Goal: Task Accomplishment & Management: Complete application form

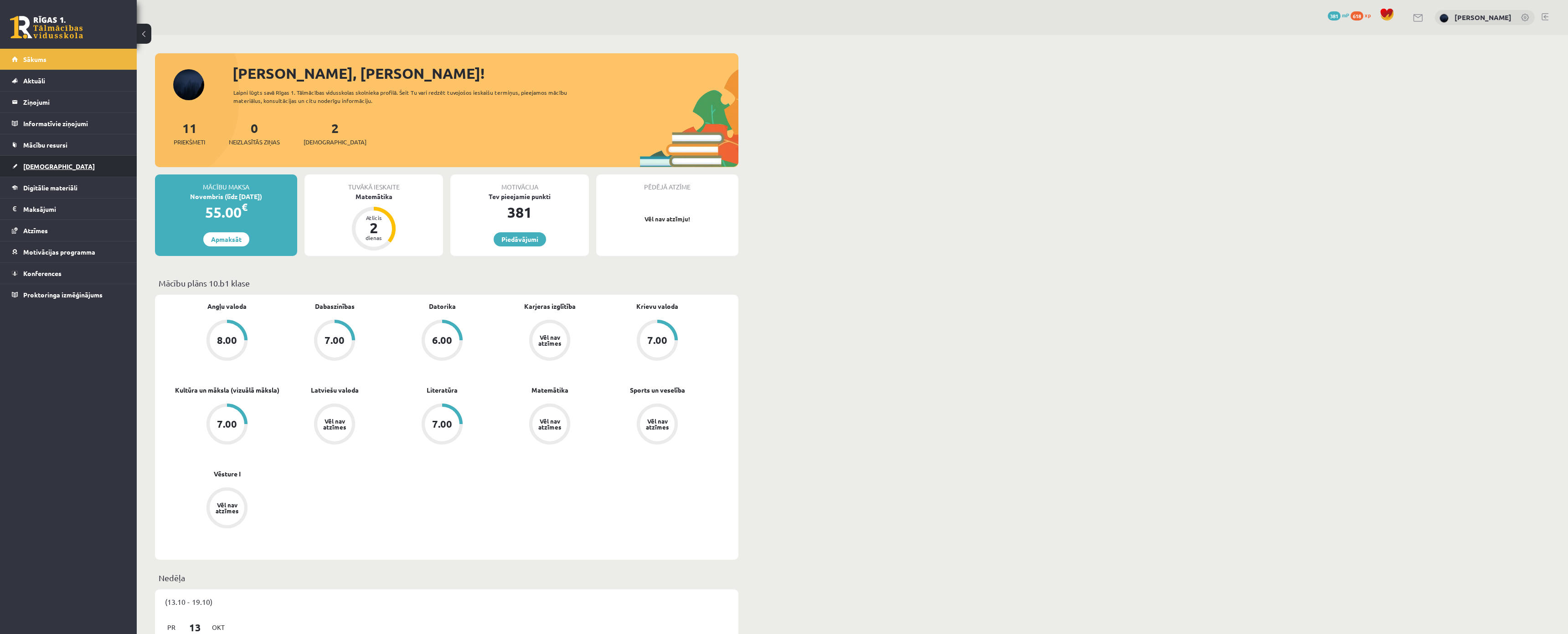
click at [50, 172] on link "[DEMOGRAPHIC_DATA]" at bounding box center [68, 166] width 113 height 21
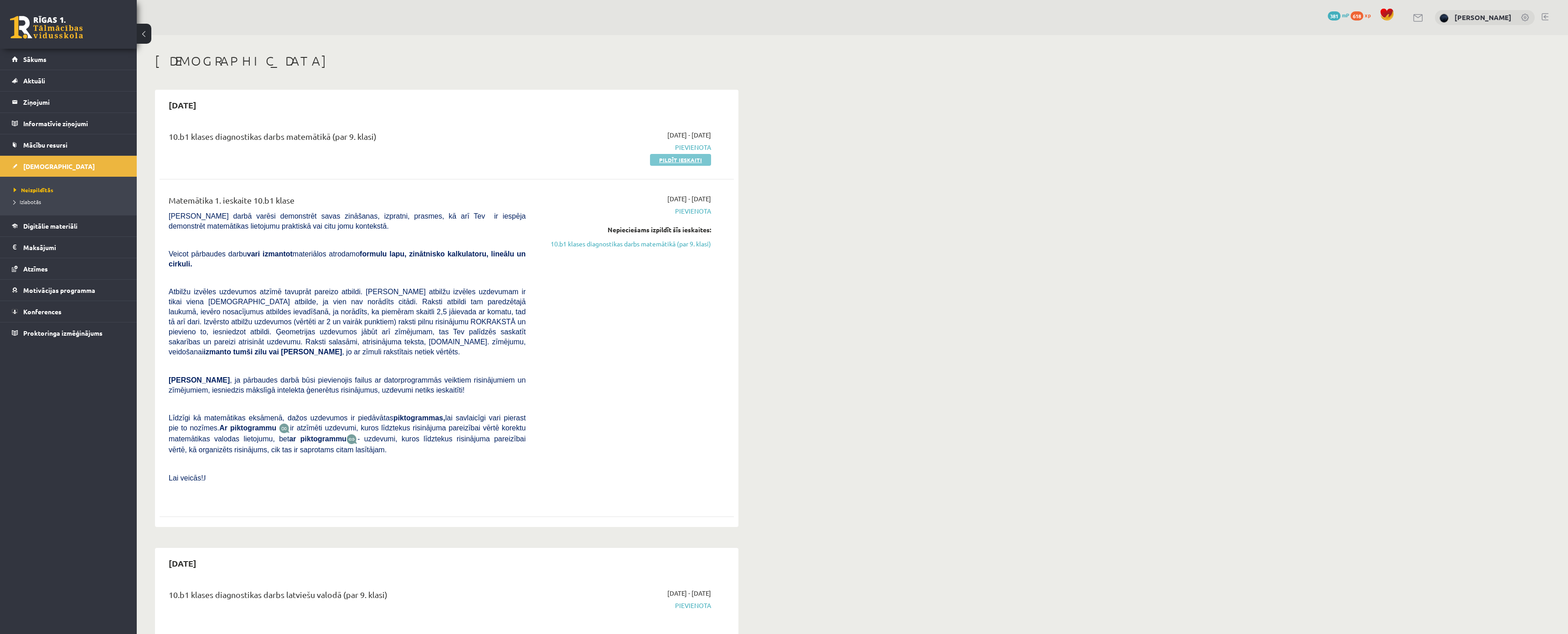
click at [681, 159] on link "Pildīt ieskaiti" at bounding box center [681, 160] width 62 height 12
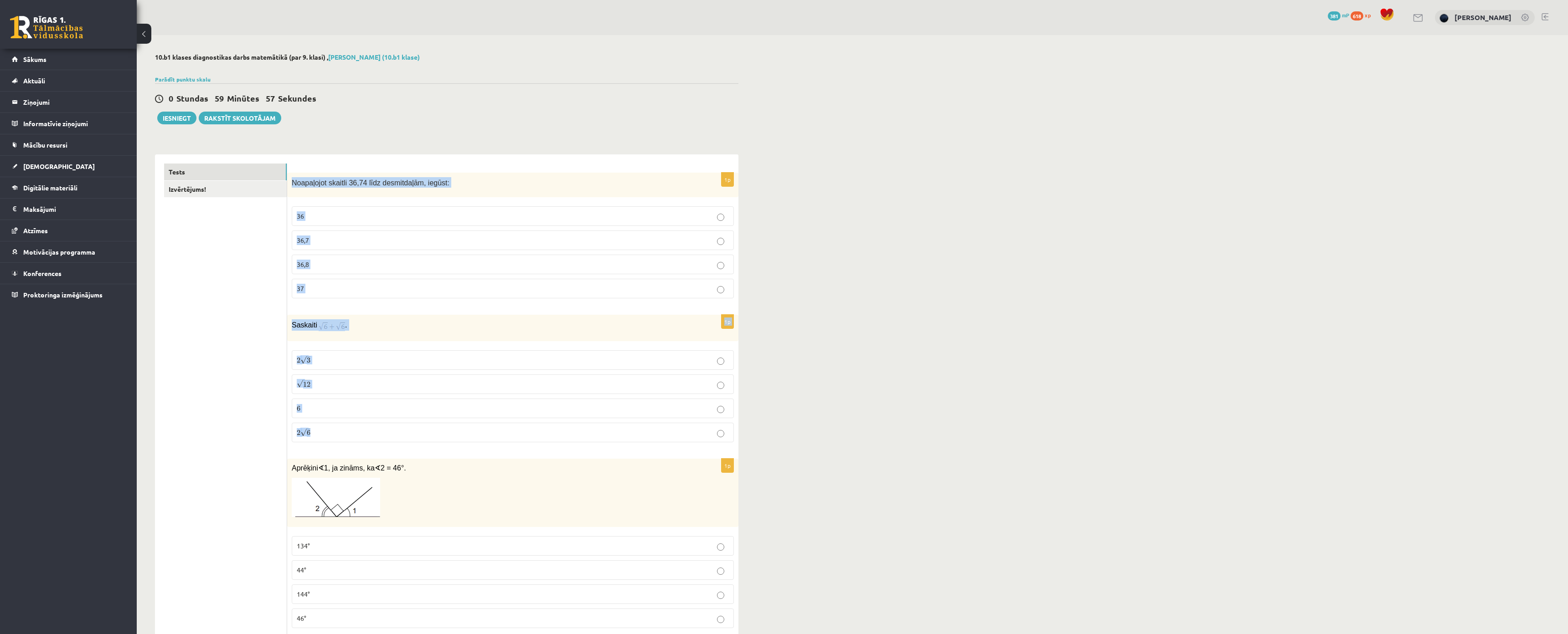
drag, startPoint x: 291, startPoint y: 178, endPoint x: 758, endPoint y: 432, distance: 531.6
copy form "Noapaļojot skaitli 36,74 līdz desmitdaļām, iegūst: 36 36,7 36,8 37 1p Saskaiti …"
click at [187, 185] on link "Izvērtējums!" at bounding box center [225, 189] width 123 height 17
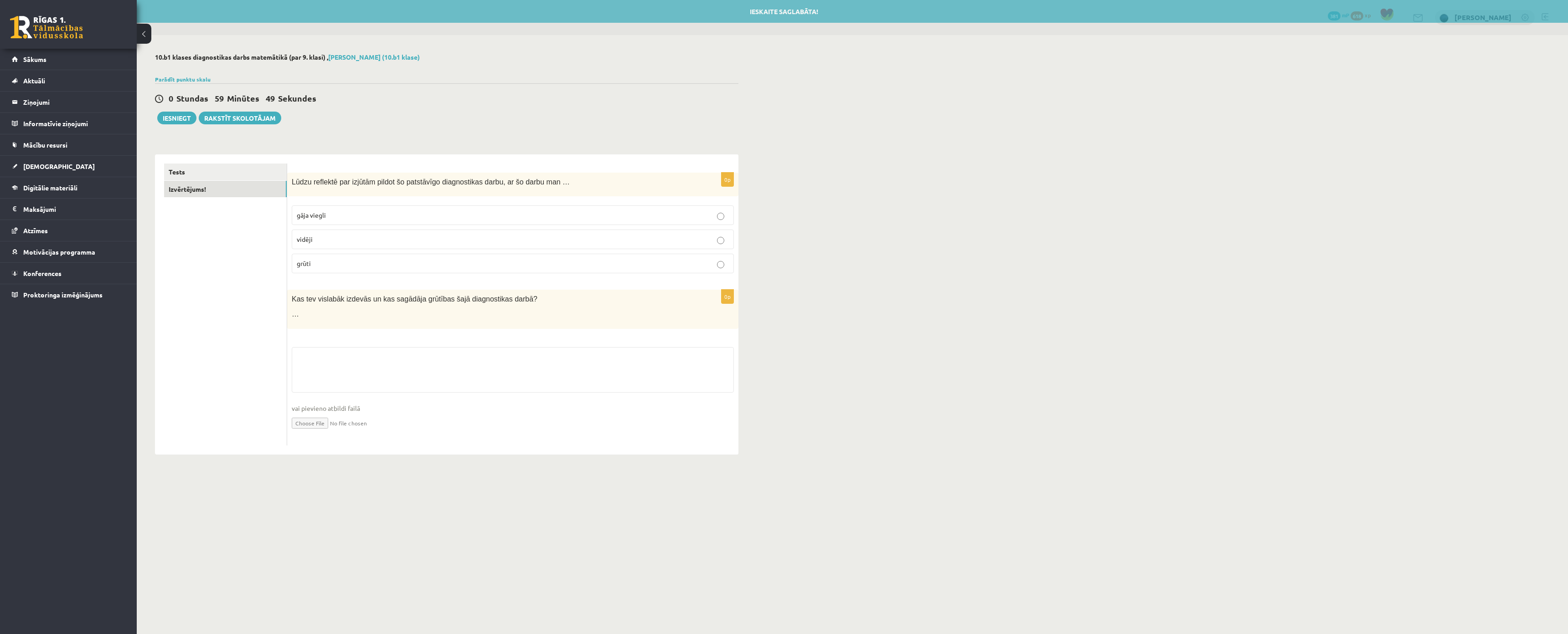
click at [185, 218] on ul "Tests Izvērtējums!" at bounding box center [225, 305] width 123 height 282
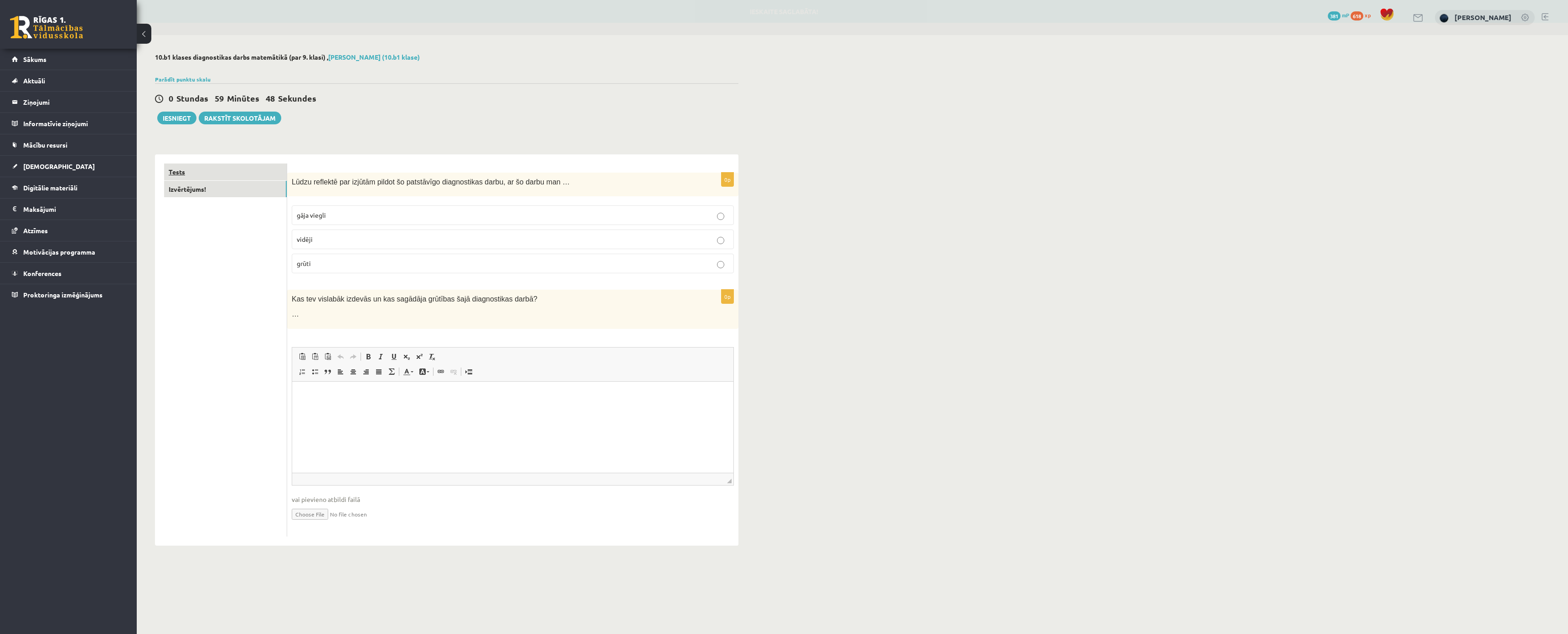
click at [188, 167] on link "Tests" at bounding box center [225, 172] width 123 height 17
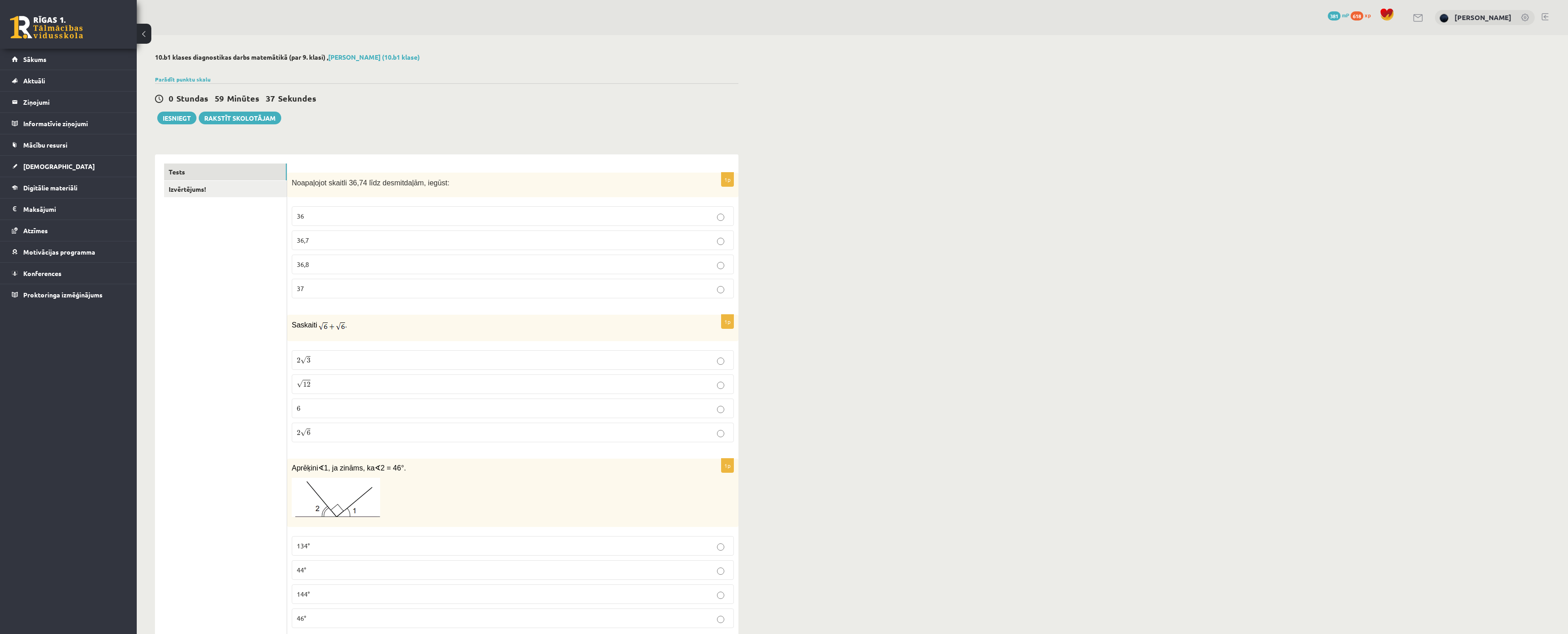
click at [354, 240] on p "36,7" at bounding box center [512, 240] width 432 height 10
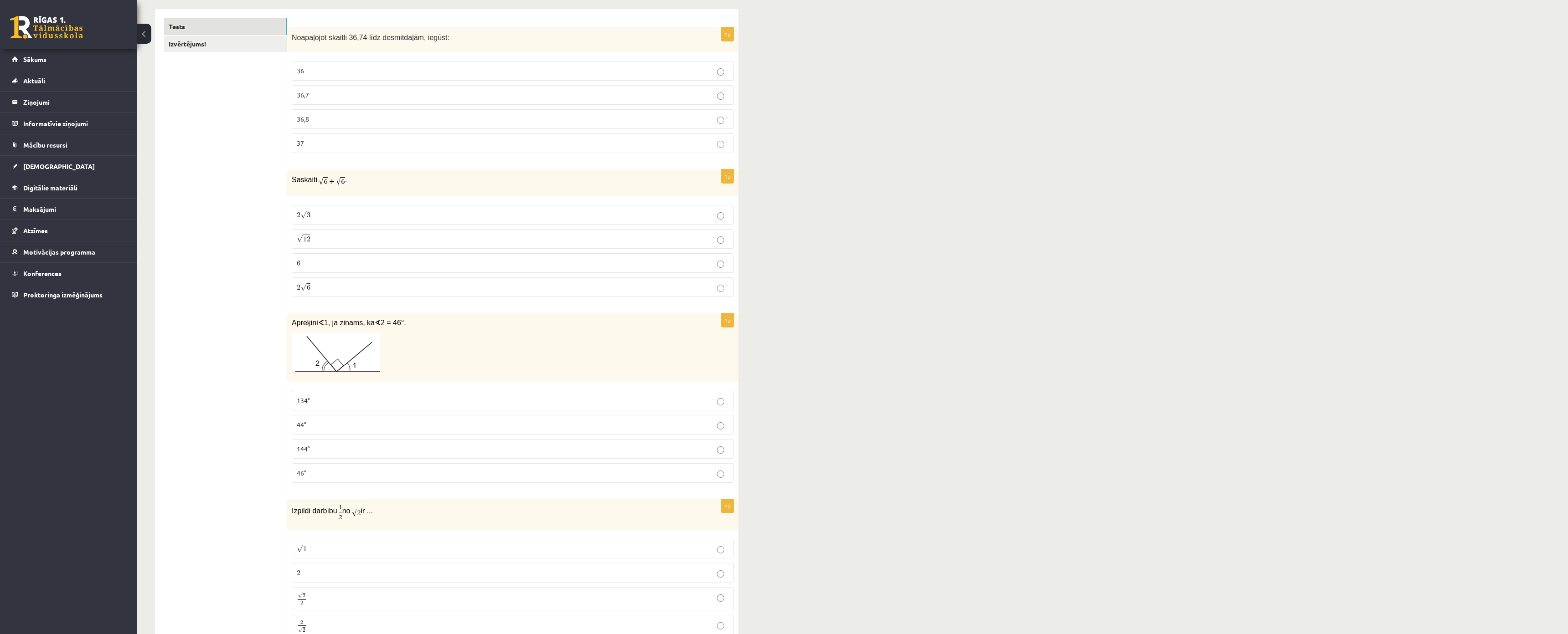
scroll to position [137, 0]
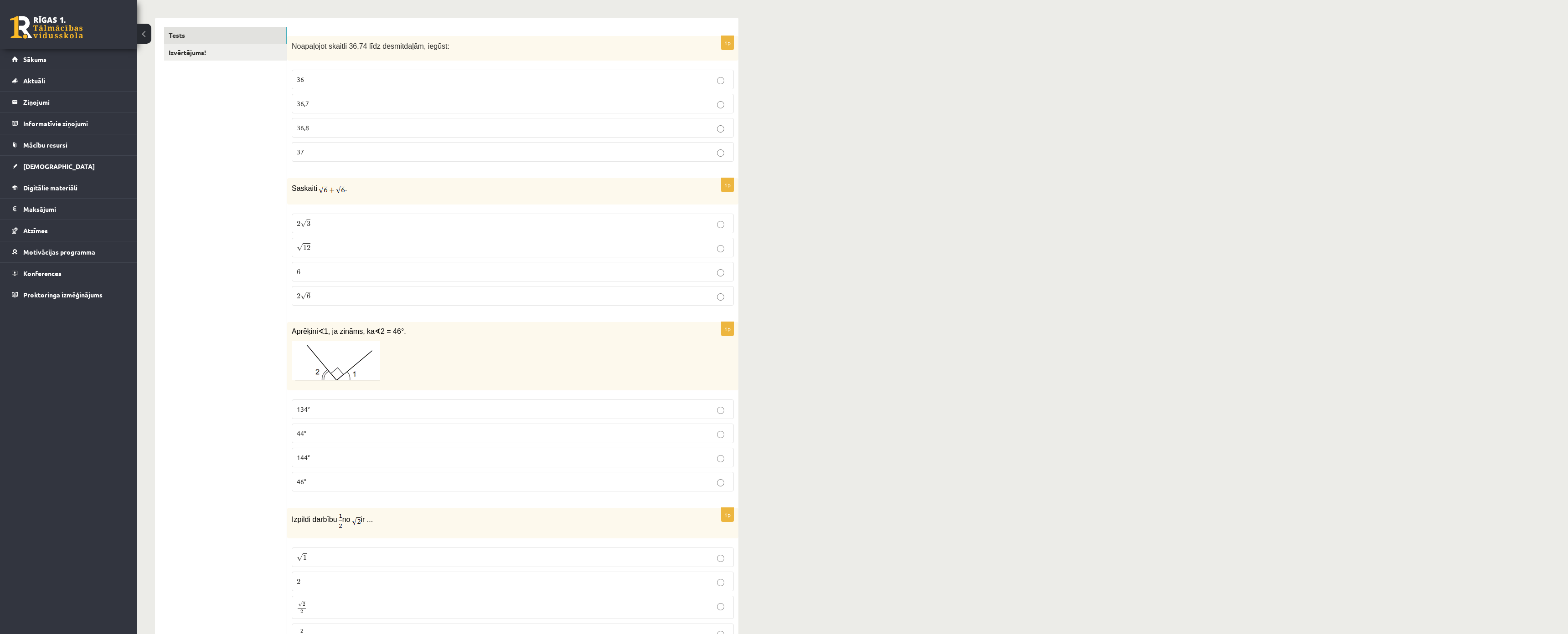
drag, startPoint x: 285, startPoint y: 190, endPoint x: 367, endPoint y: 286, distance: 126.3
click at [296, 183] on div "Saskaiti ." at bounding box center [512, 191] width 452 height 26
drag, startPoint x: 292, startPoint y: 187, endPoint x: 362, endPoint y: 298, distance: 131.2
click at [362, 298] on div "1p Saskaiti . 2 √ 3 2 3 √ 12 12 6 6 2 √ 6 2 6" at bounding box center [512, 245] width 452 height 134
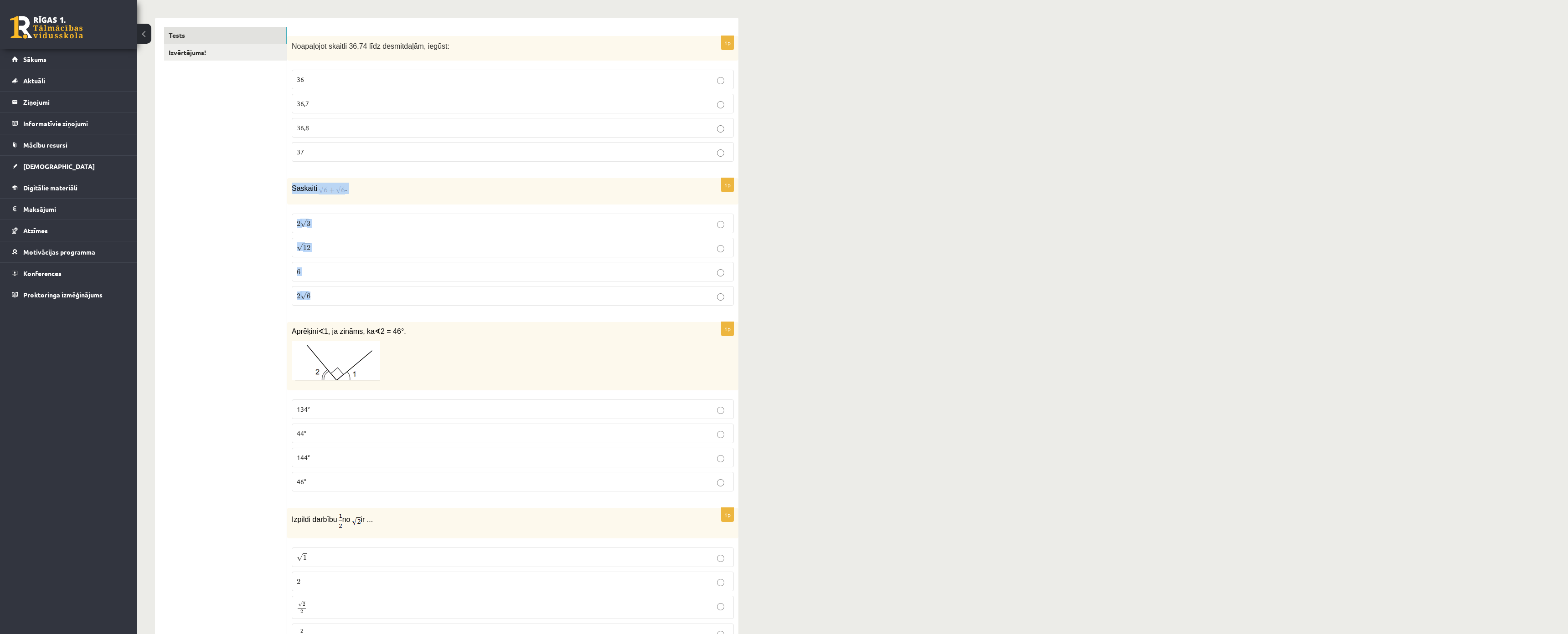
copy div "Saskaiti . 2 √ 3 2 3 √ 12 12 6 6 2 √ 6"
drag, startPoint x: 287, startPoint y: 185, endPoint x: 377, endPoint y: 191, distance: 90.2
click at [335, 190] on img at bounding box center [331, 190] width 27 height 10
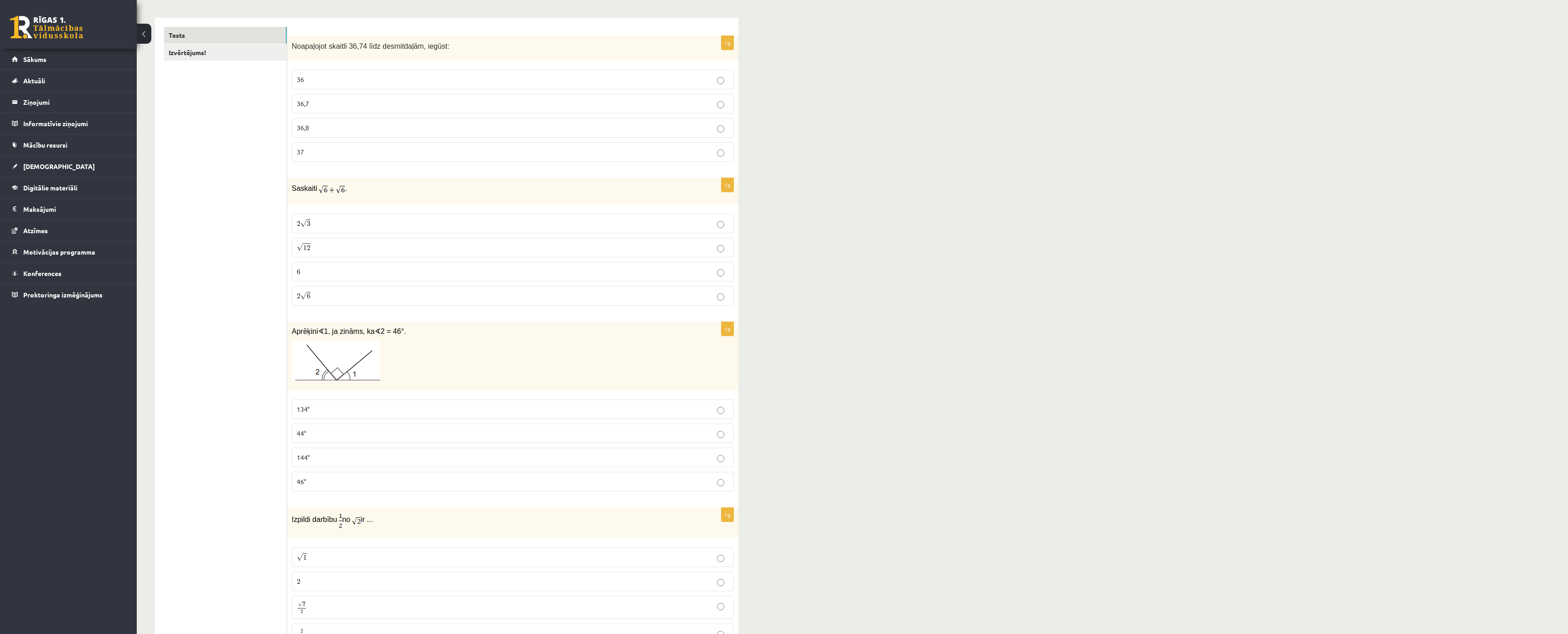
click at [333, 190] on img at bounding box center [331, 190] width 27 height 10
click at [311, 184] on p "Saskaiti ." at bounding box center [490, 188] width 397 height 11
click at [296, 189] on span "Saskaiti" at bounding box center [305, 189] width 26 height 8
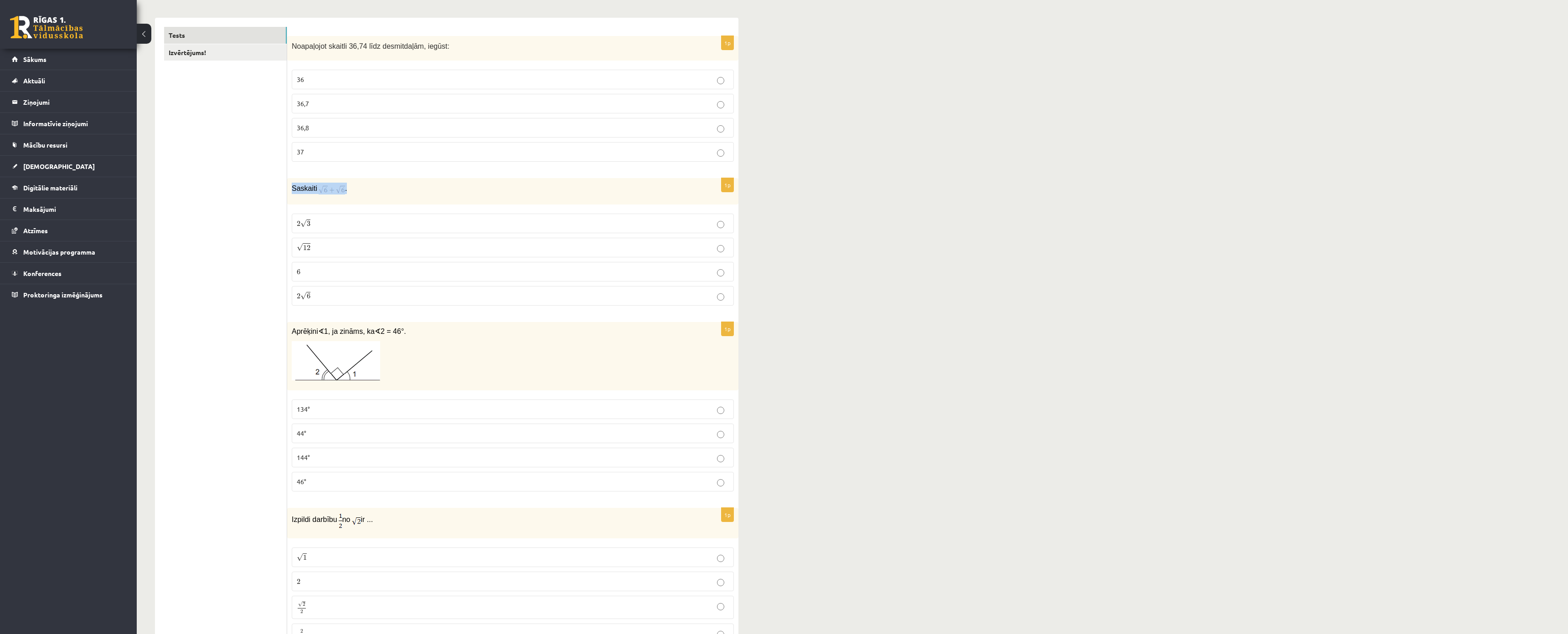
copy div "Saskaiti ."
click at [369, 194] on p "Saskaiti ." at bounding box center [490, 188] width 397 height 11
drag, startPoint x: 353, startPoint y: 186, endPoint x: 323, endPoint y: 187, distance: 30.0
click at [323, 187] on p "Saskaiti ." at bounding box center [490, 188] width 397 height 11
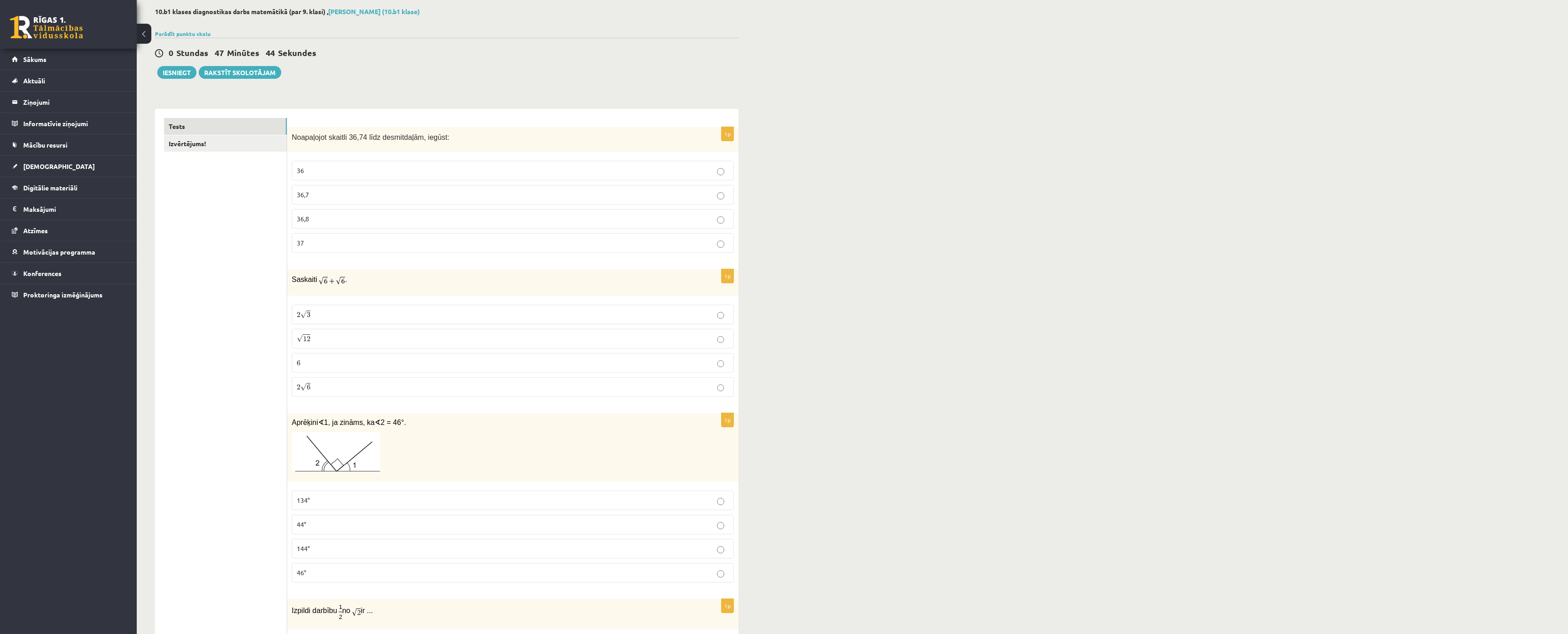
scroll to position [68, 0]
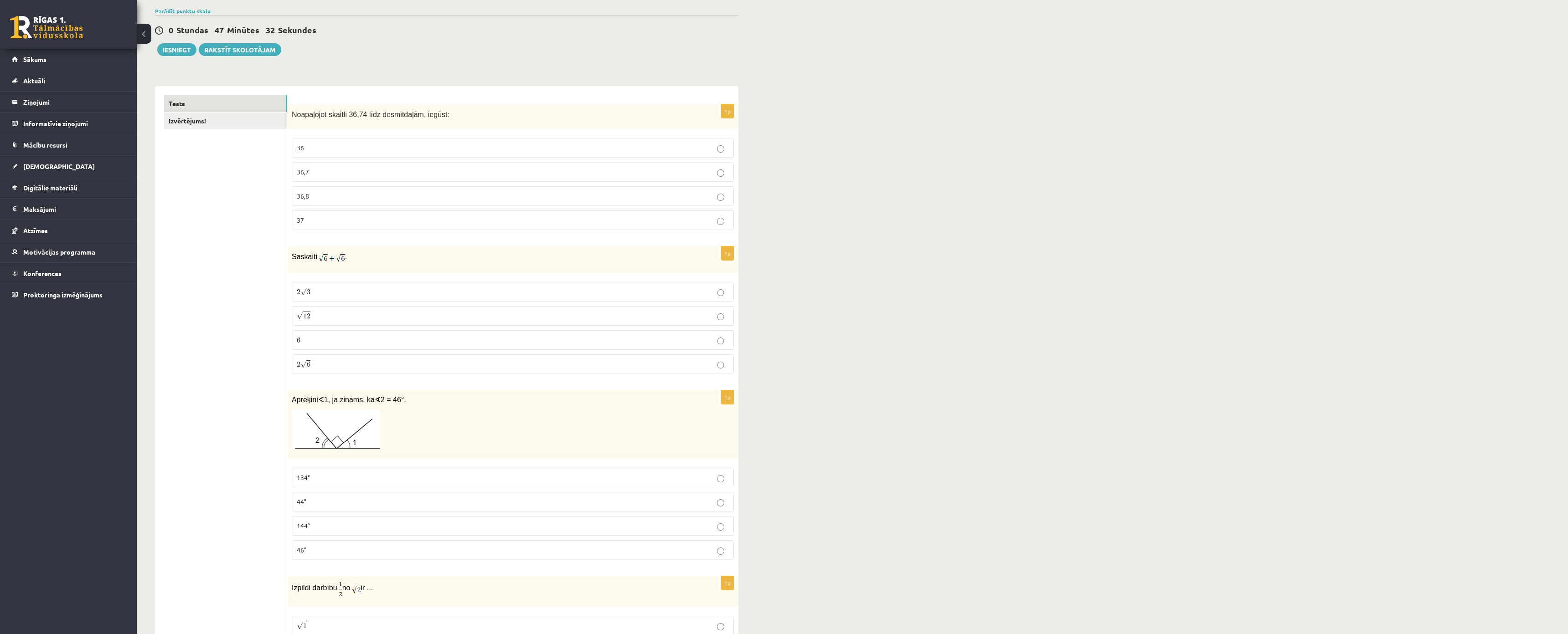
click at [337, 365] on p "2 √ 6 2 6" at bounding box center [512, 364] width 432 height 10
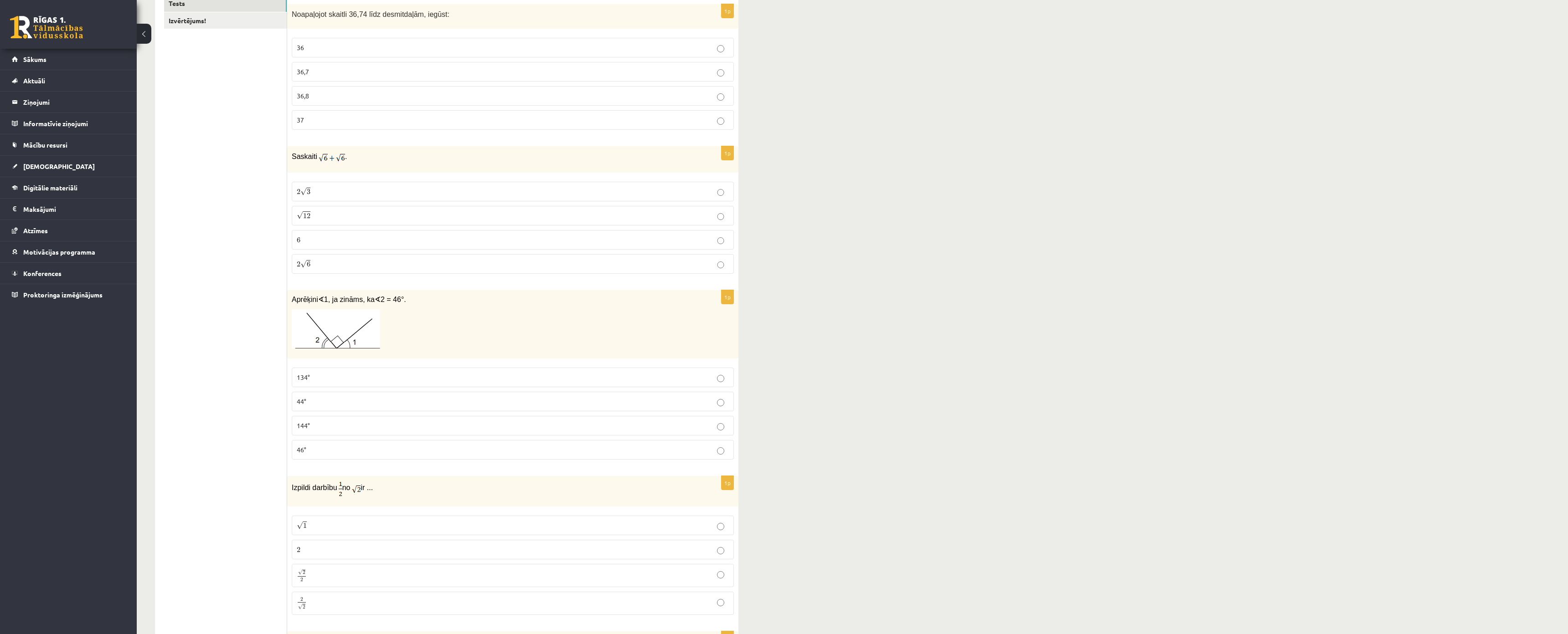
scroll to position [274, 0]
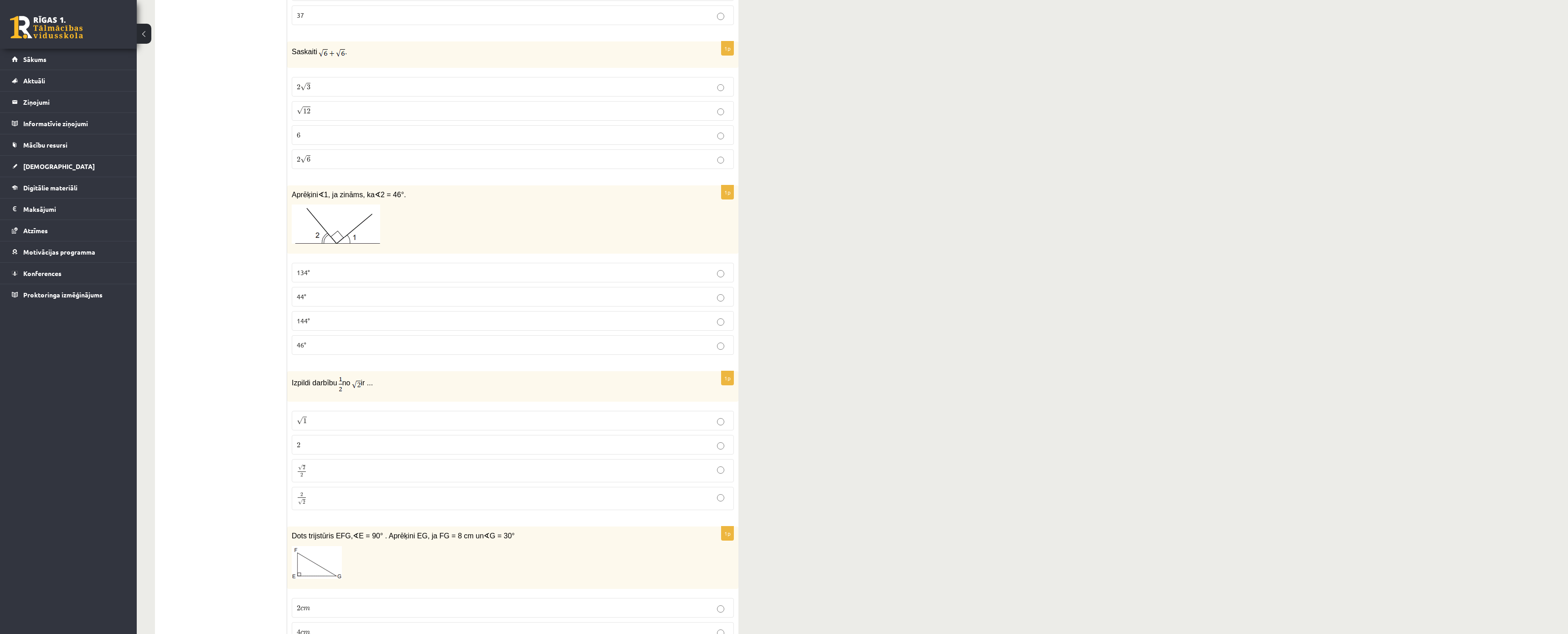
click at [313, 350] on p "46°" at bounding box center [512, 345] width 432 height 10
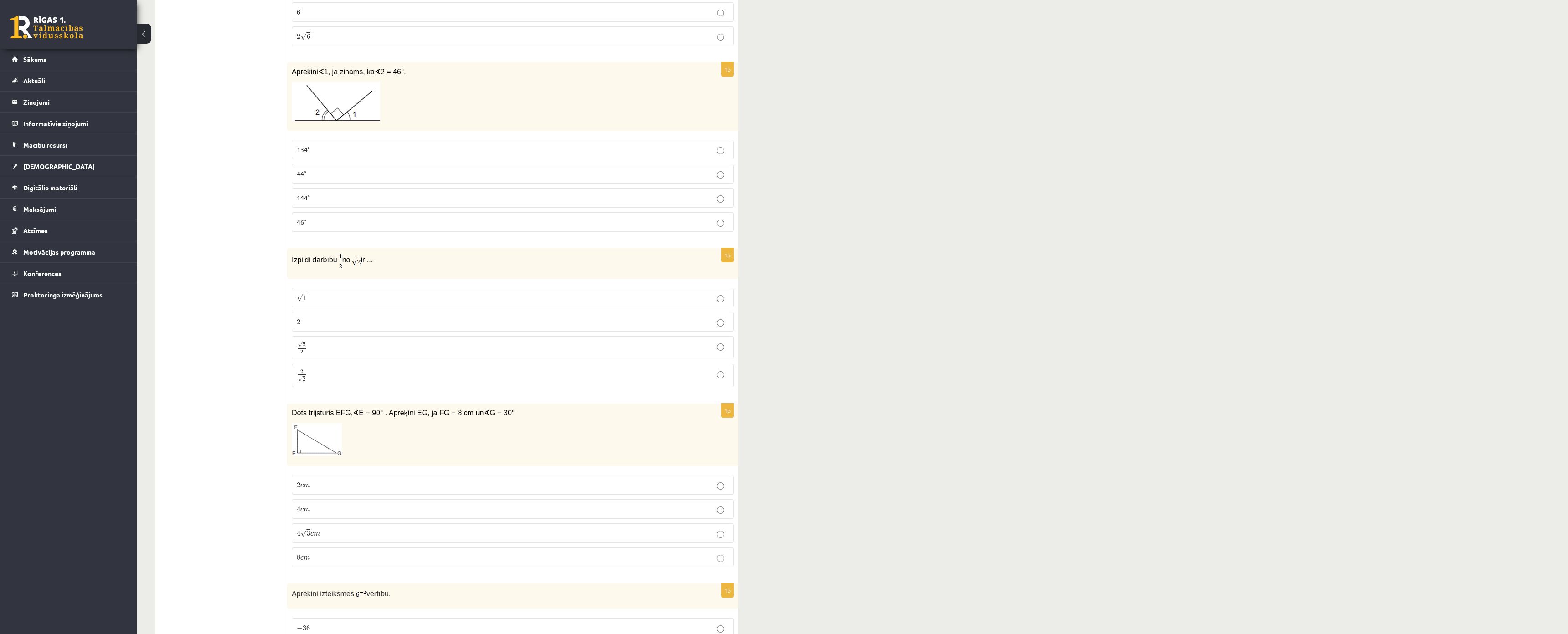
scroll to position [547, 0]
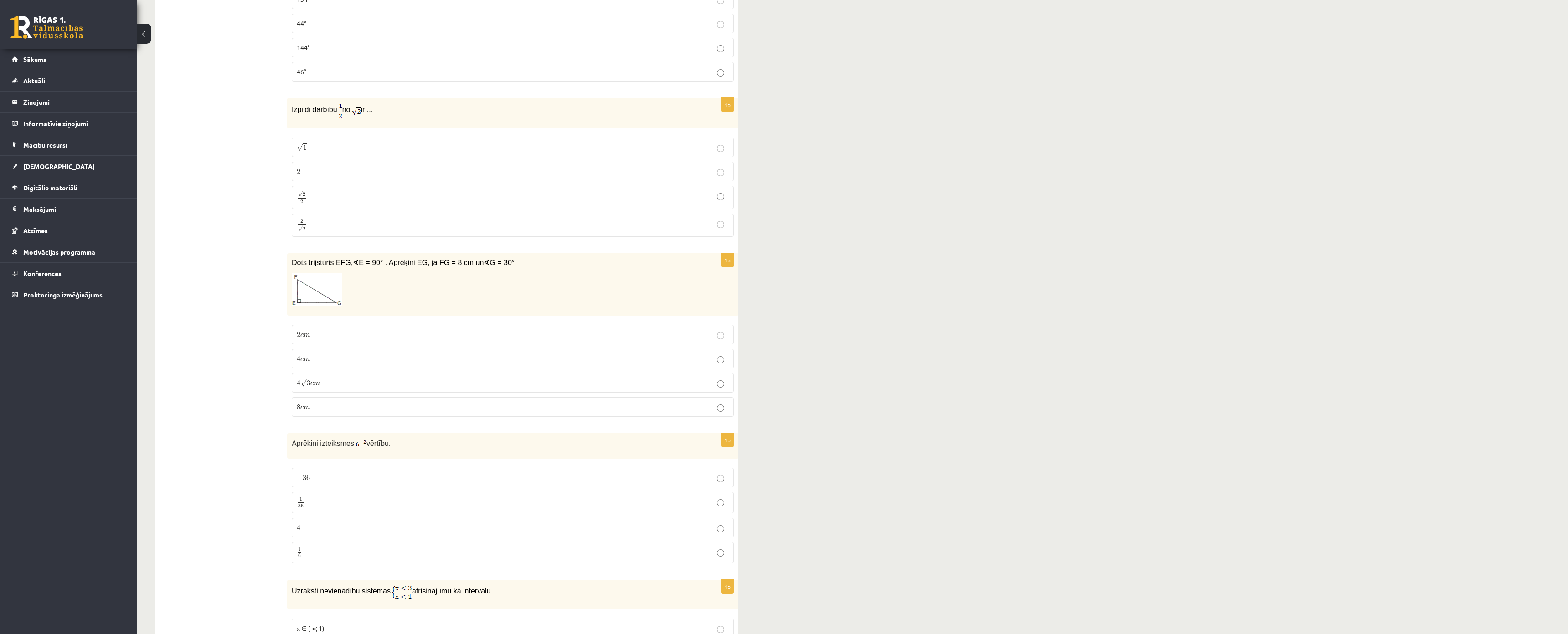
click at [364, 237] on label "2 √ 2 2 2" at bounding box center [512, 224] width 442 height 23
click at [333, 358] on label "4 c m 4 c m" at bounding box center [512, 359] width 442 height 20
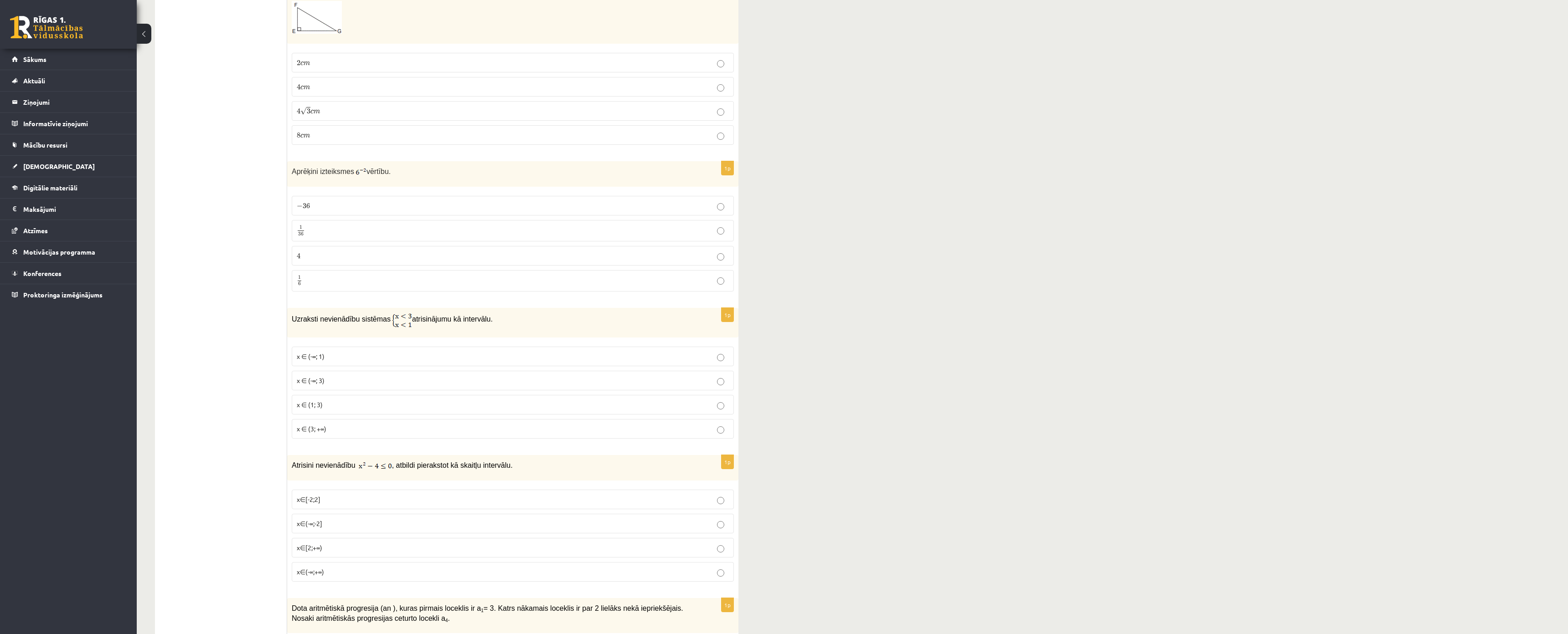
scroll to position [889, 0]
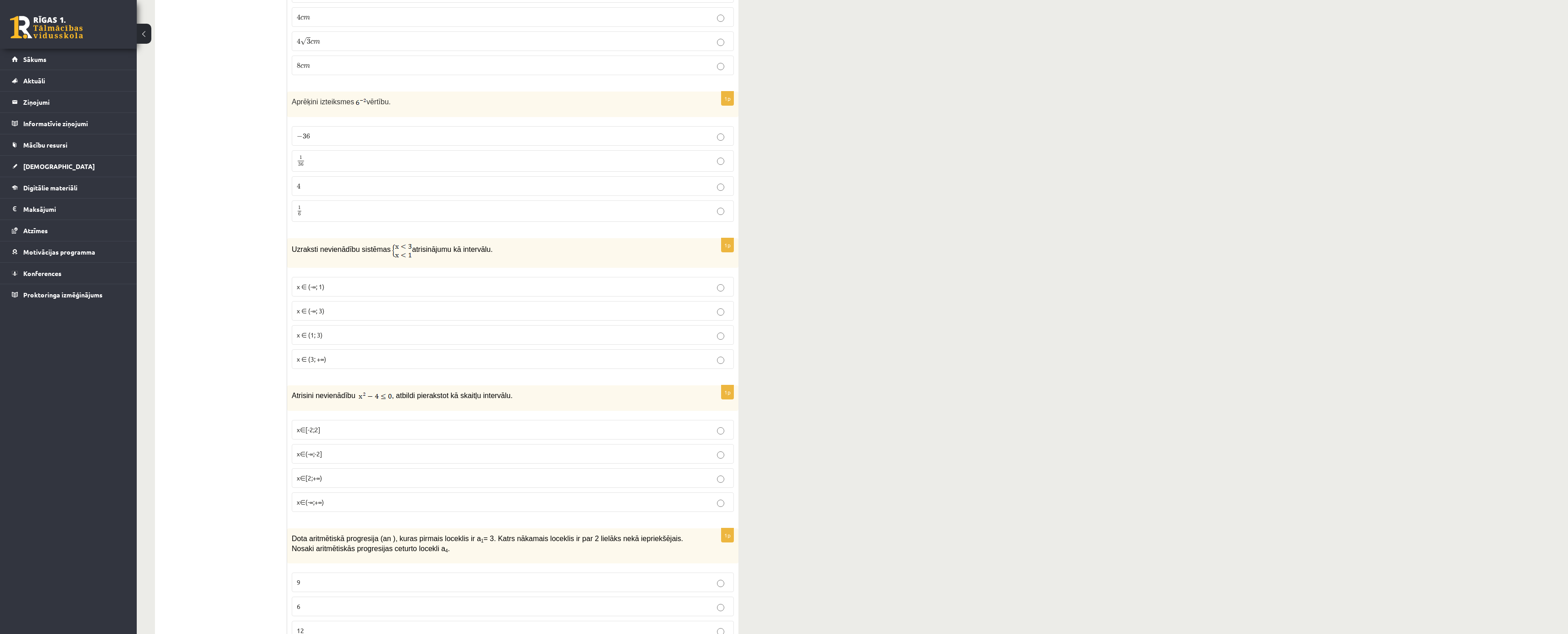
click at [354, 164] on label "1 36 1 36" at bounding box center [512, 162] width 442 height 22
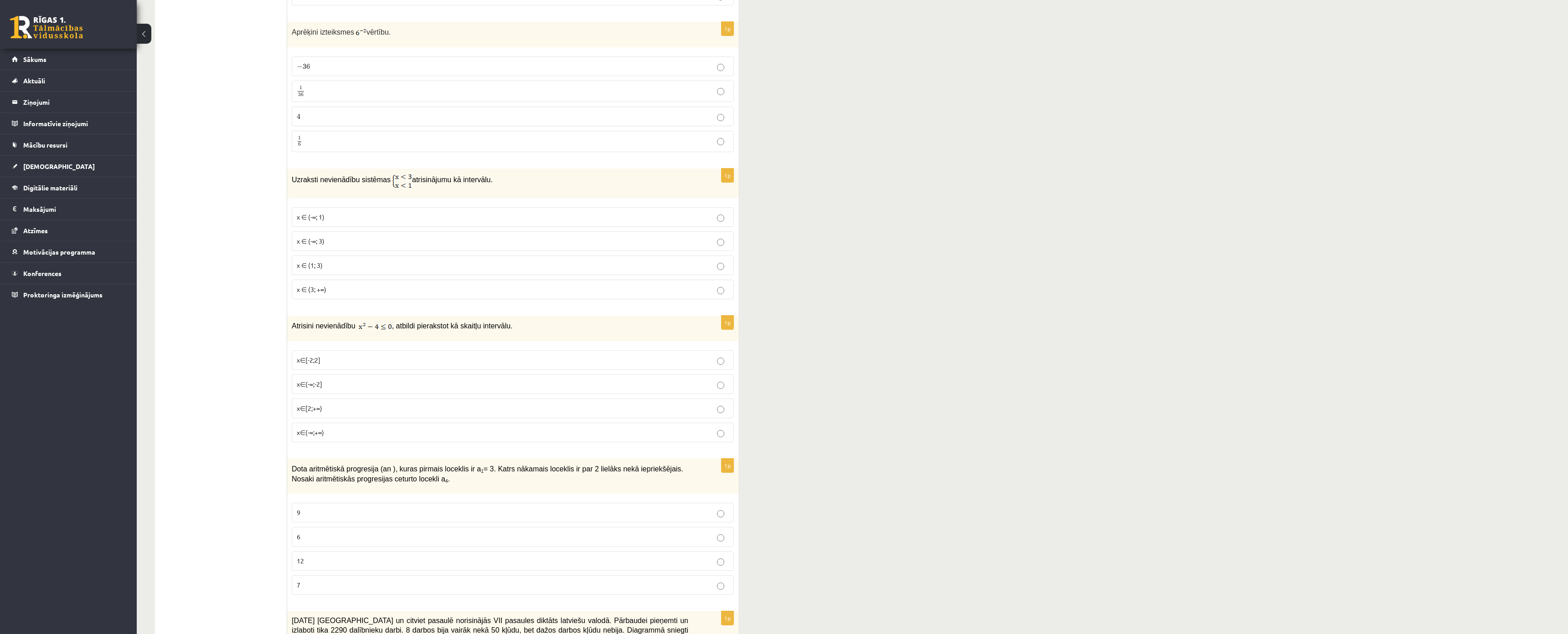
scroll to position [1093, 0]
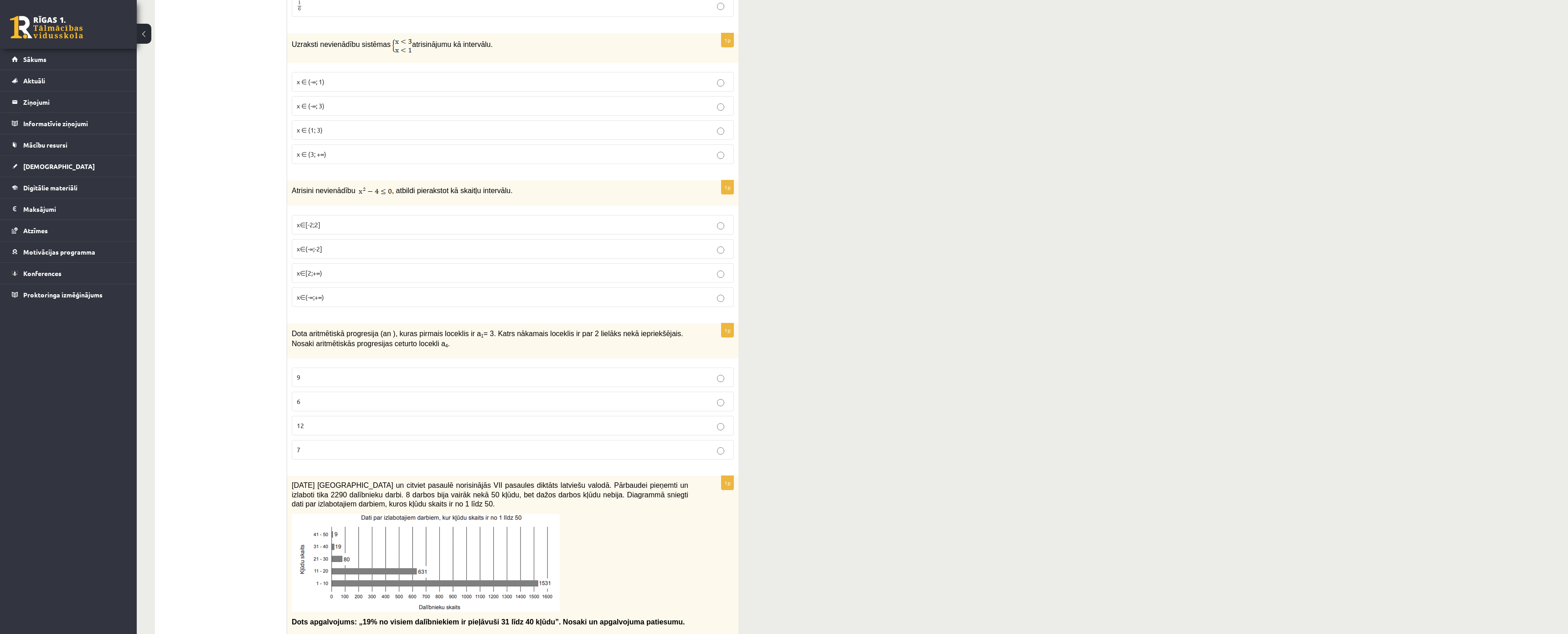
drag, startPoint x: 595, startPoint y: 0, endPoint x: 1179, endPoint y: 314, distance: 663.1
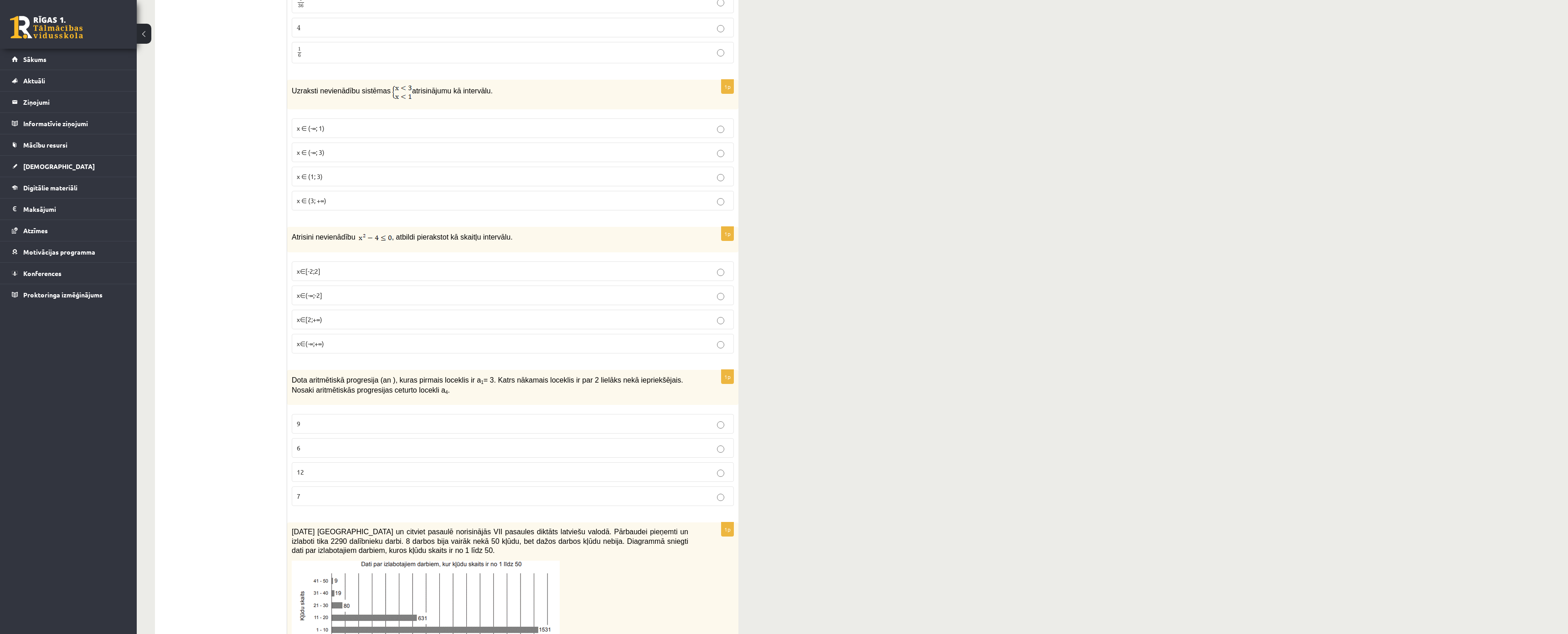
scroll to position [1002, 0]
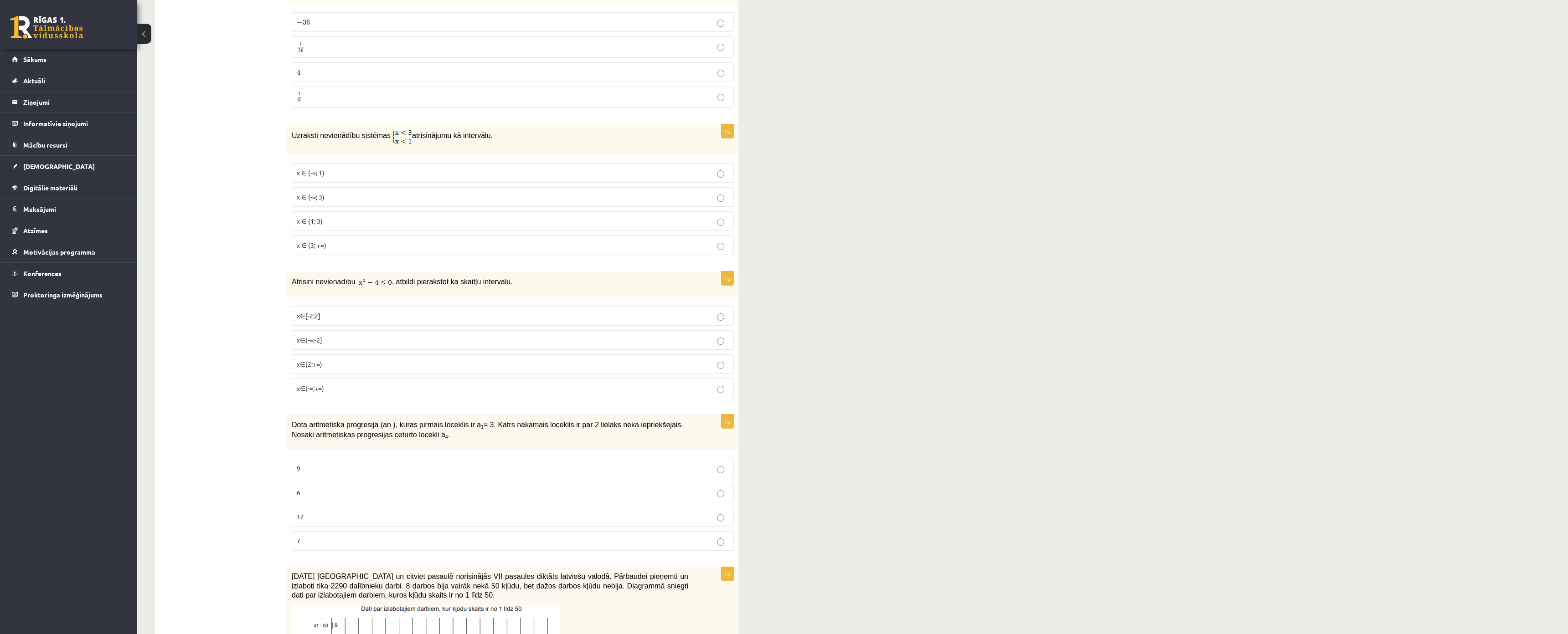
click at [321, 173] on span "x ∈ (-∞; 1)" at bounding box center [311, 173] width 28 height 8
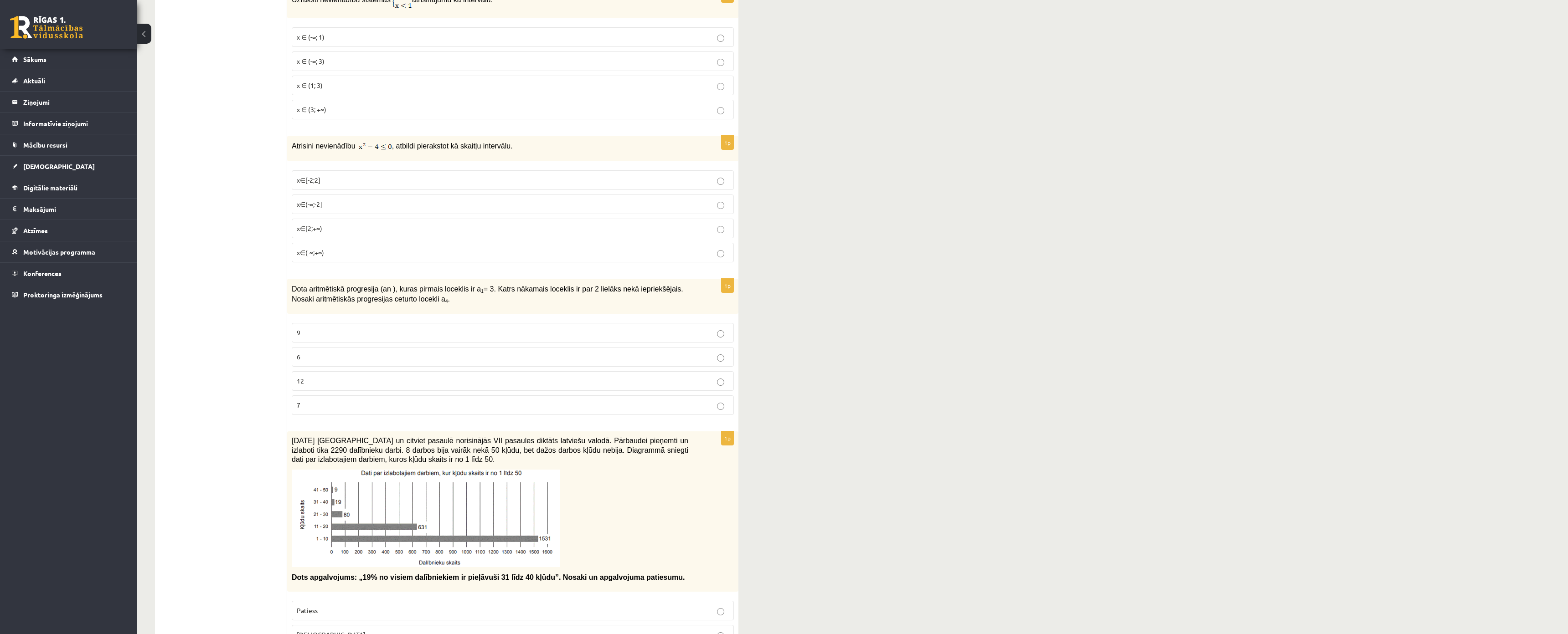
scroll to position [1139, 0]
click at [323, 181] on p "x∈[-2;2]" at bounding box center [512, 180] width 432 height 10
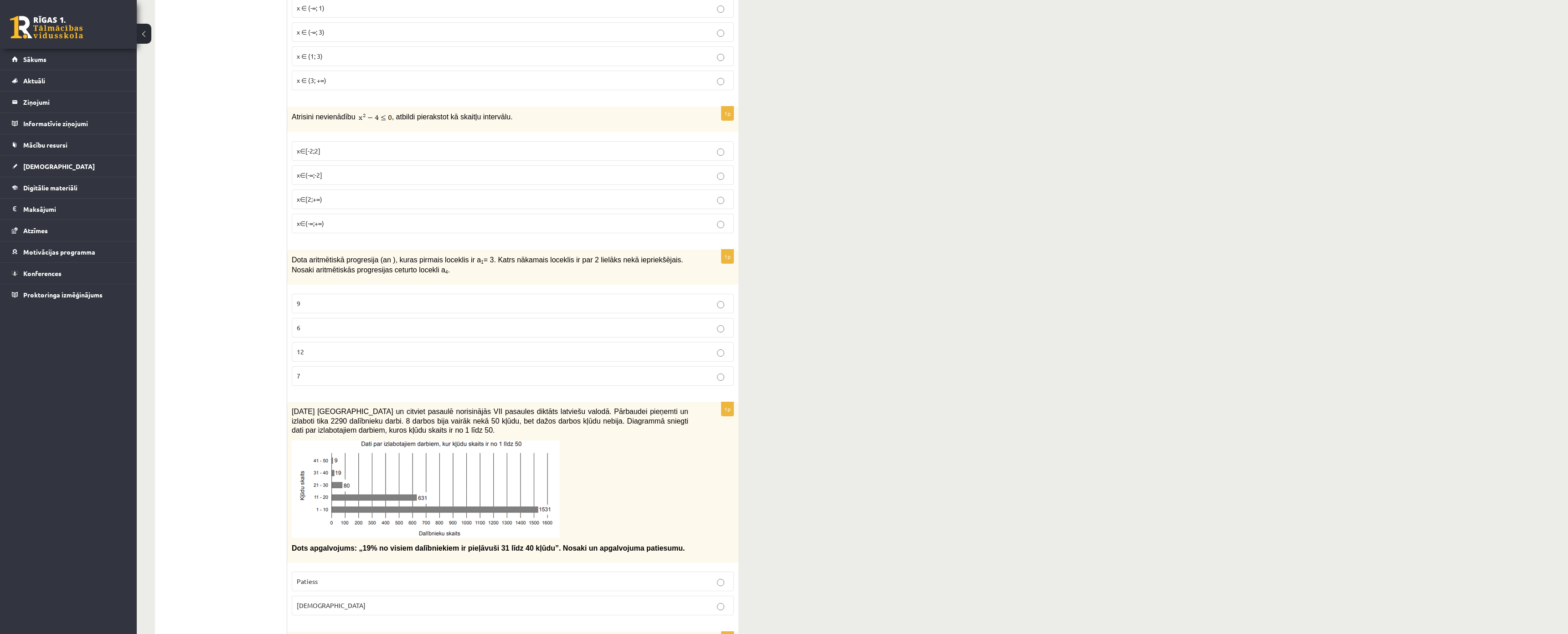
scroll to position [1276, 0]
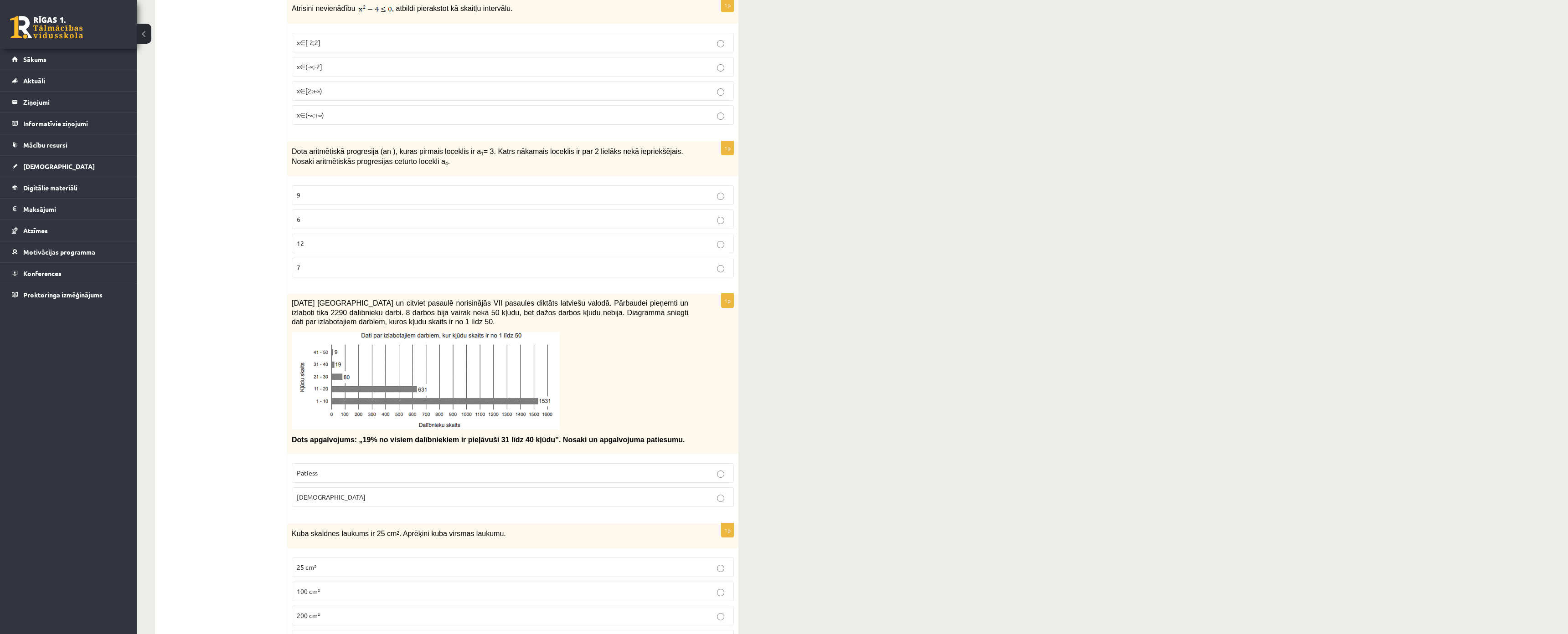
click at [300, 194] on span "9" at bounding box center [299, 194] width 4 height 8
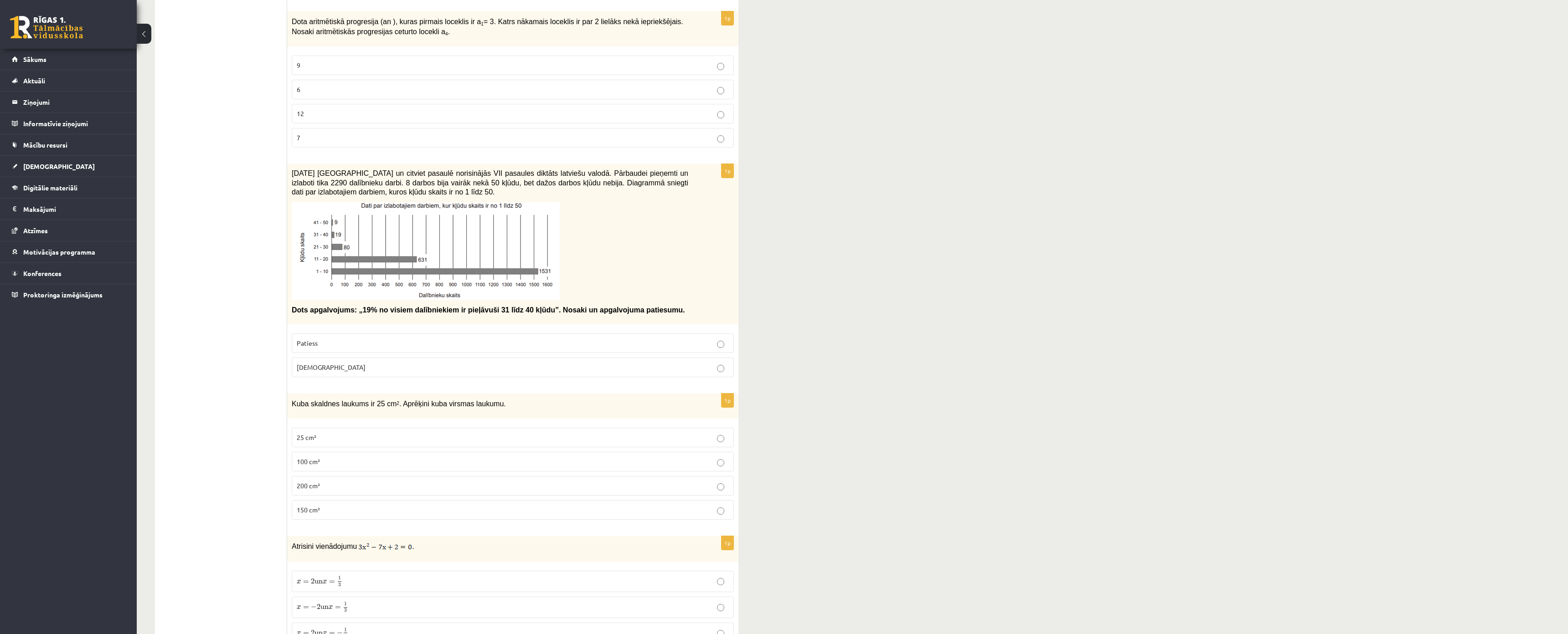
scroll to position [1594, 0]
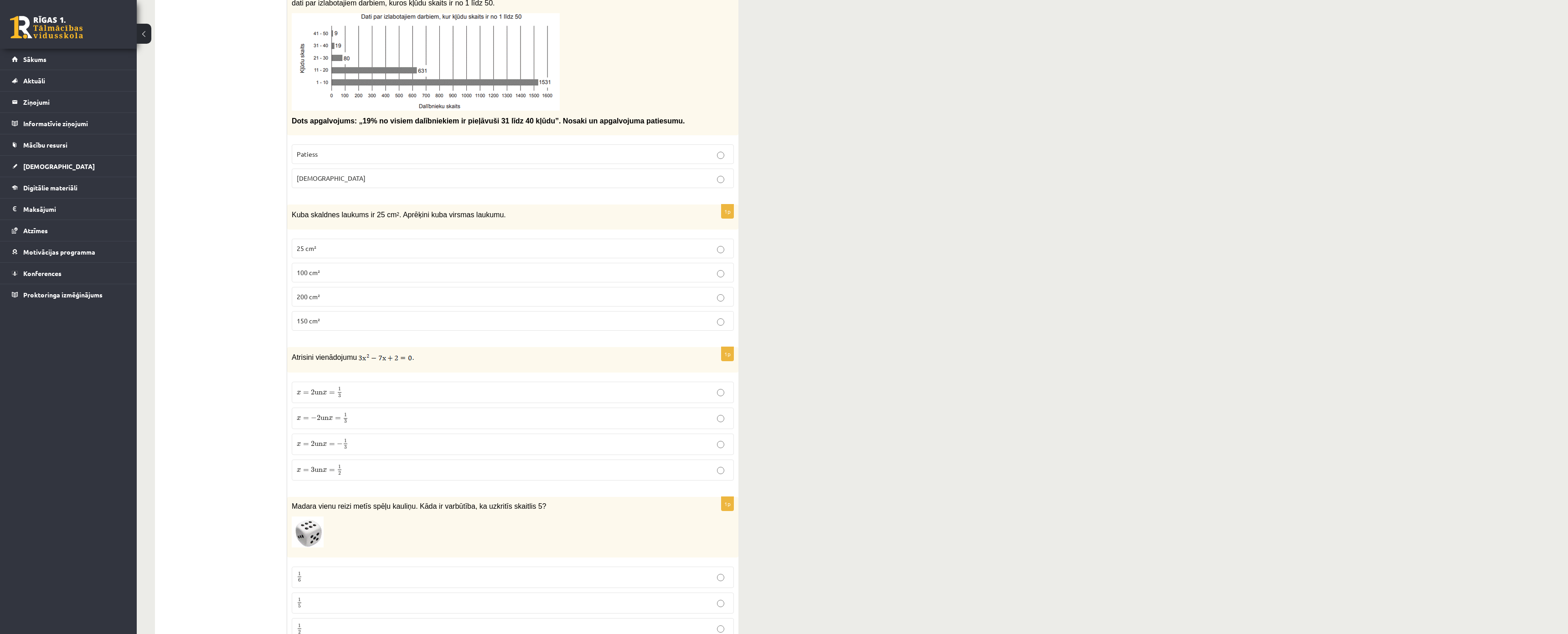
click at [319, 189] on label "Aplams" at bounding box center [512, 179] width 442 height 20
click at [322, 318] on p "150 cm²" at bounding box center [512, 321] width 432 height 10
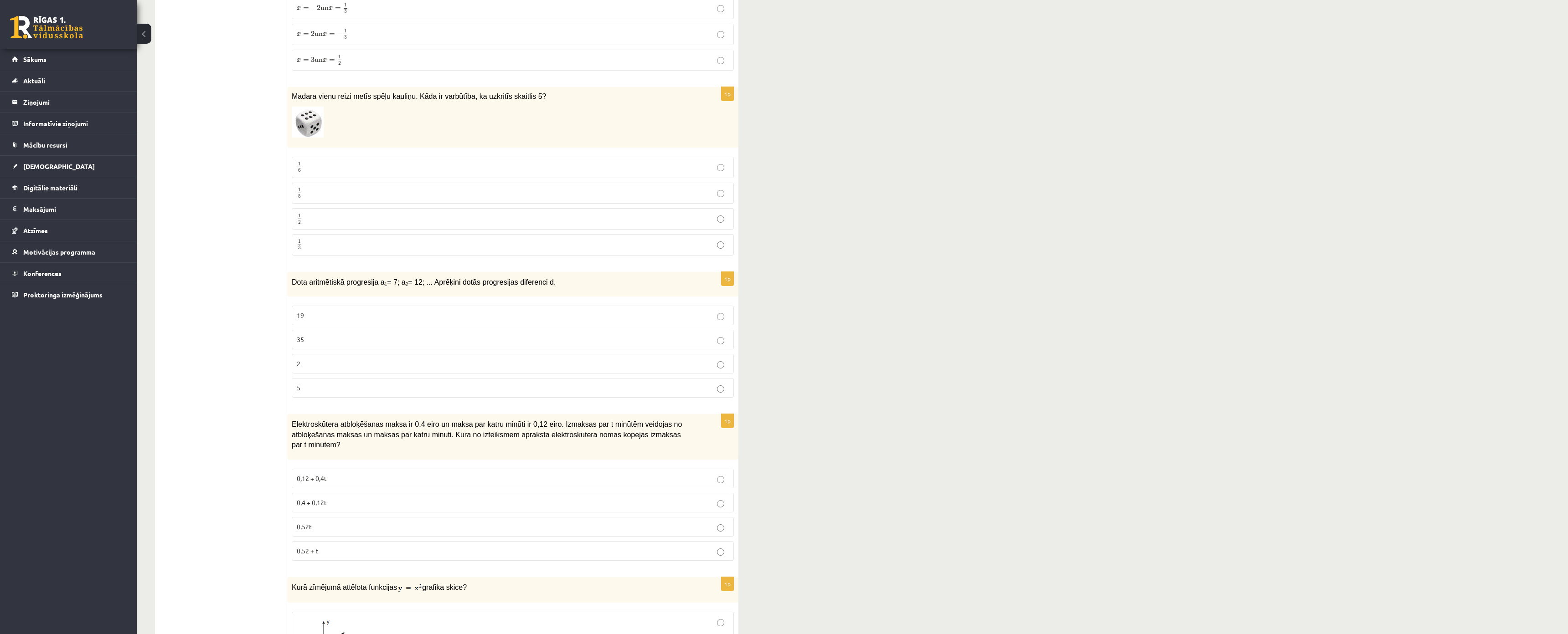
scroll to position [1960, 0]
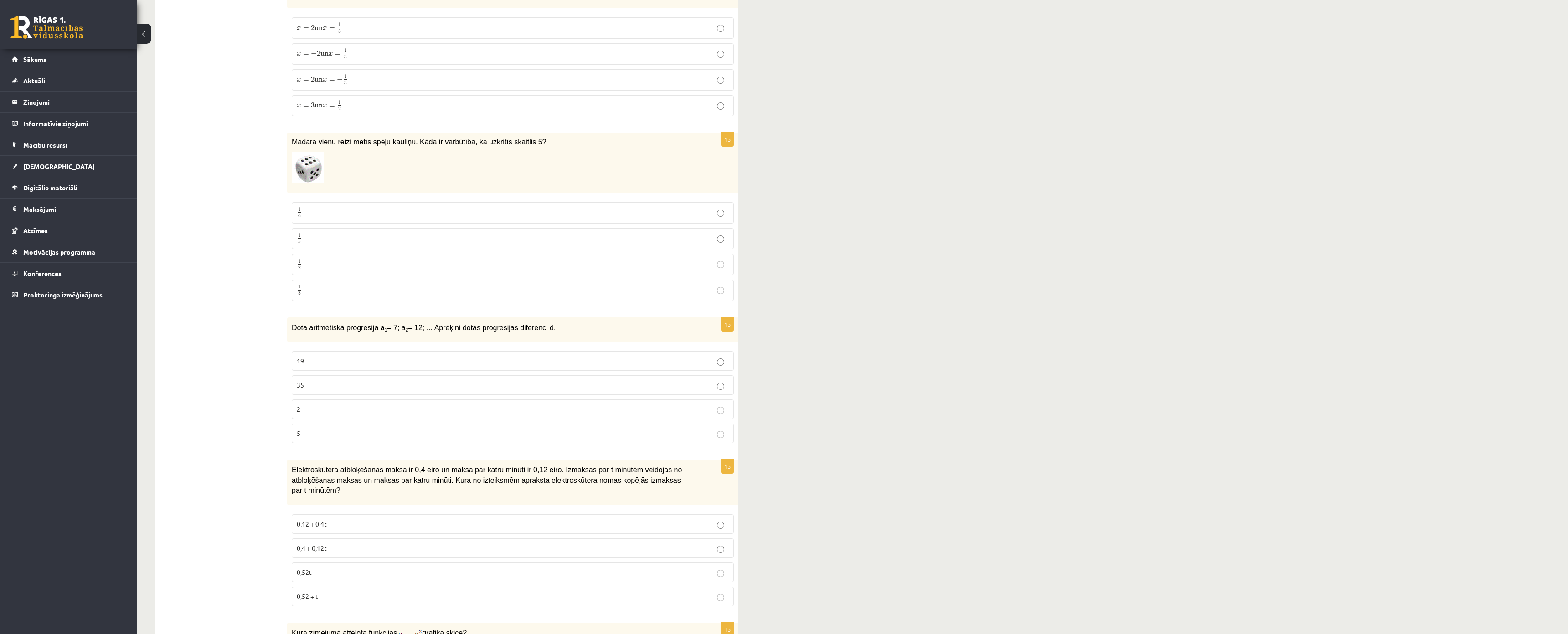
click at [348, 33] on p "x = 2 un x = 1 3 x = 2 un x = 1 3" at bounding box center [512, 28] width 432 height 11
click at [329, 248] on label "1 5 1 5" at bounding box center [512, 239] width 442 height 22
click at [324, 272] on label "1 2 1 2" at bounding box center [512, 265] width 442 height 22
click at [317, 289] on p "1 3 1 3" at bounding box center [512, 290] width 432 height 11
click at [315, 212] on p "1 6 1 6" at bounding box center [512, 212] width 432 height 11
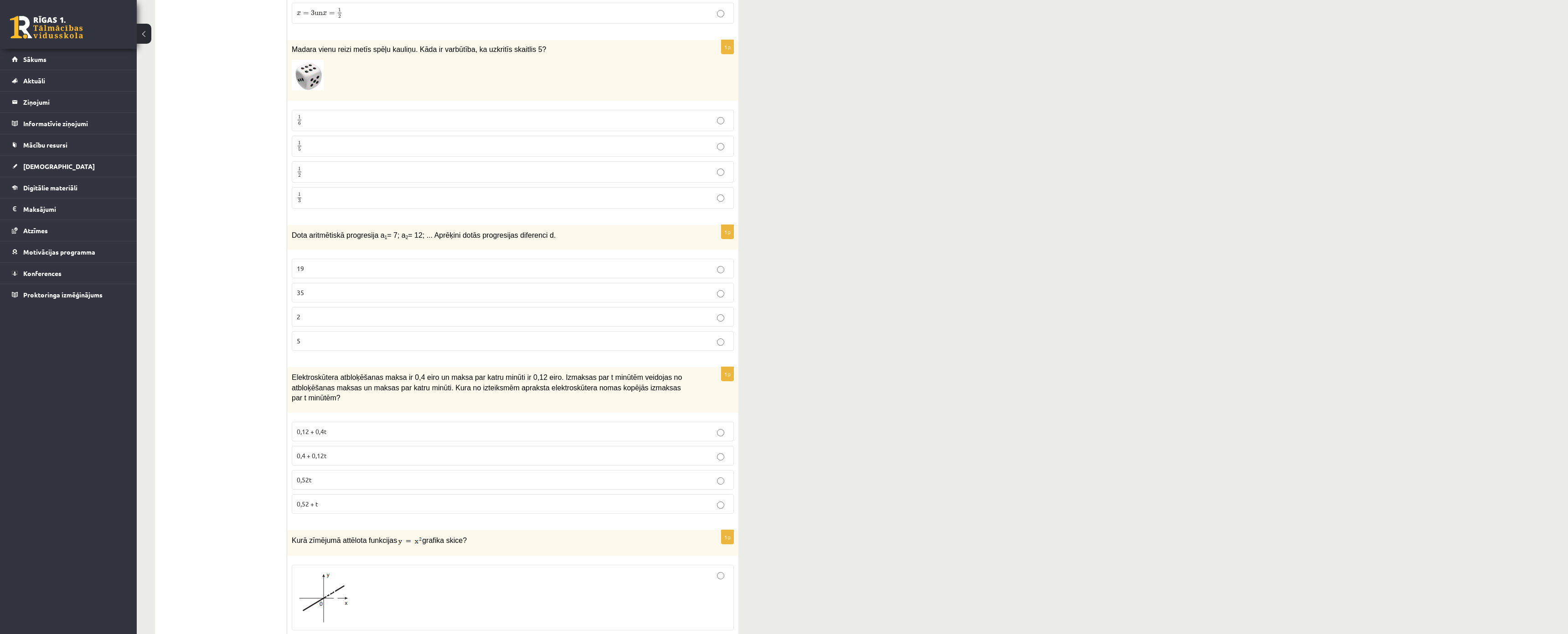
scroll to position [2096, 0]
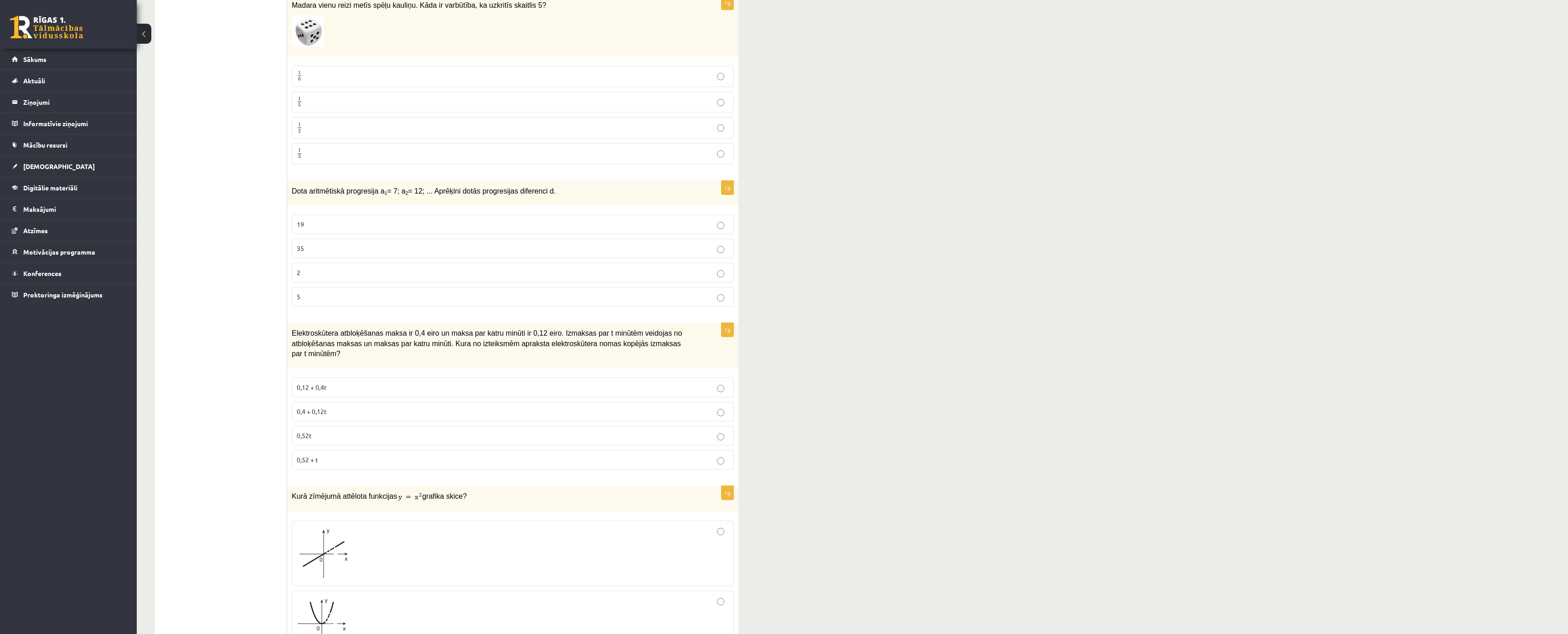
click at [315, 301] on p "5" at bounding box center [512, 297] width 432 height 10
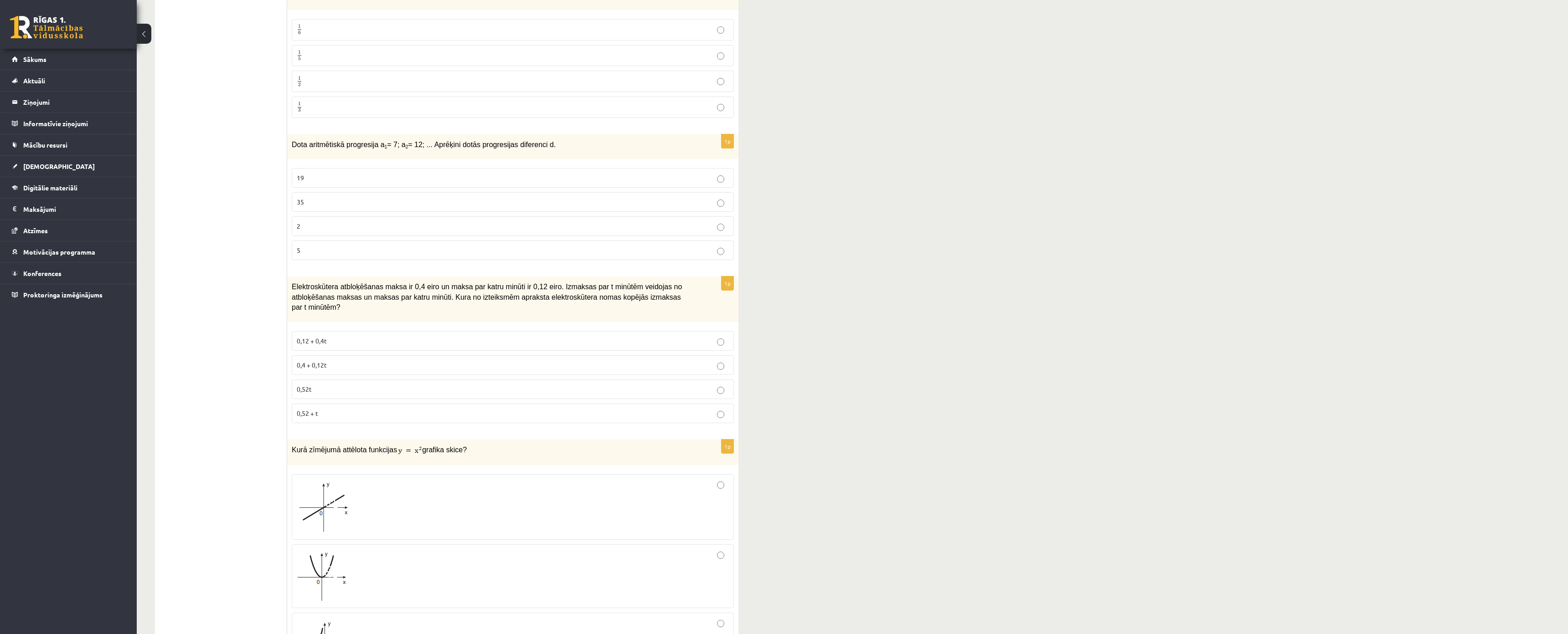
scroll to position [2187, 0]
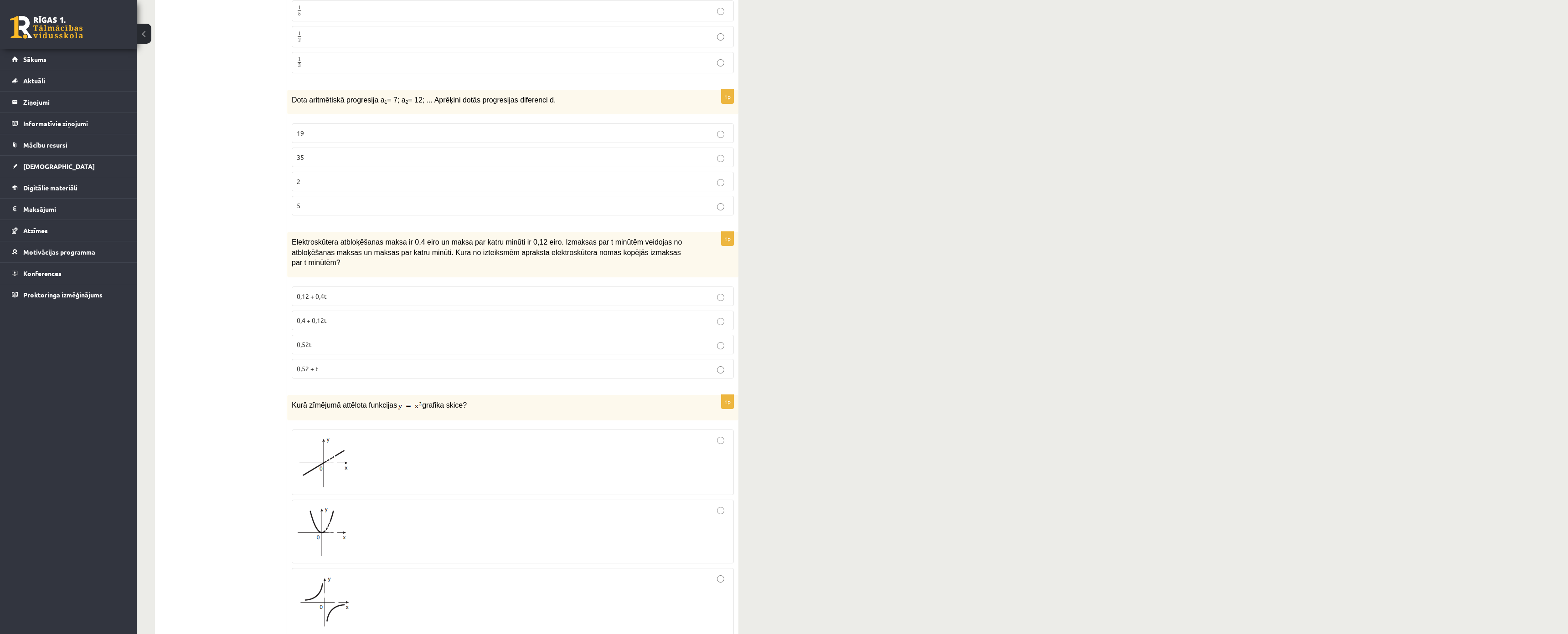
click at [323, 317] on span "0,4 + 0,12t" at bounding box center [312, 320] width 30 height 8
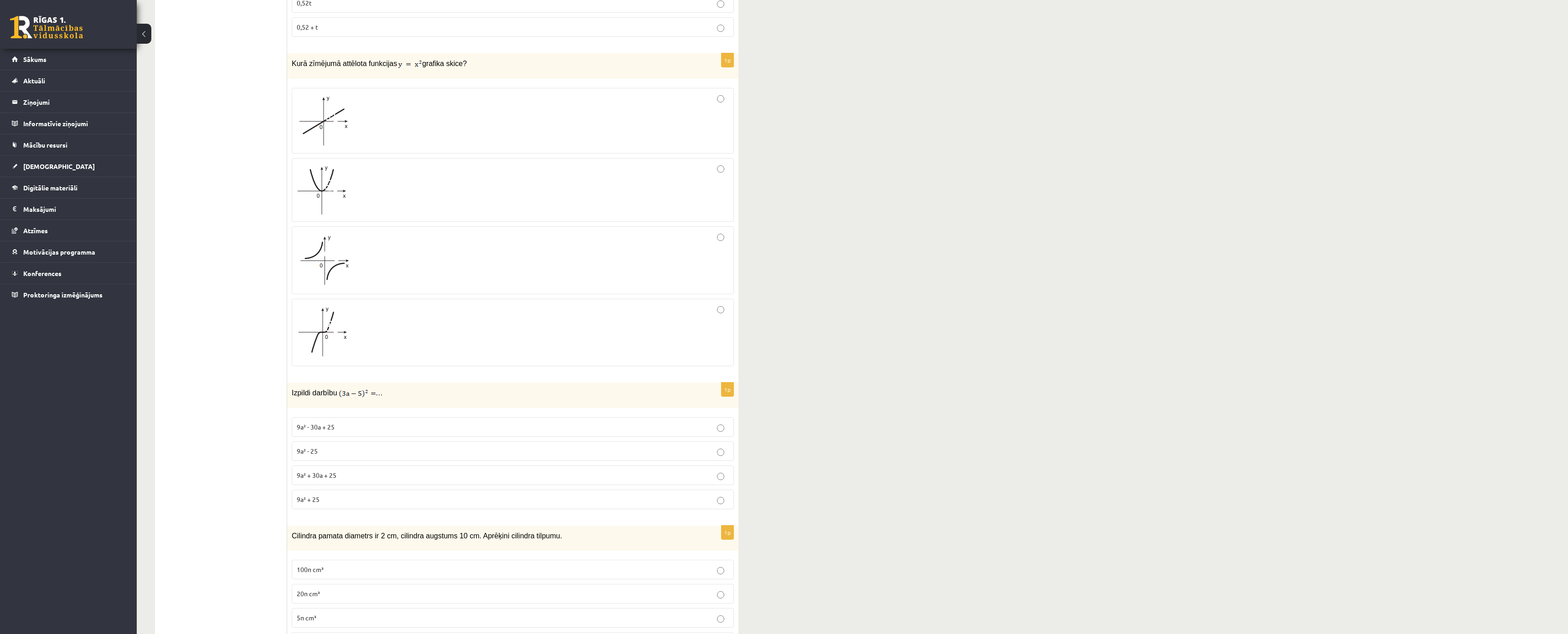
scroll to position [2552, 0]
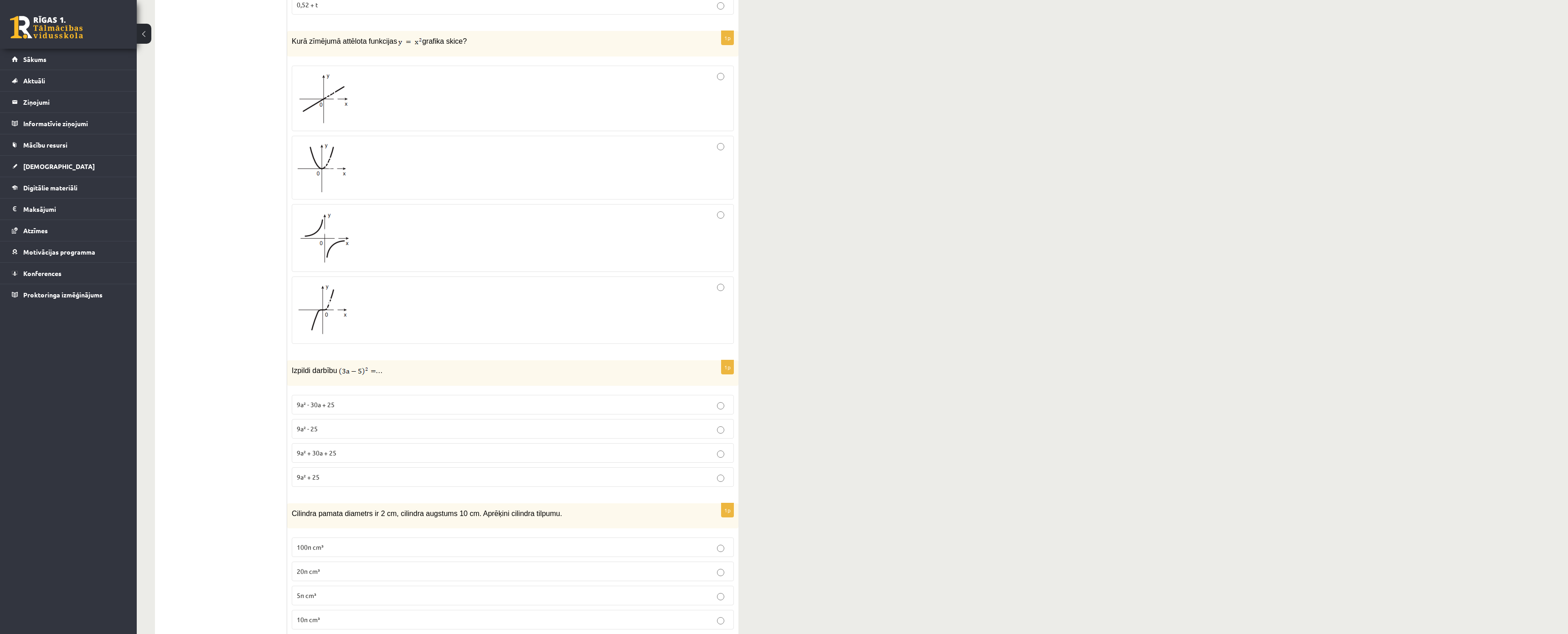
drag, startPoint x: 1463, startPoint y: 0, endPoint x: 1246, endPoint y: 401, distance: 455.9
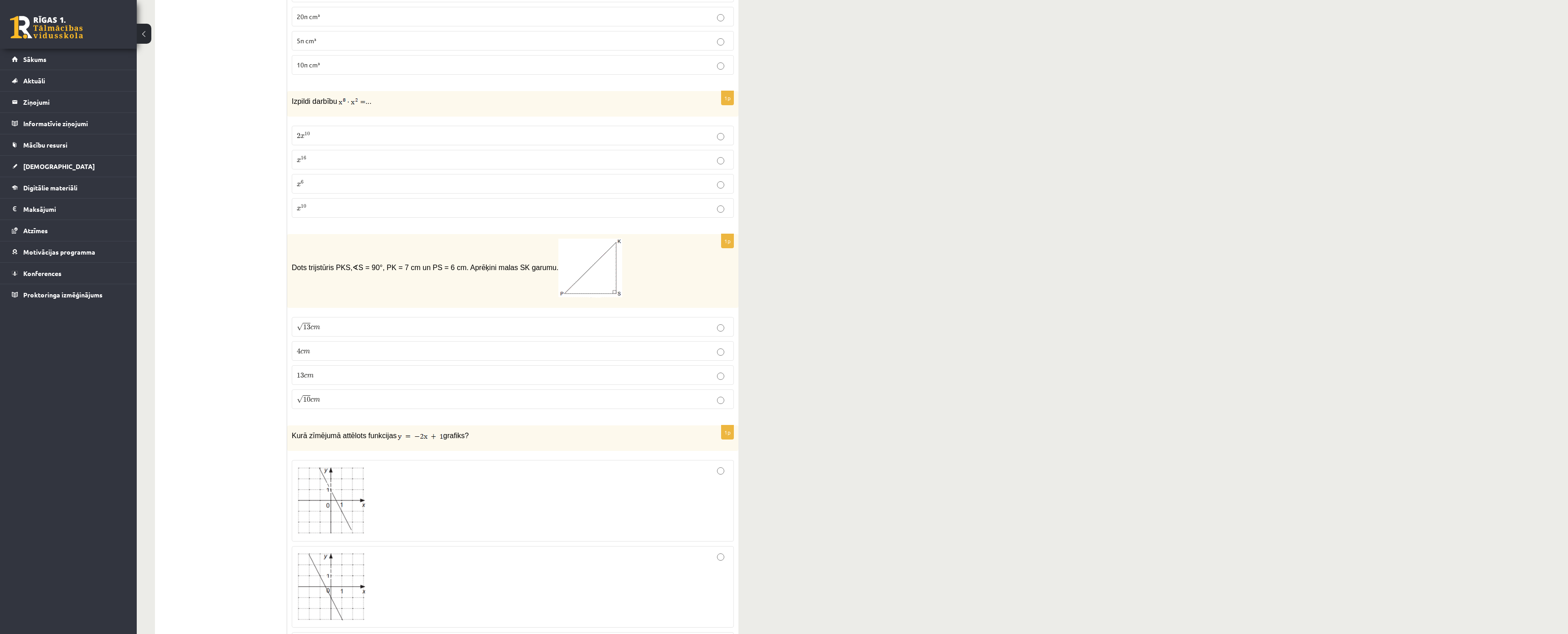
scroll to position [2887, 0]
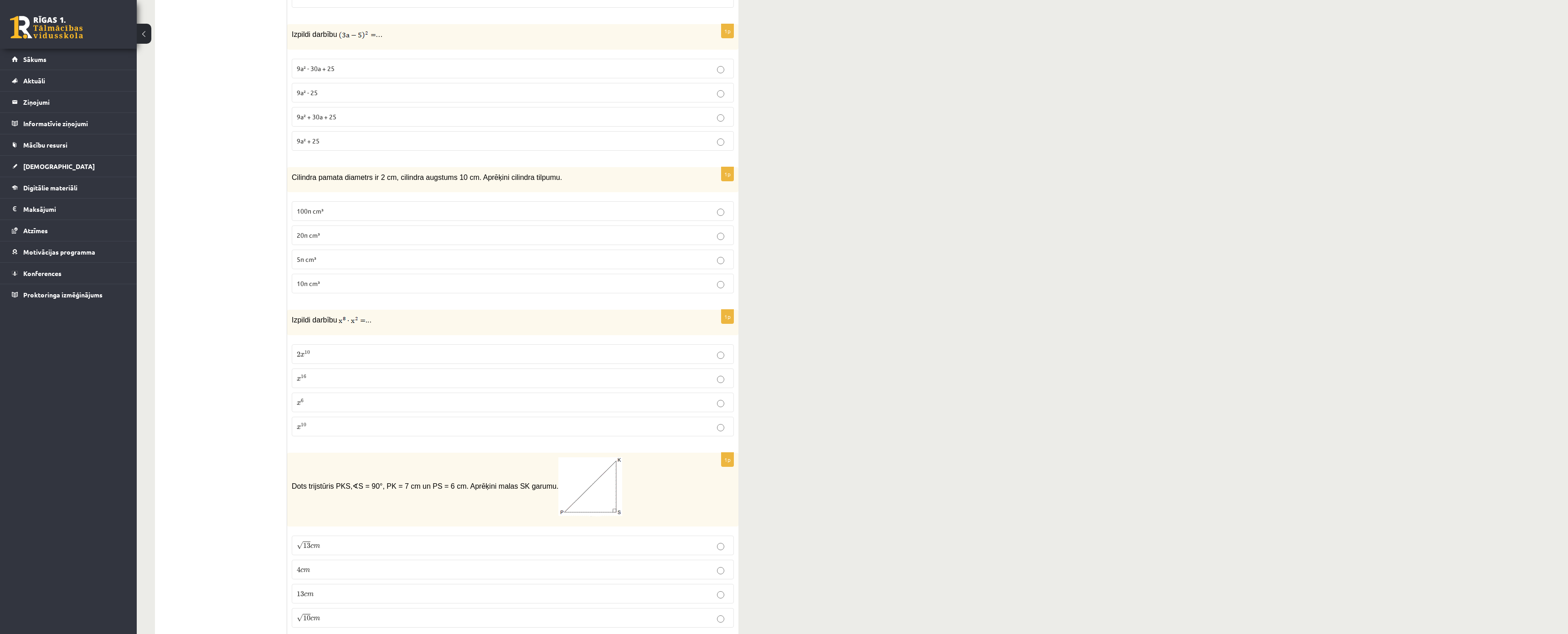
drag, startPoint x: 415, startPoint y: 82, endPoint x: 411, endPoint y: 88, distance: 7.2
click at [414, 73] on p "9a² - 30a + 25" at bounding box center [512, 68] width 432 height 10
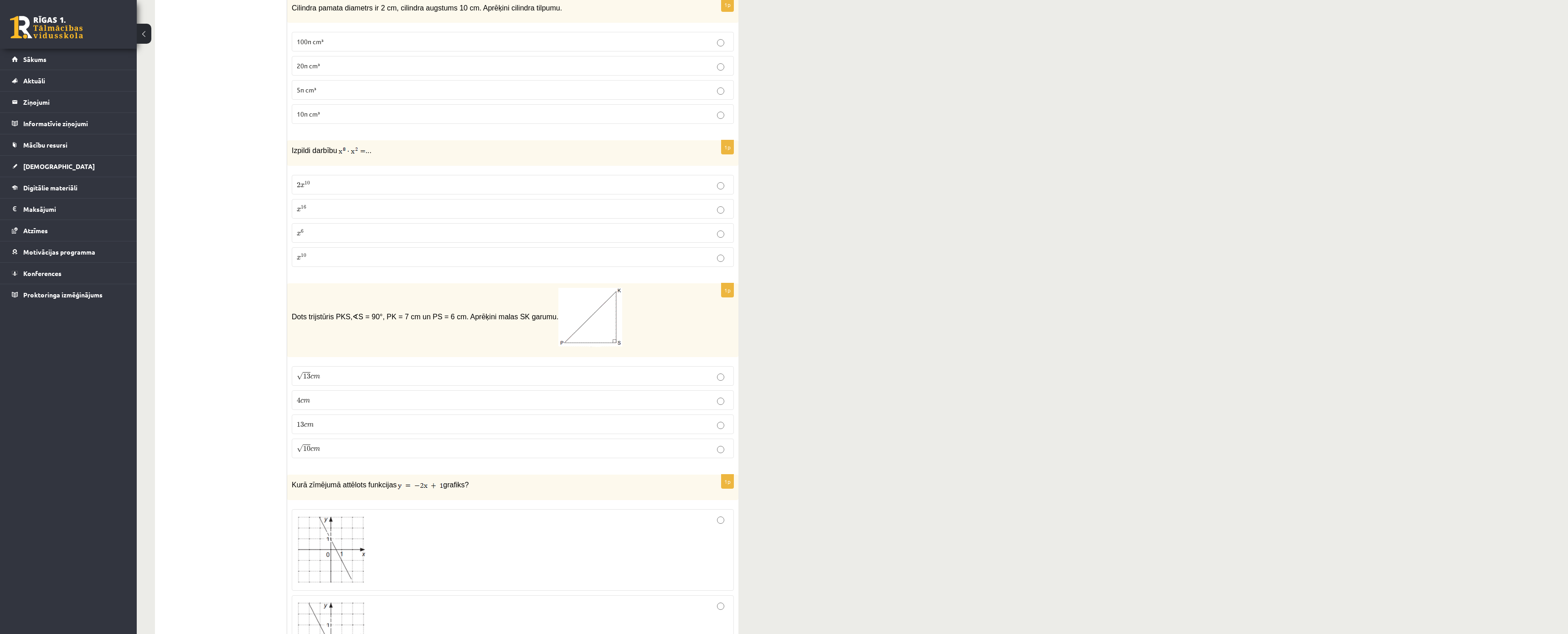
scroll to position [3024, 0]
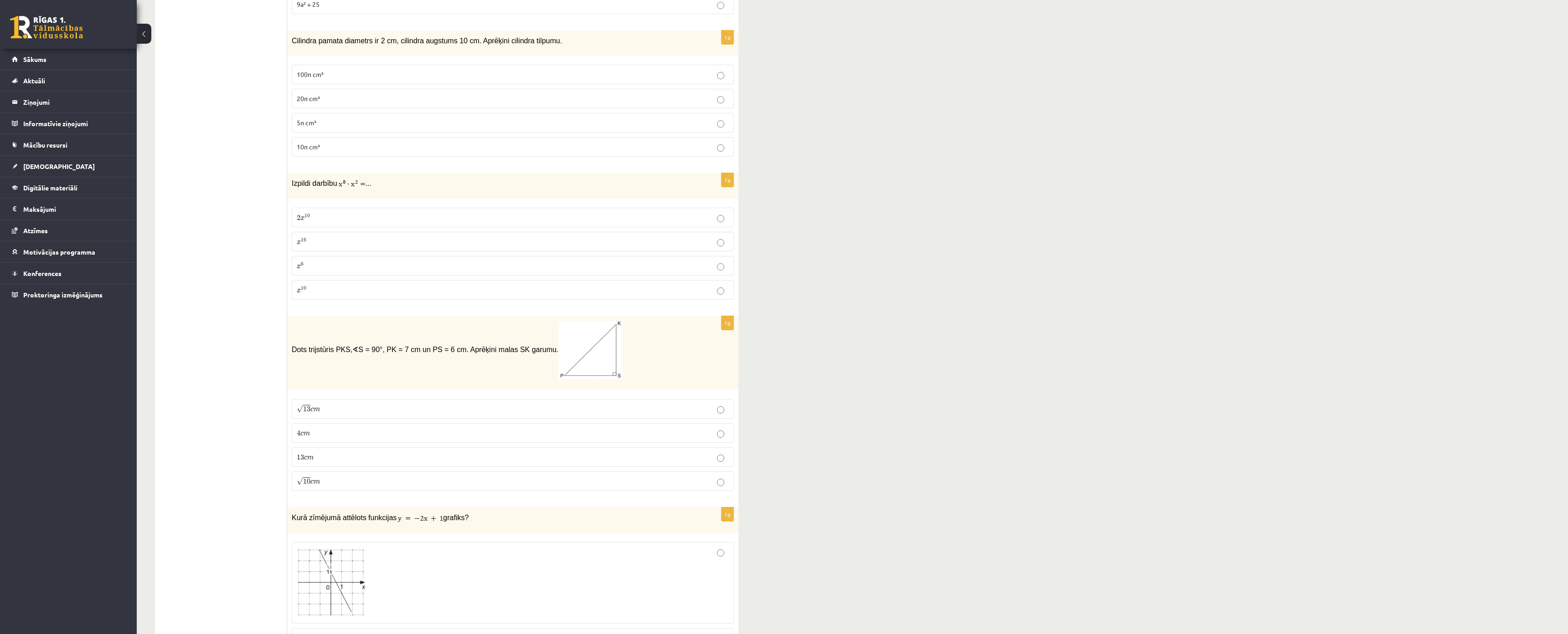
click at [336, 157] on label "10π cm³" at bounding box center [512, 147] width 442 height 20
click at [364, 300] on label "x 10 x 10" at bounding box center [512, 290] width 442 height 20
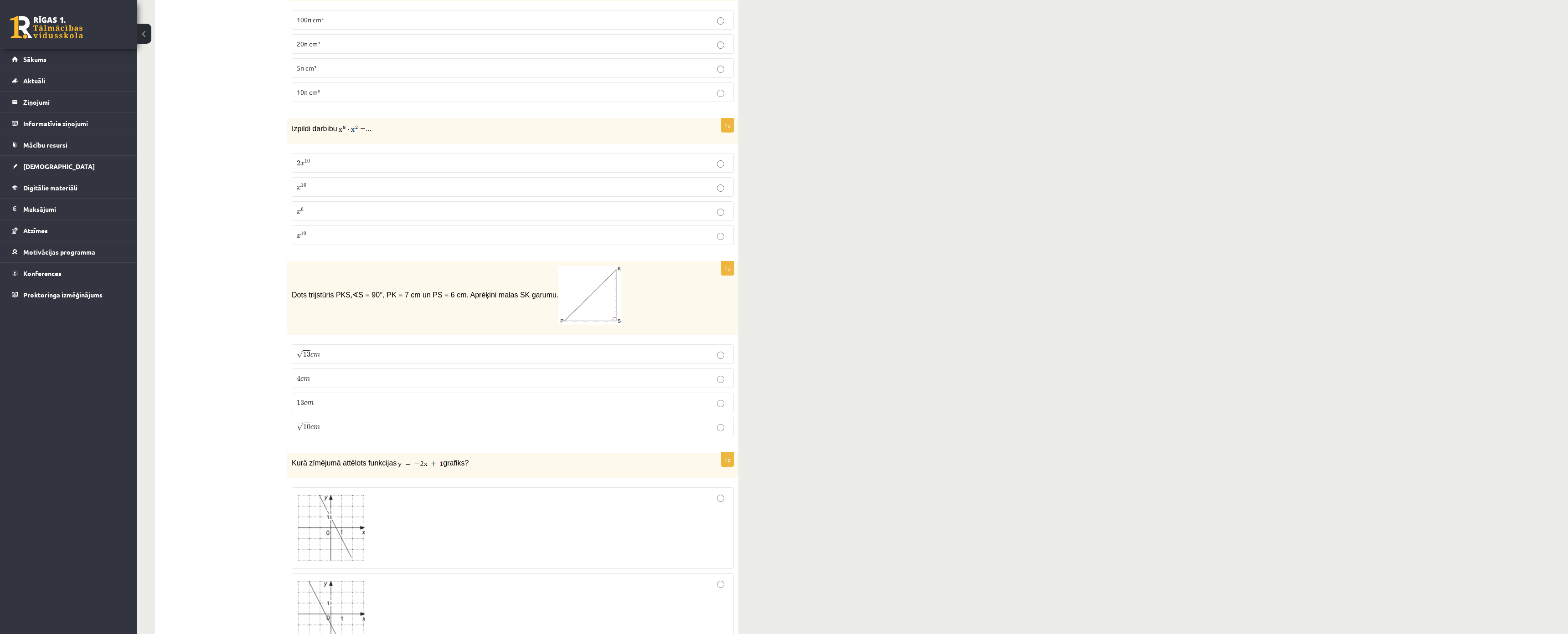
scroll to position [3230, 0]
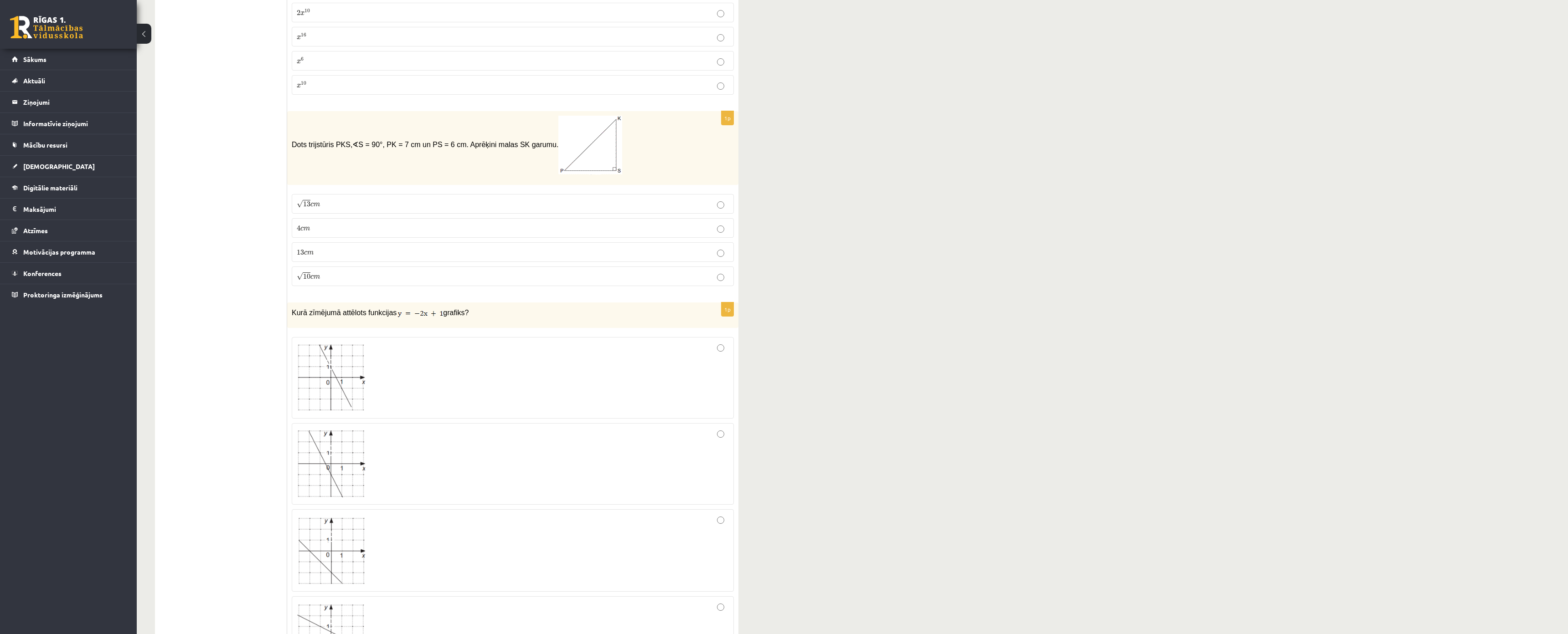
drag, startPoint x: 326, startPoint y: 225, endPoint x: 410, endPoint y: 137, distance: 121.7
click at [327, 208] on p "√ 13 c m 13 c m" at bounding box center [512, 204] width 432 height 10
click at [464, 578] on div at bounding box center [512, 550] width 432 height 72
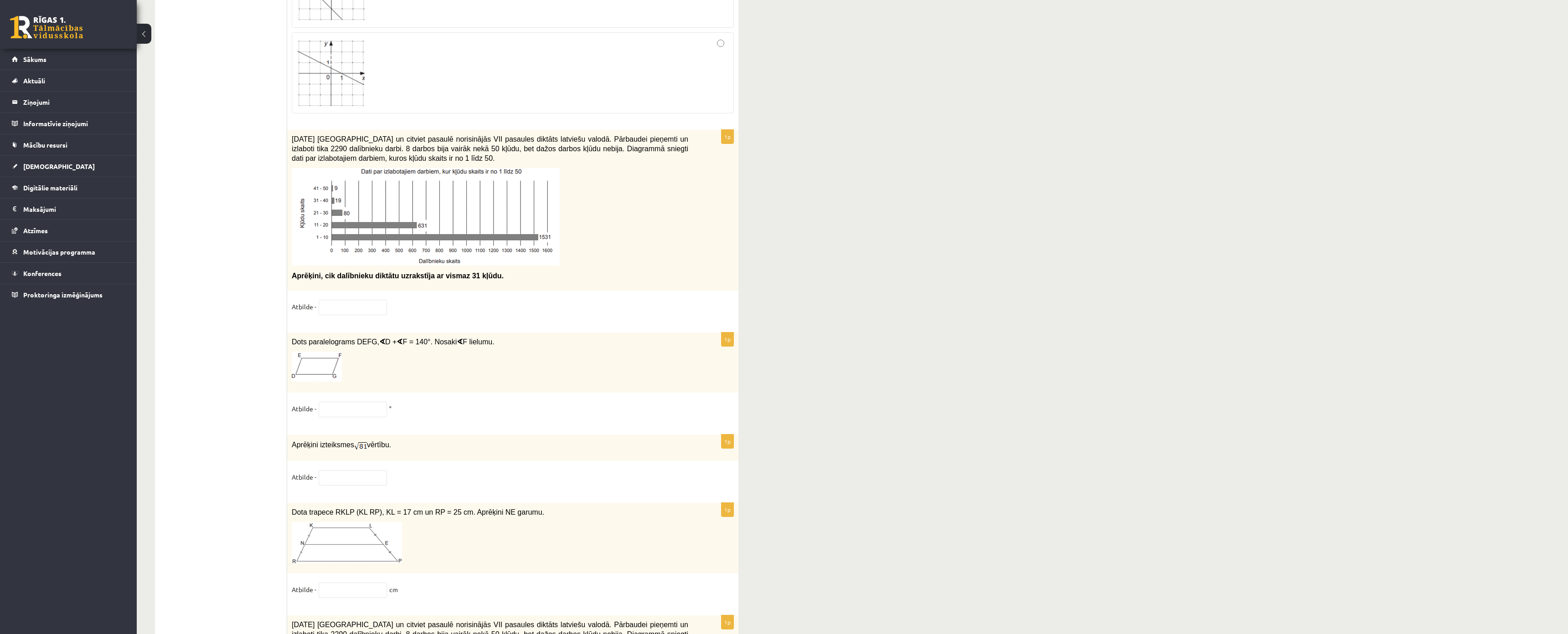
scroll to position [3776, 0]
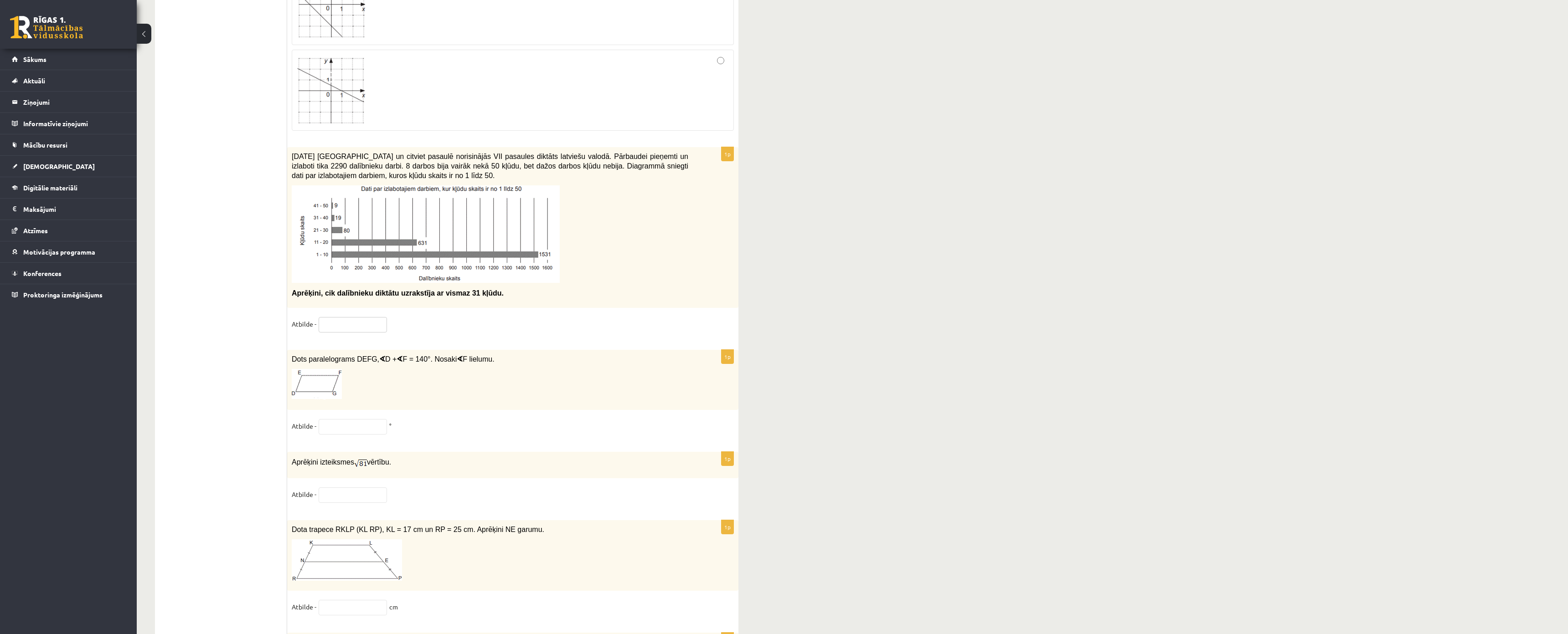
click at [340, 332] on input "text" at bounding box center [352, 325] width 68 height 16
click at [339, 332] on input "text" at bounding box center [352, 325] width 68 height 16
click at [307, 399] on img at bounding box center [317, 384] width 51 height 31
click at [322, 435] on input "text" at bounding box center [352, 428] width 68 height 16
click at [329, 503] on input "text" at bounding box center [352, 495] width 68 height 16
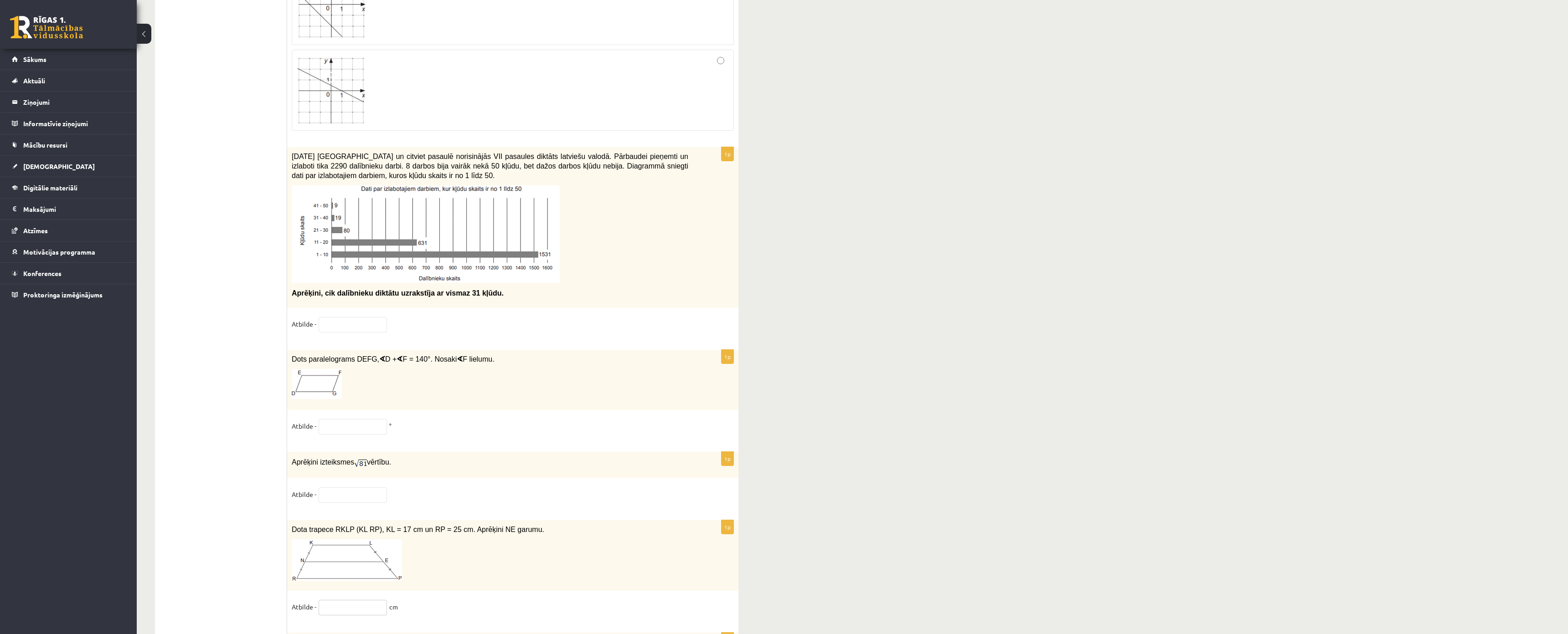
click at [338, 578] on input "text" at bounding box center [352, 608] width 68 height 16
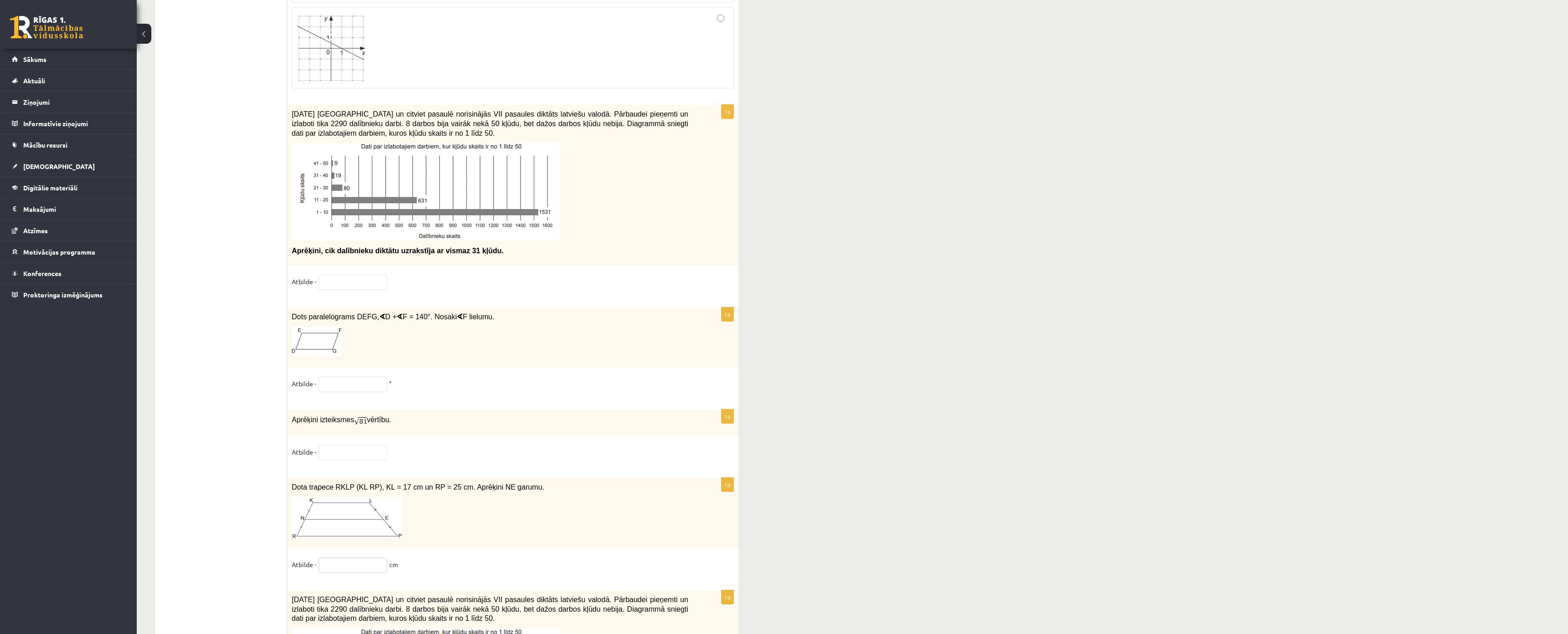
scroll to position [3981, 0]
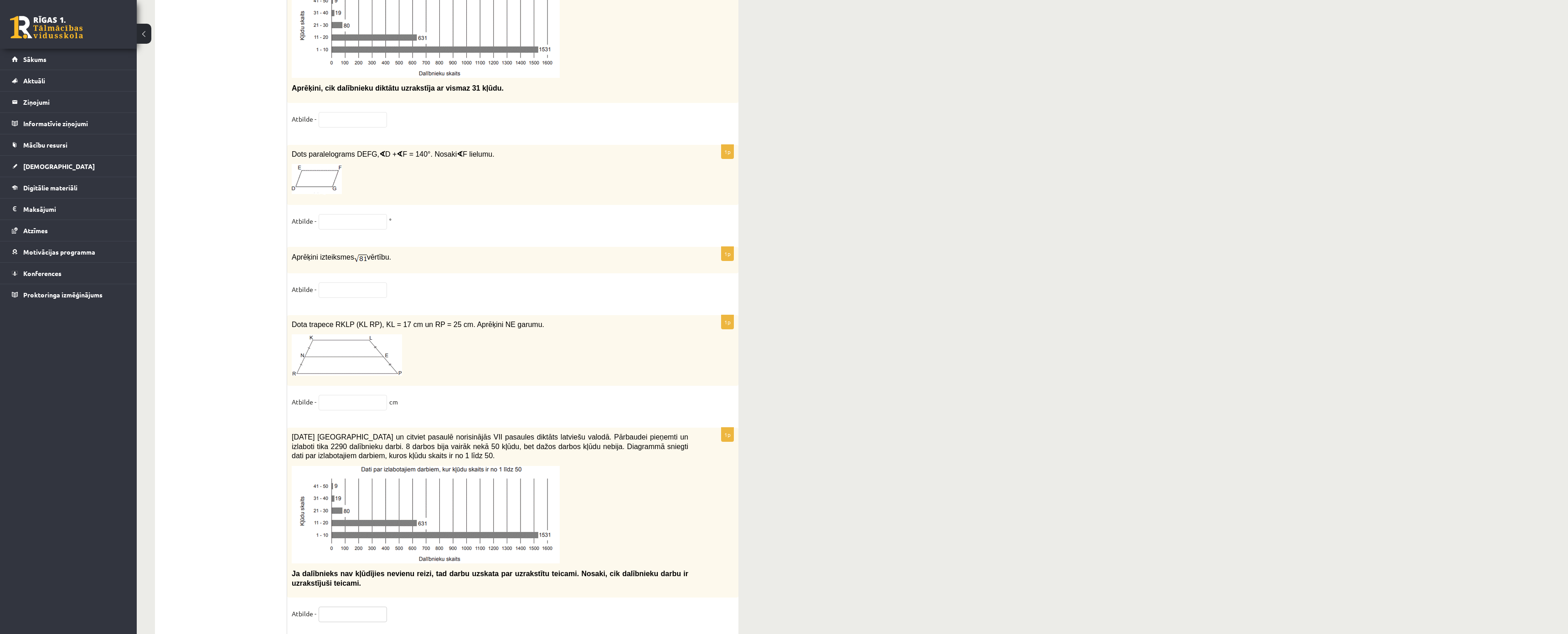
click at [338, 578] on input "text" at bounding box center [352, 615] width 68 height 16
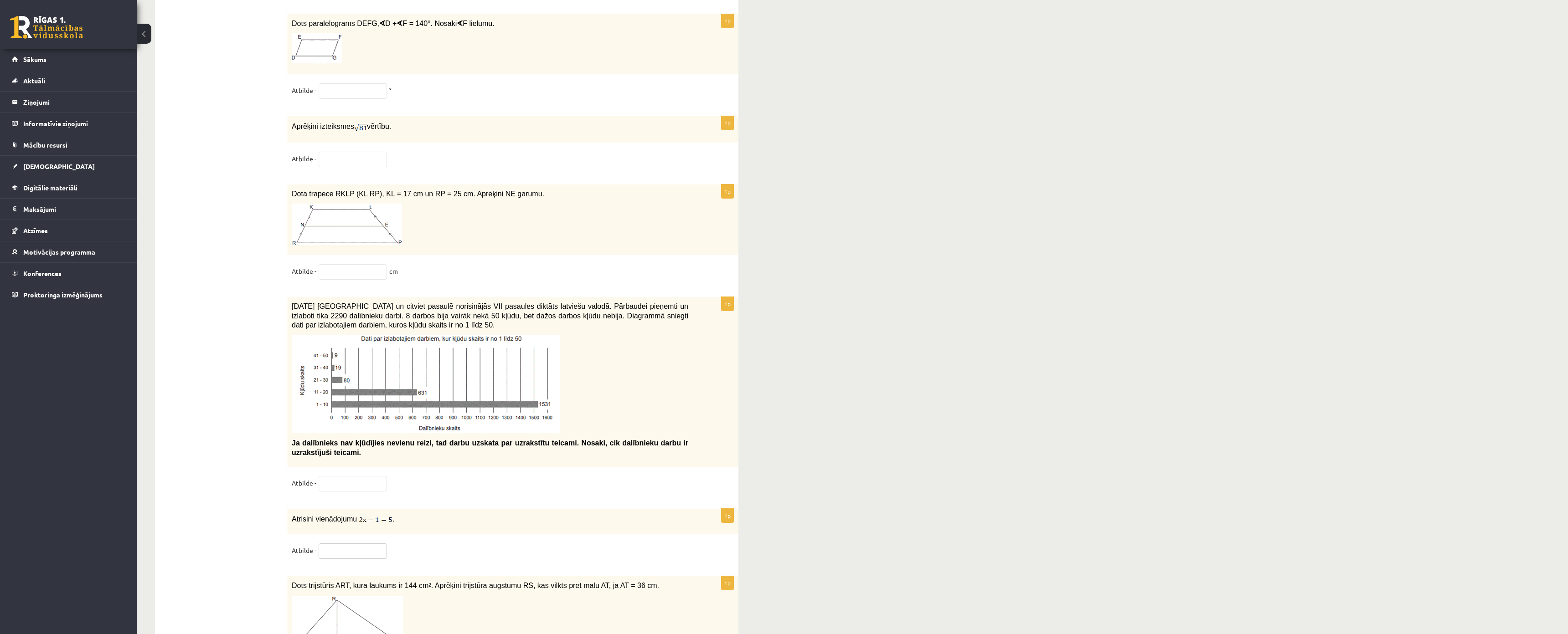
scroll to position [4186, 0]
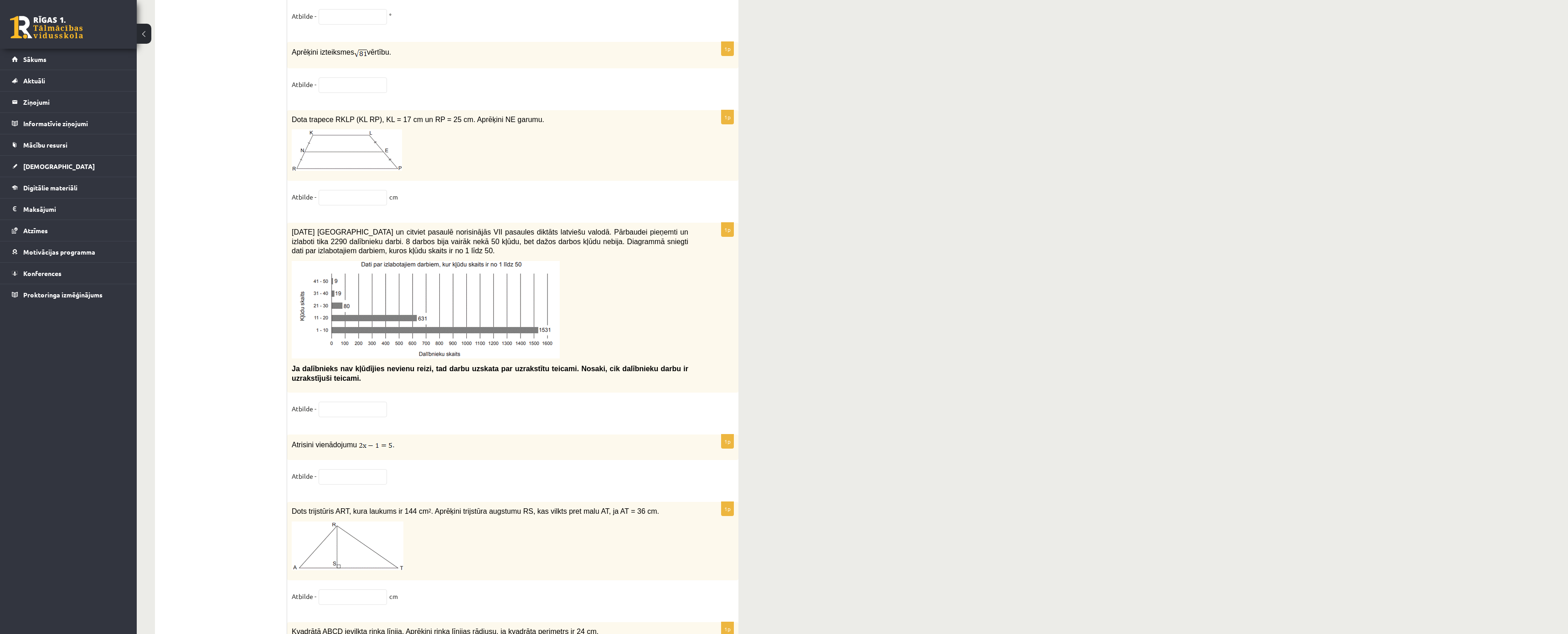
click at [325, 578] on fieldset "Atbilde - cm" at bounding box center [512, 598] width 442 height 19
click at [329, 578] on input "text" at bounding box center [352, 597] width 68 height 16
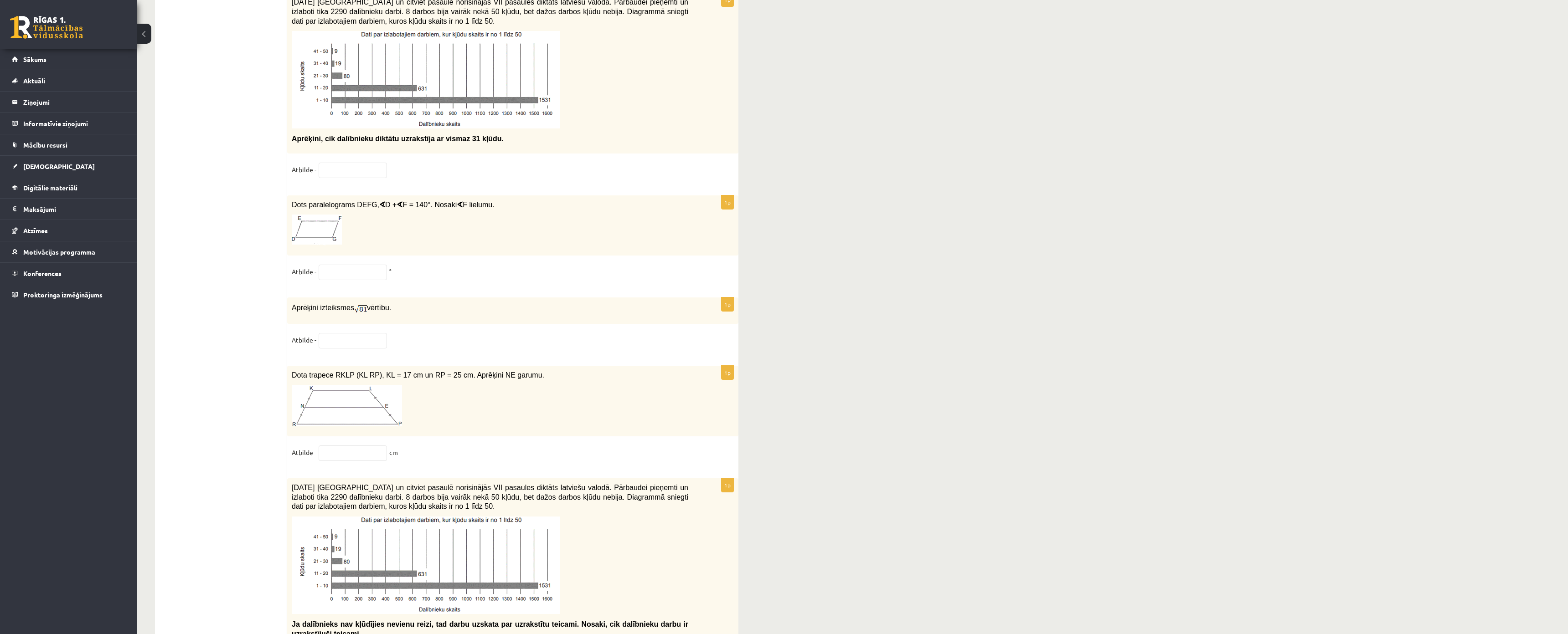
scroll to position [3845, 0]
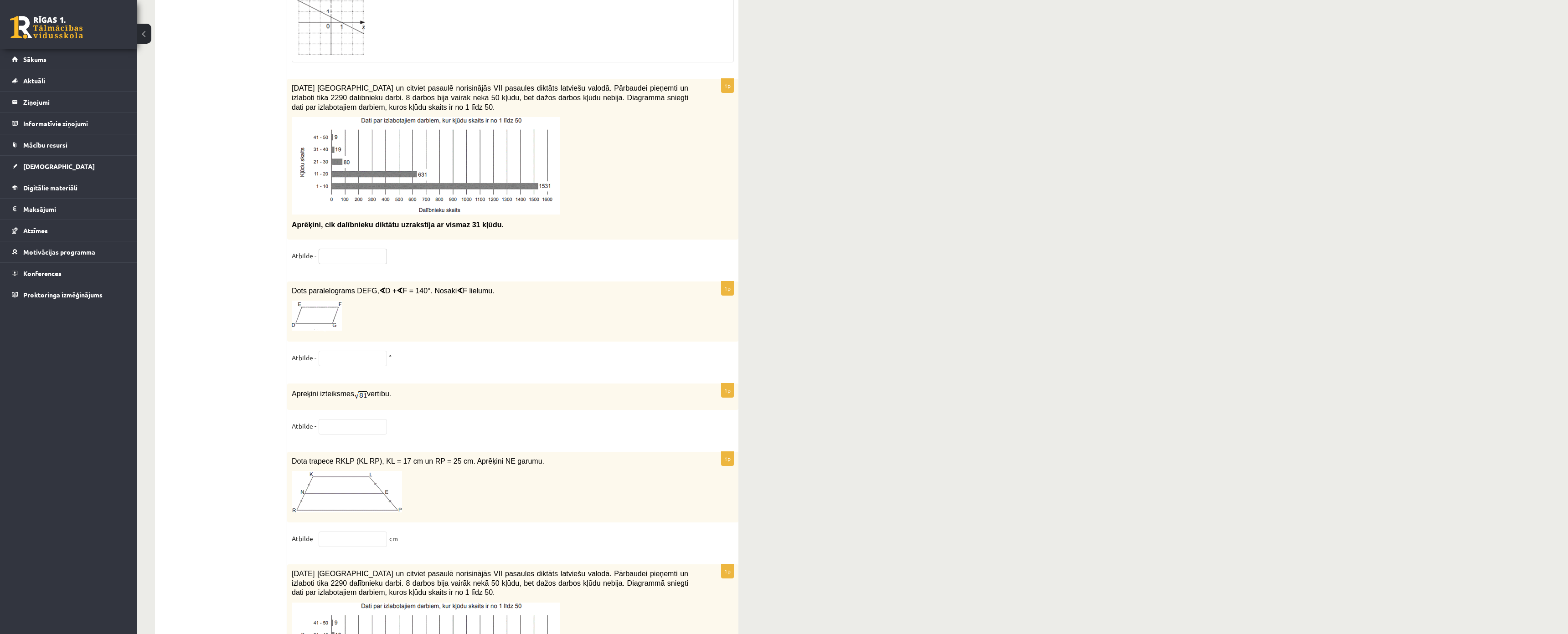
click at [346, 264] on input "text" at bounding box center [352, 257] width 68 height 16
type input "**"
click at [336, 366] on input "text" at bounding box center [352, 359] width 68 height 16
type input "**"
click at [352, 435] on input "text" at bounding box center [352, 428] width 68 height 16
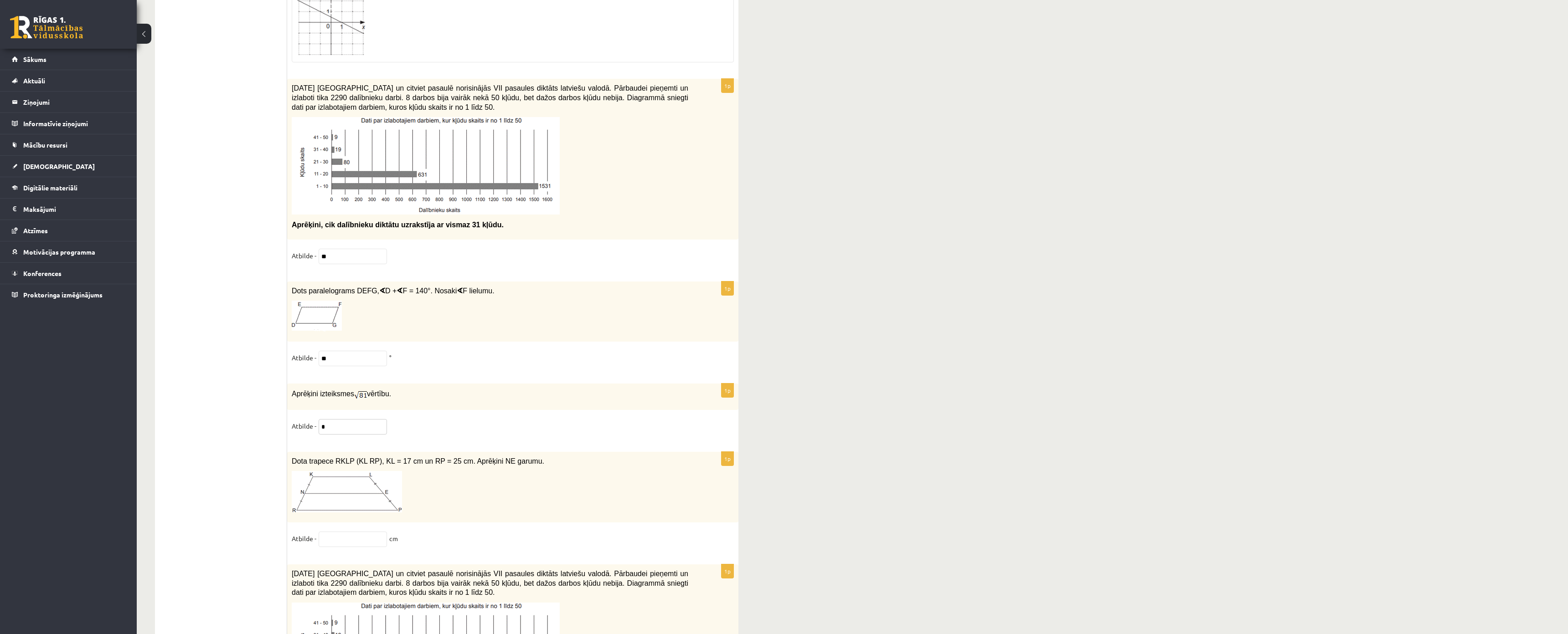
type input "*"
click at [365, 548] on input "text" at bounding box center [352, 540] width 68 height 16
type input "*"
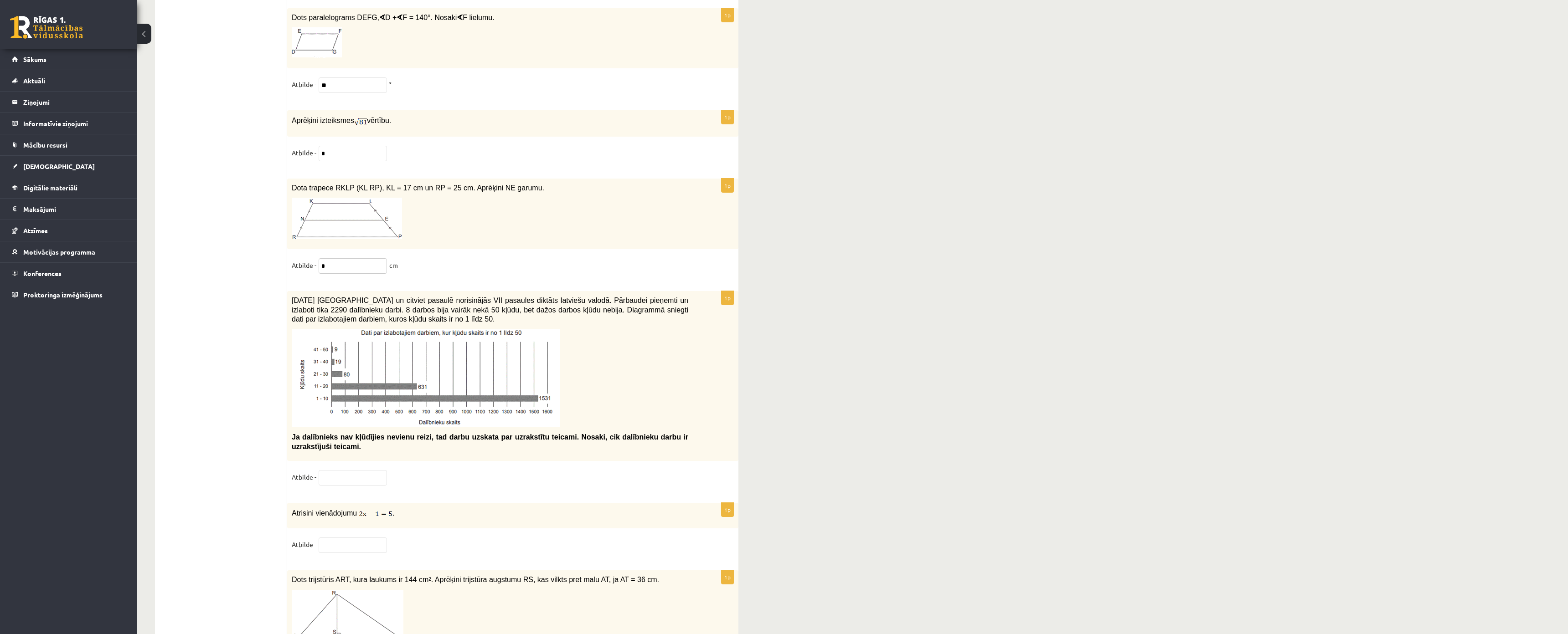
scroll to position [4186, 0]
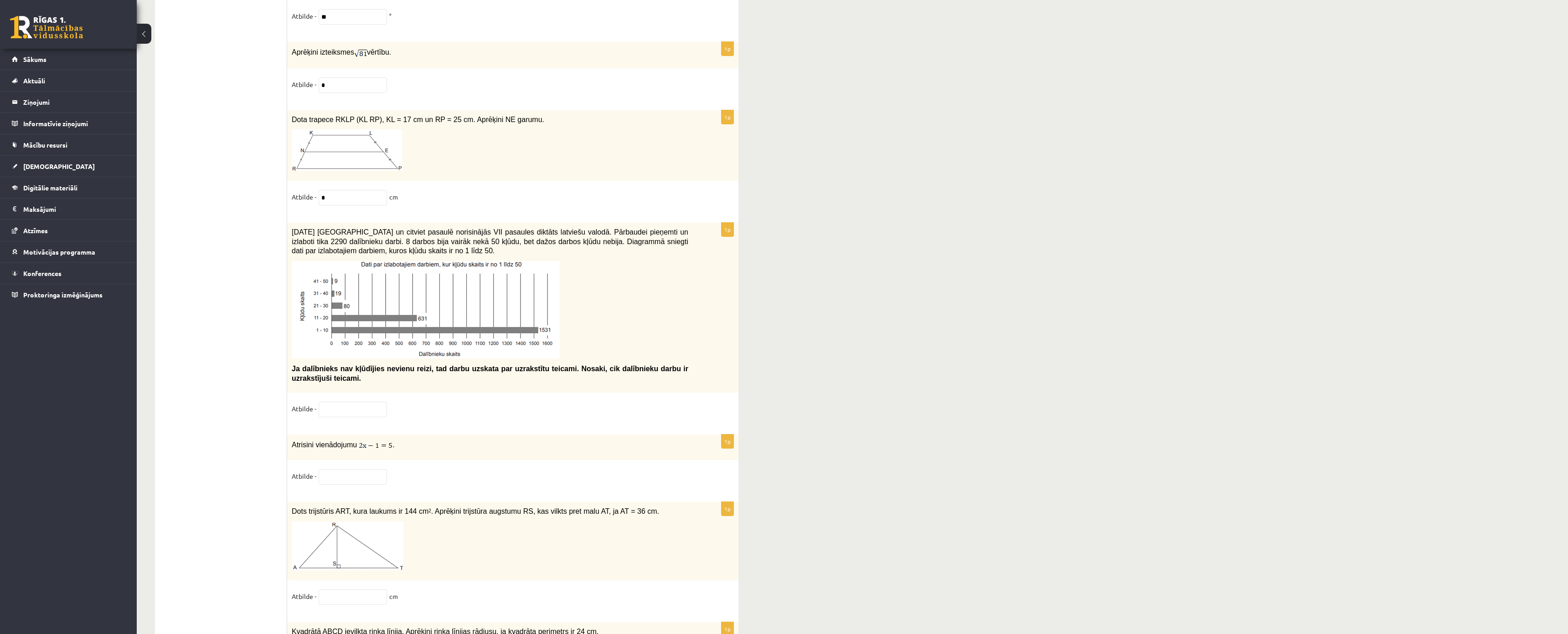
click at [358, 426] on div "1p 2021. gada 27. novembrī Latvijā un citviet pasaulē norisinājās VII pasaules …" at bounding box center [512, 324] width 452 height 202
click at [353, 418] on input "text" at bounding box center [352, 410] width 68 height 16
type input "**"
click at [352, 485] on input "text" at bounding box center [352, 477] width 68 height 16
type input "*"
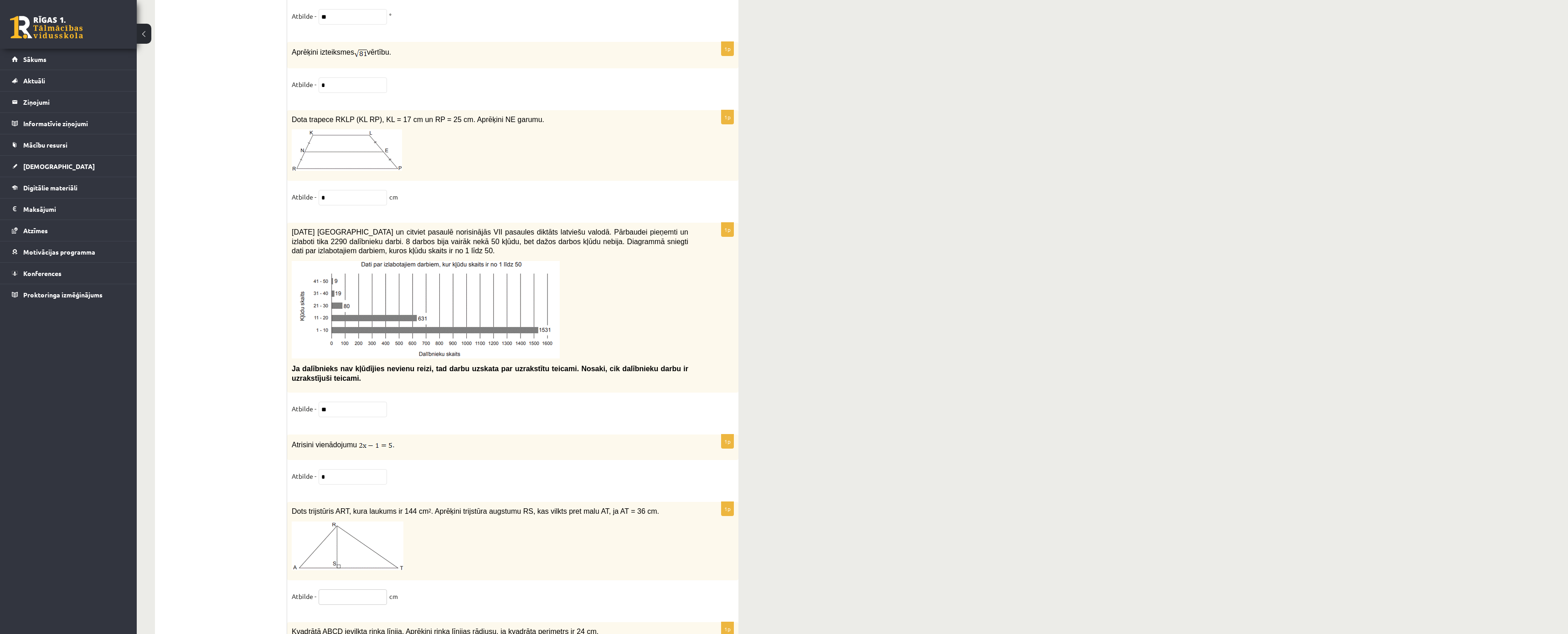
click at [342, 578] on input "text" at bounding box center [352, 597] width 68 height 16
type input "*"
drag, startPoint x: 286, startPoint y: 658, endPoint x: 604, endPoint y: 657, distance: 318.0
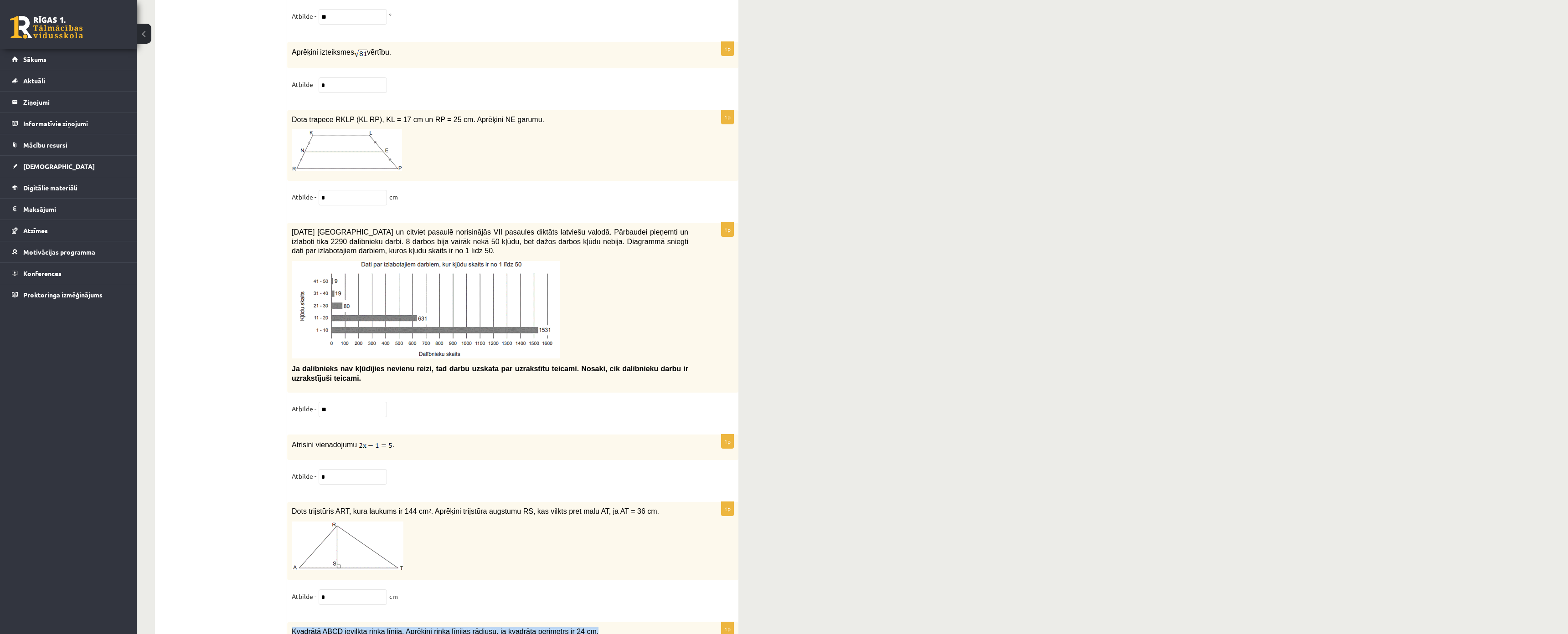
copy span "Kvadrātā ABCD ievilkta riņķa līnija. Aprēķini riņķa līnijas rādiusu, ja kvadrāt…"
copy div "Cik dažādus divciparu skaitļus var izveidot ar cipariem 3;4;6, ja cipari neatkā…"
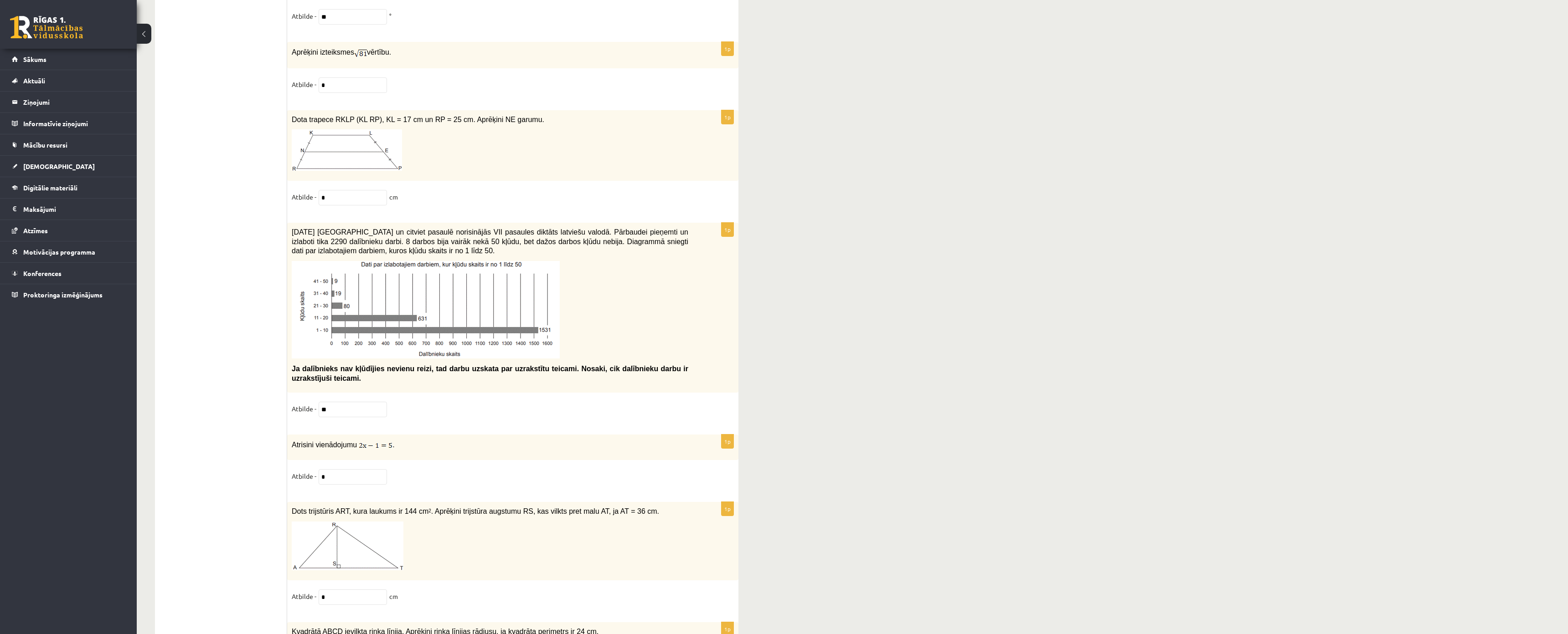
type input "*"
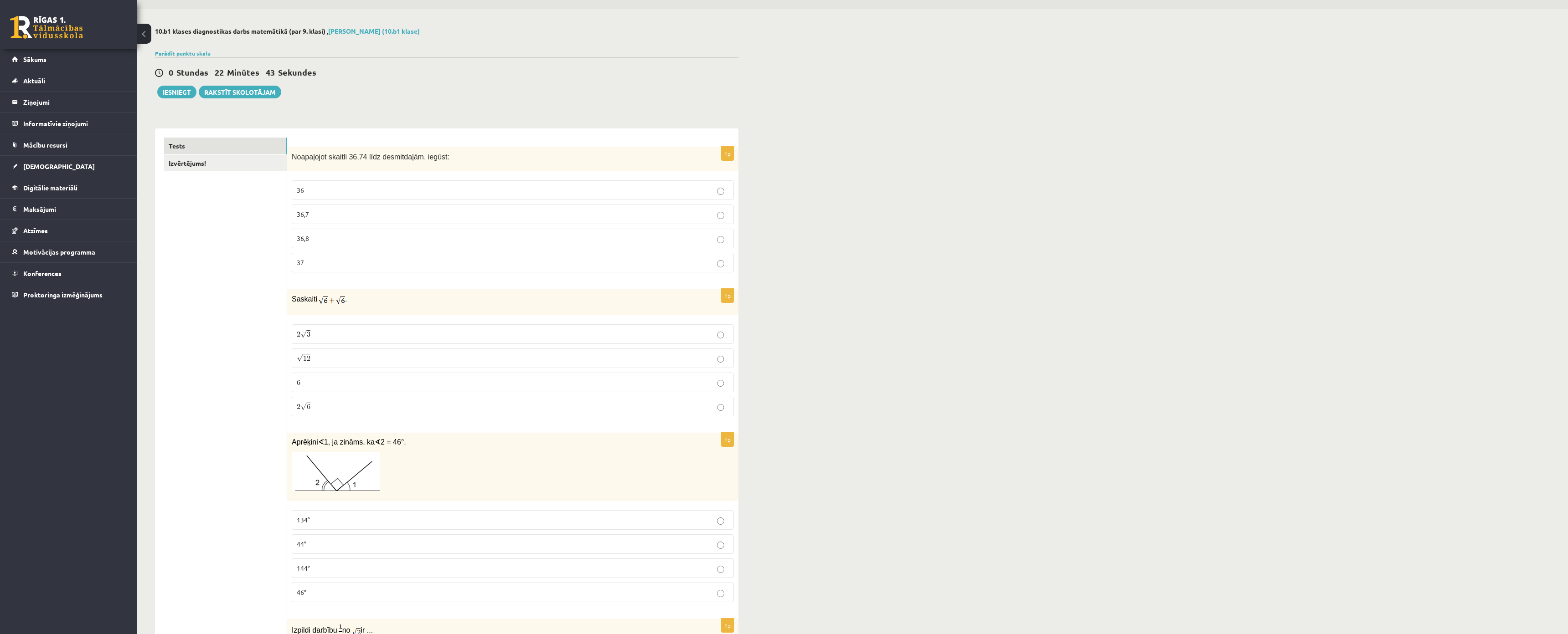
scroll to position [0, 0]
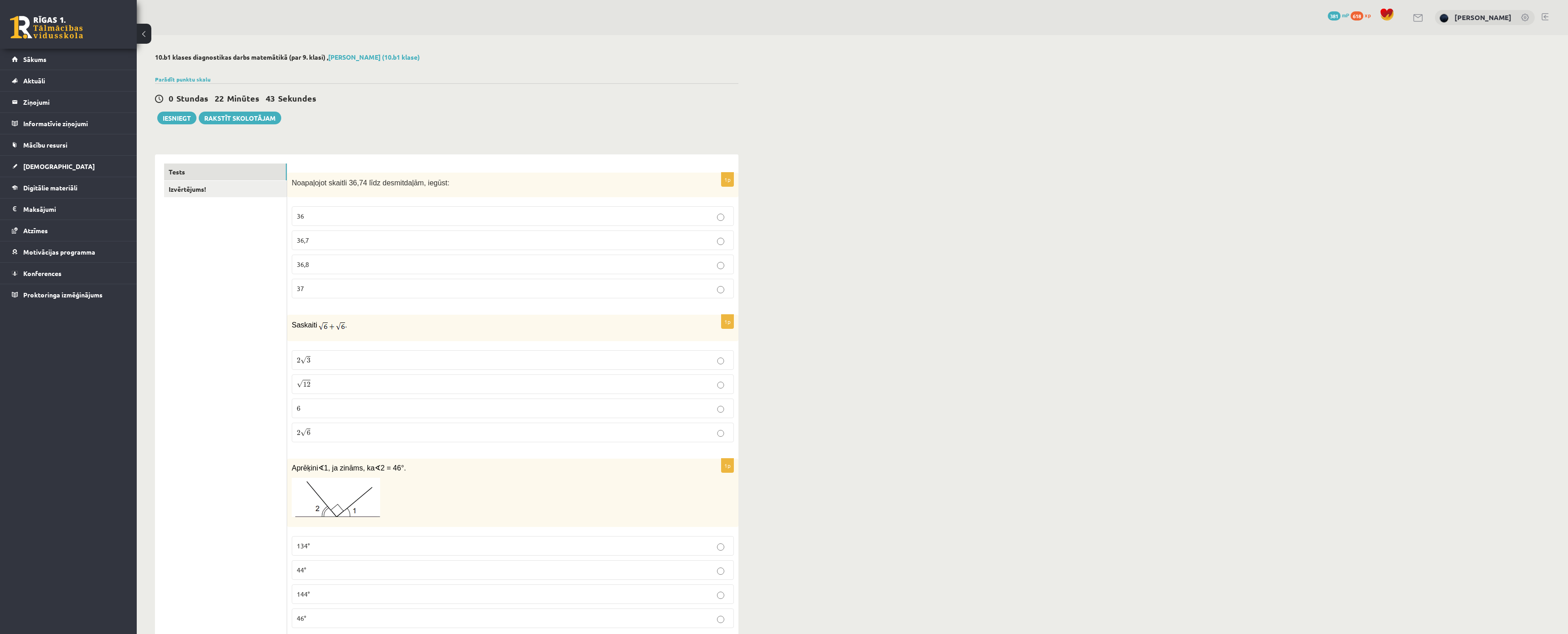
type input "*"
click at [195, 190] on link "Izvērtējums!" at bounding box center [225, 189] width 123 height 17
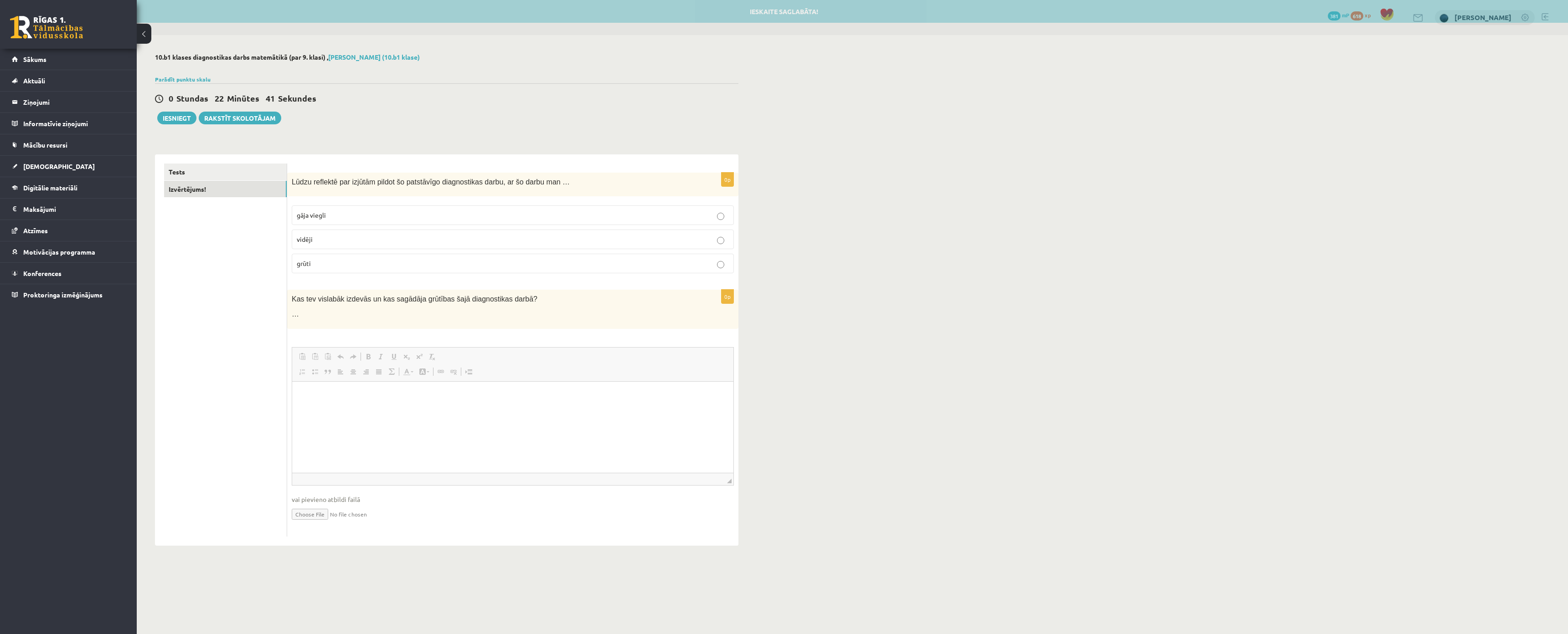
click at [499, 235] on label "vidēji" at bounding box center [512, 239] width 442 height 20
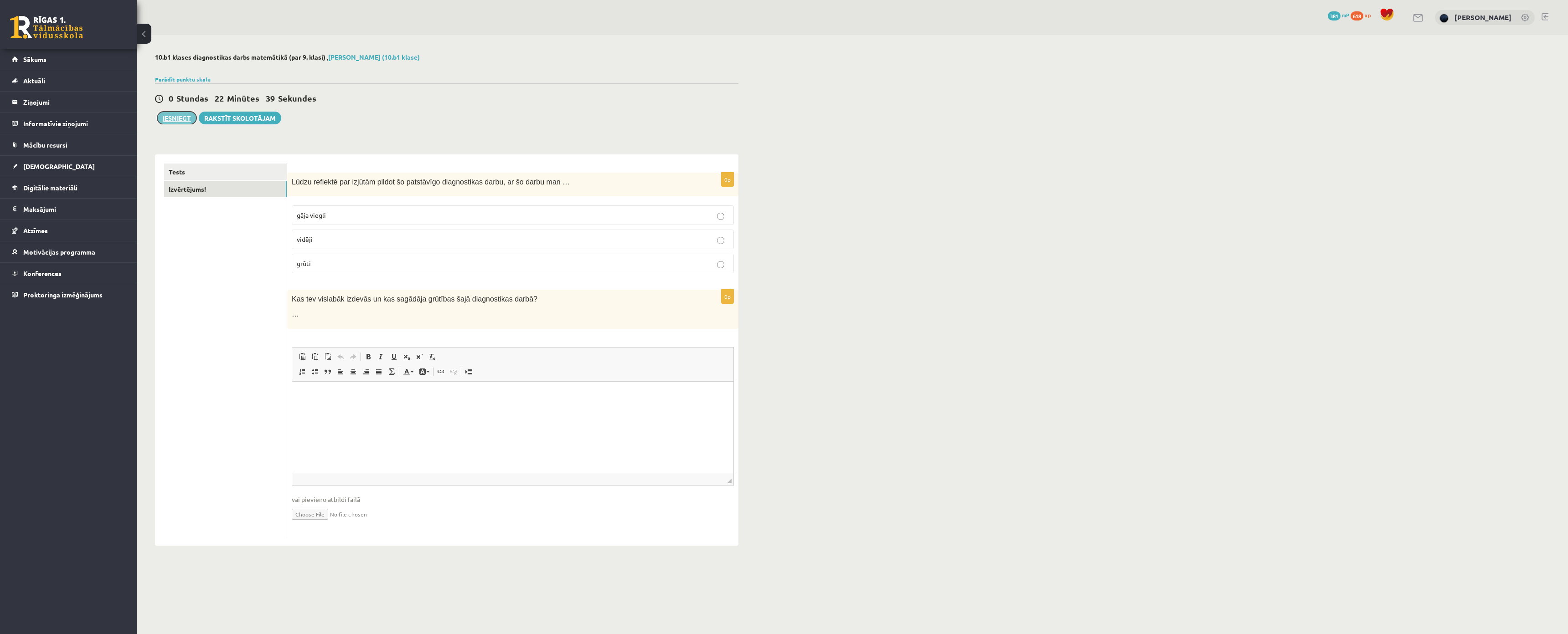
click at [182, 122] on button "Iesniegt" at bounding box center [176, 118] width 39 height 13
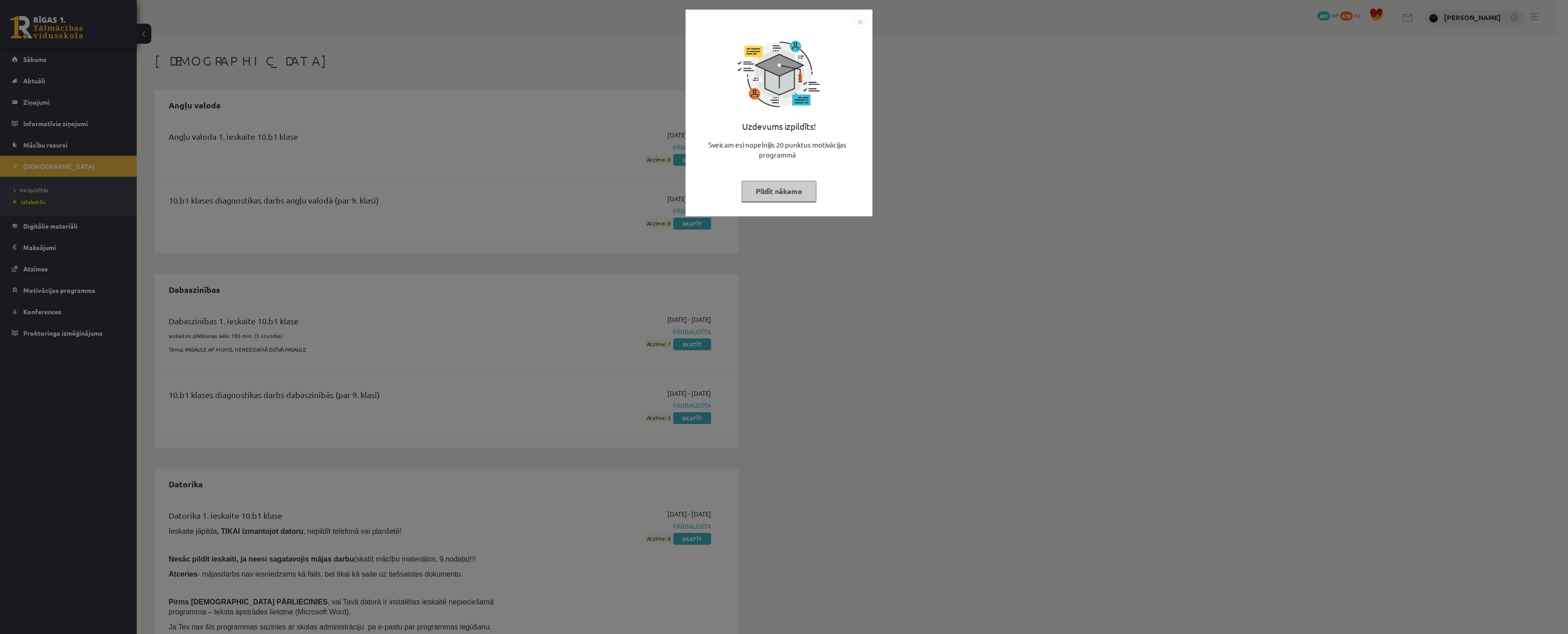
click at [817, 190] on button "Pildīt nākamo" at bounding box center [778, 190] width 74 height 21
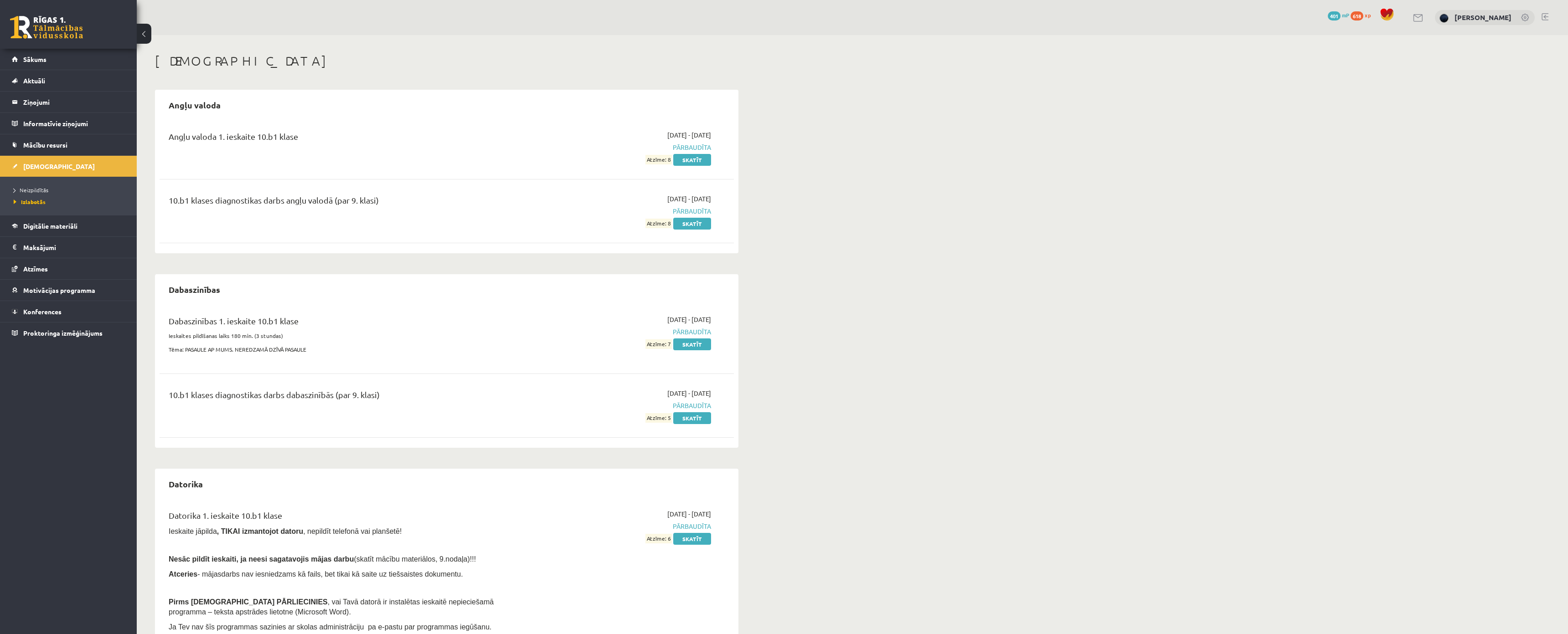
drag, startPoint x: 2351, startPoint y: 0, endPoint x: 1129, endPoint y: 244, distance: 1246.1
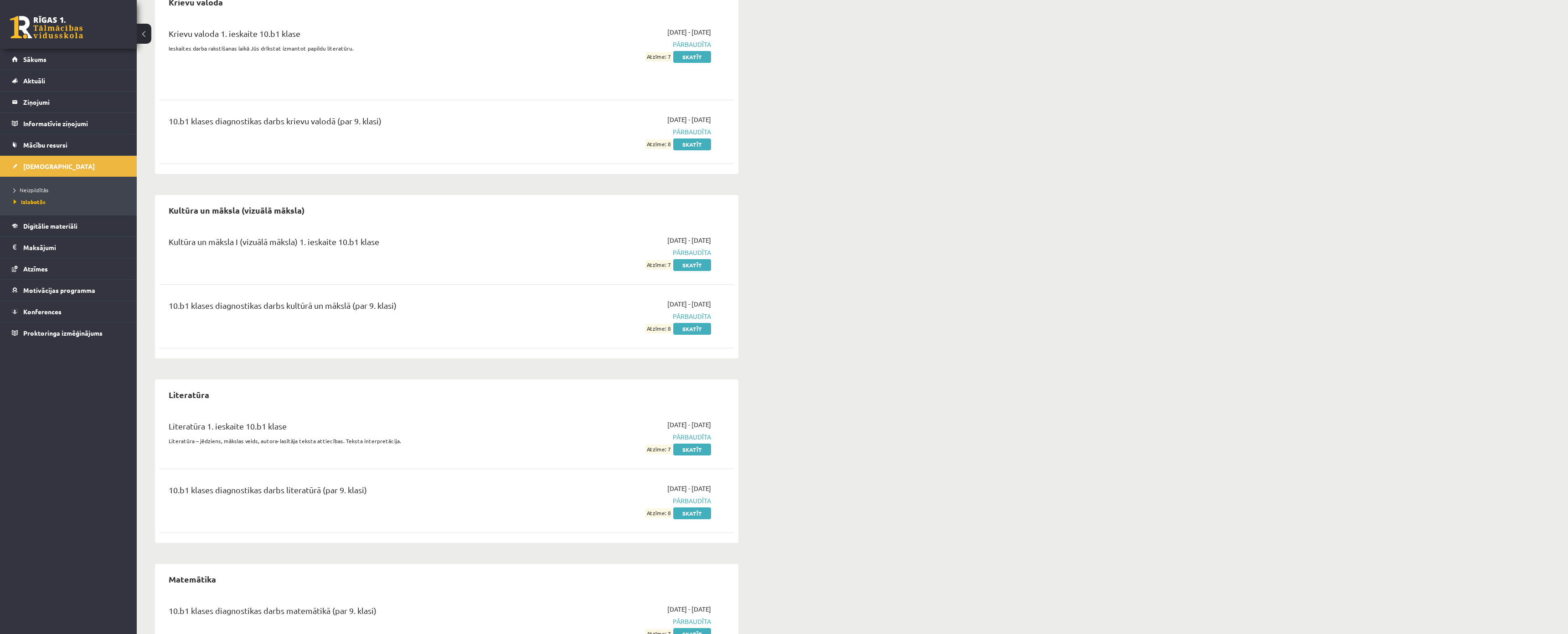
scroll to position [901, 0]
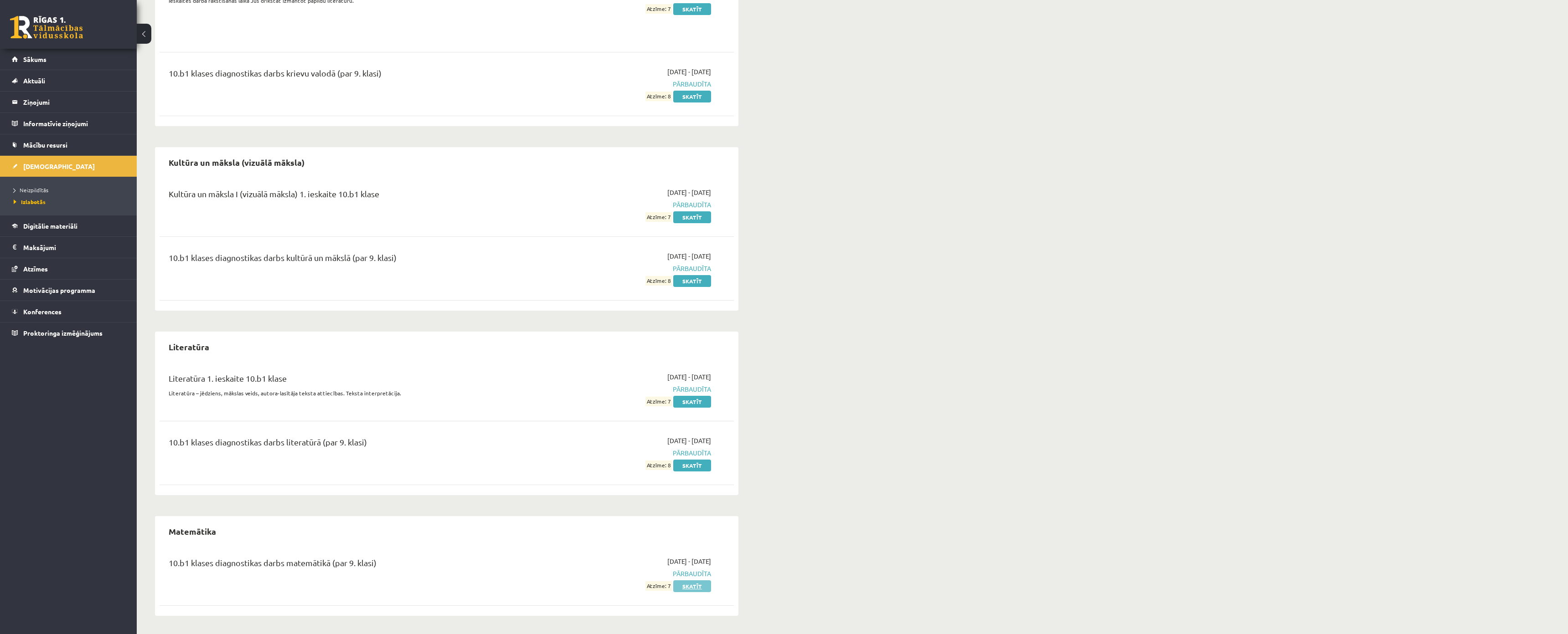
click at [688, 580] on link "Skatīt" at bounding box center [692, 586] width 38 height 12
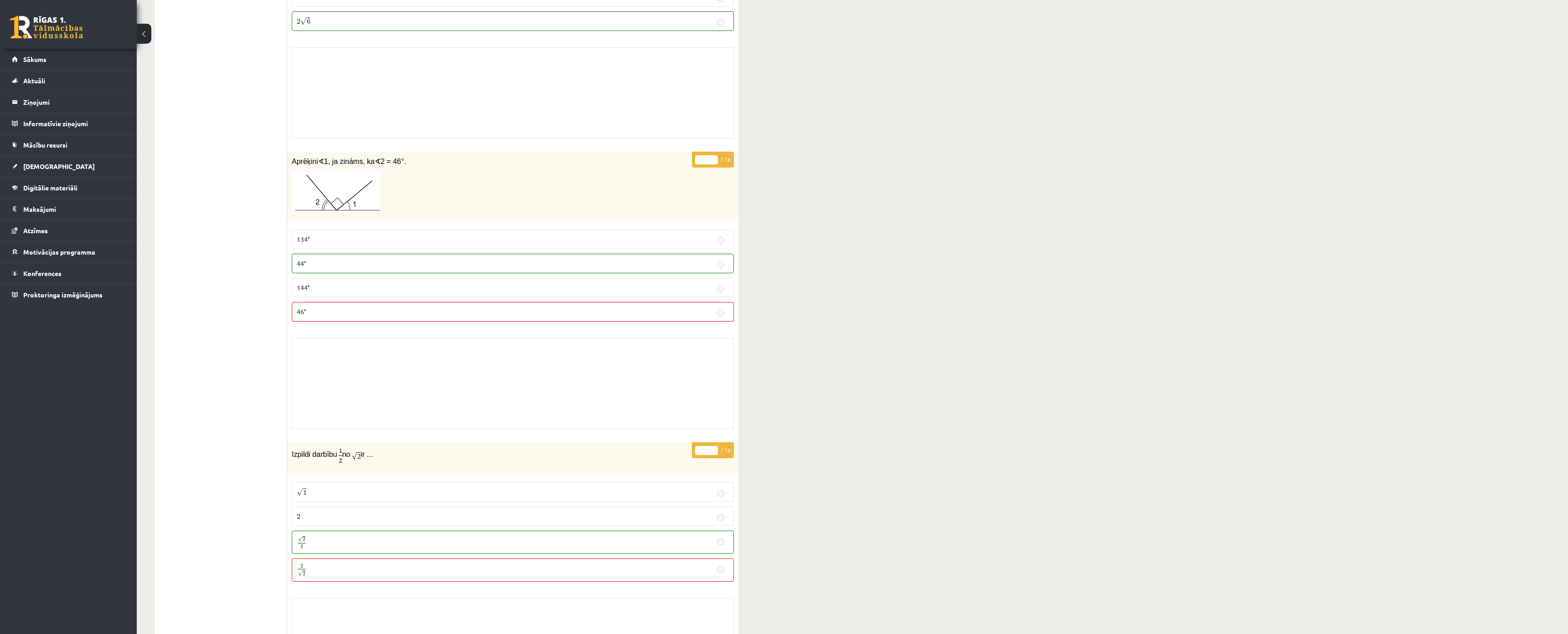
scroll to position [729, 0]
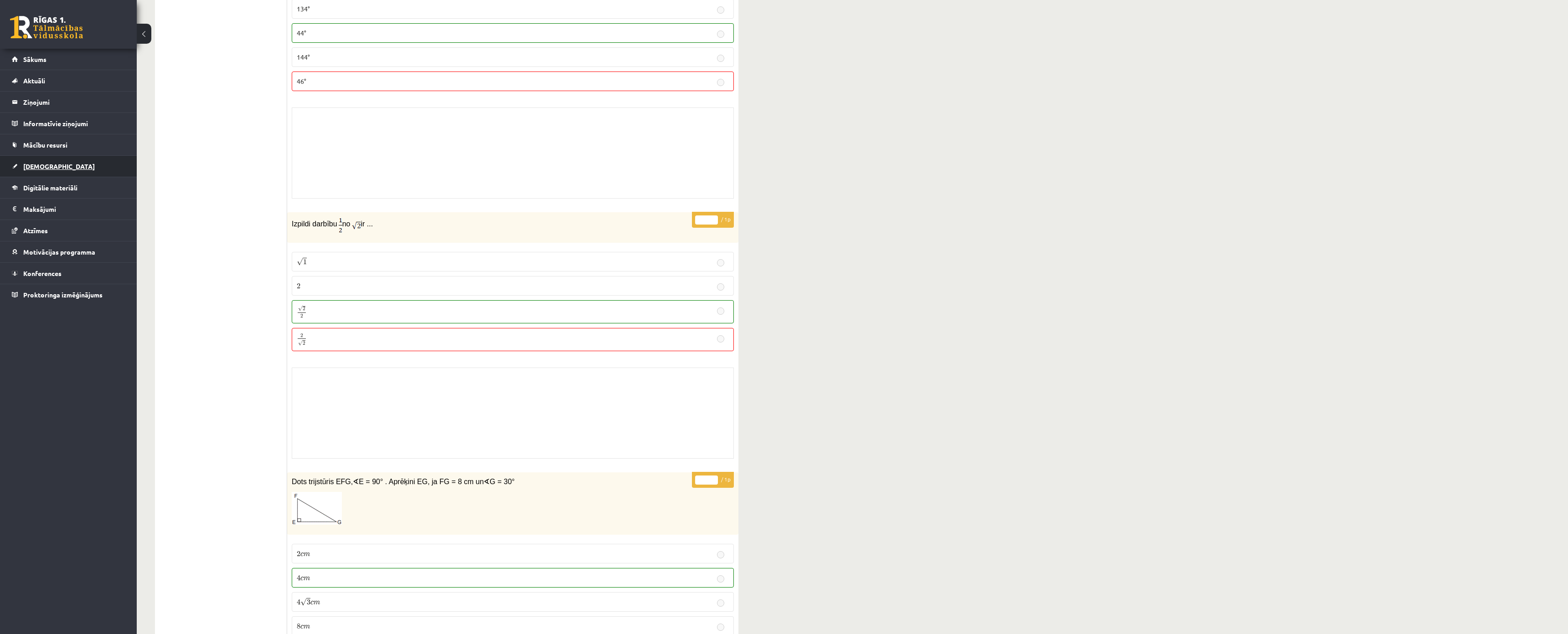
click at [35, 171] on link "[DEMOGRAPHIC_DATA]" at bounding box center [68, 166] width 113 height 21
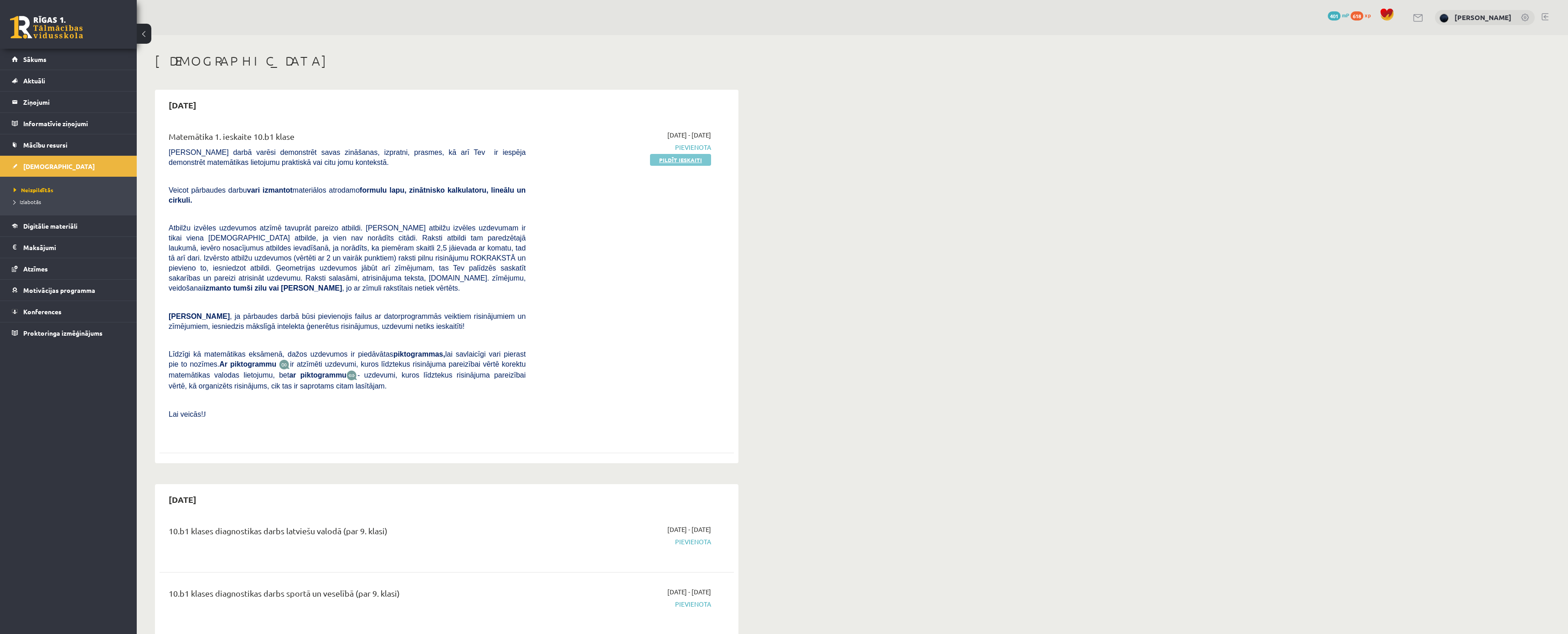
click at [672, 163] on link "Pildīt ieskaiti" at bounding box center [681, 160] width 62 height 12
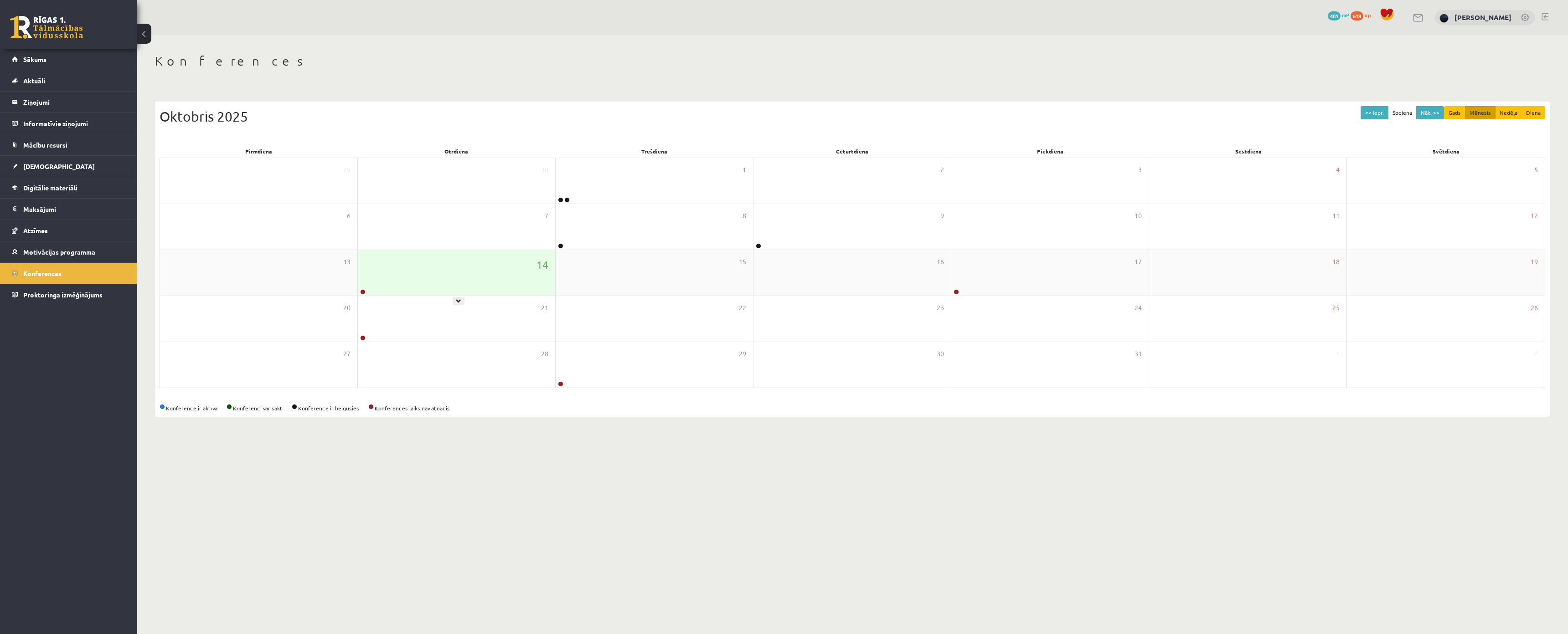
click at [459, 269] on div "14" at bounding box center [457, 273] width 197 height 46
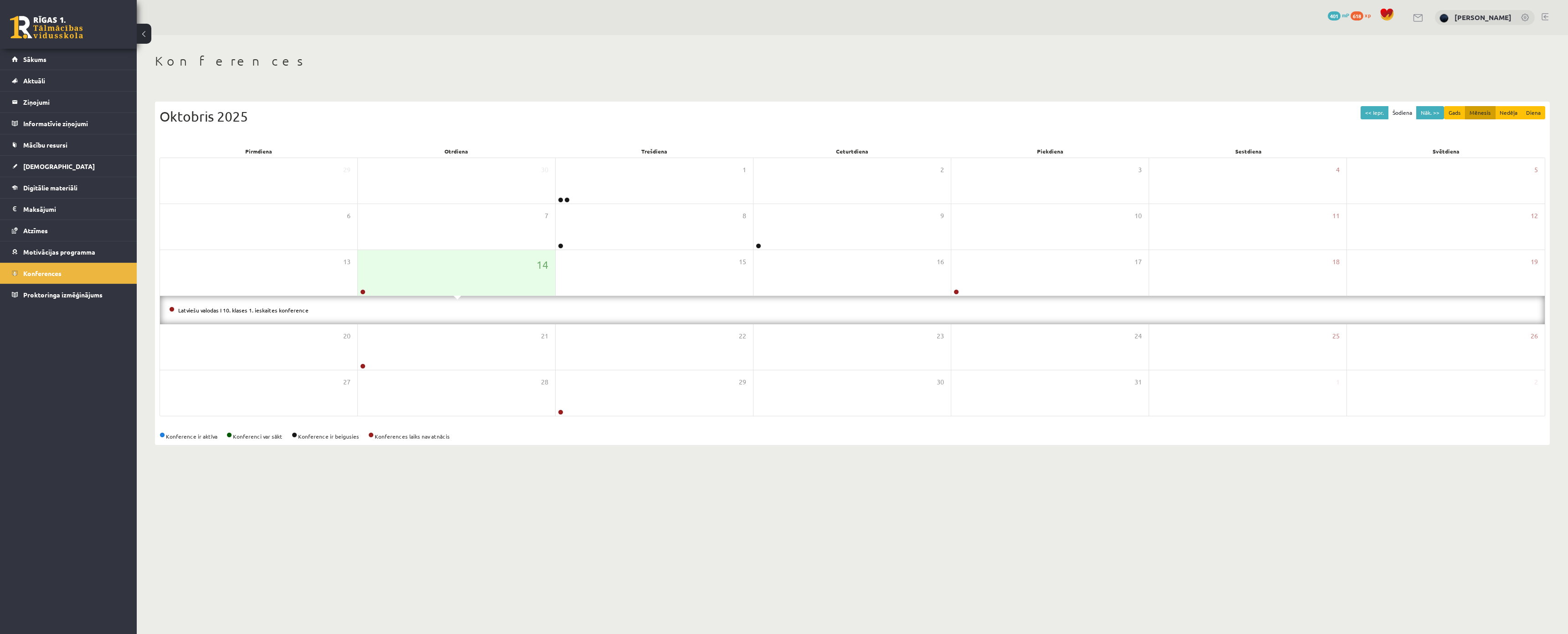
click at [260, 313] on li "Latviešu valodas I 10. klases 1. ieskaites konference" at bounding box center [851, 311] width 1367 height 10
click at [256, 311] on link "Latviešu valodas I 10. klases 1. ieskaites konference" at bounding box center [243, 310] width 130 height 7
